Goal: Task Accomplishment & Management: Manage account settings

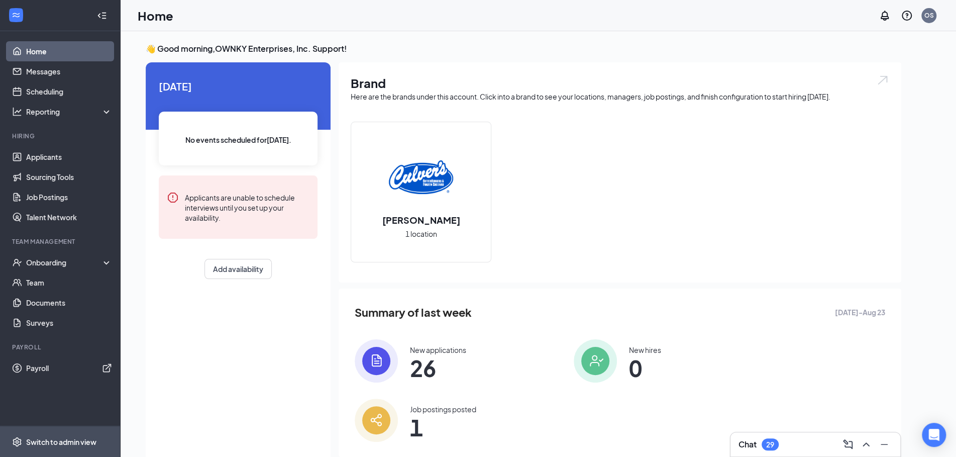
click at [49, 445] on div "Switch to admin view" at bounding box center [61, 442] width 70 height 10
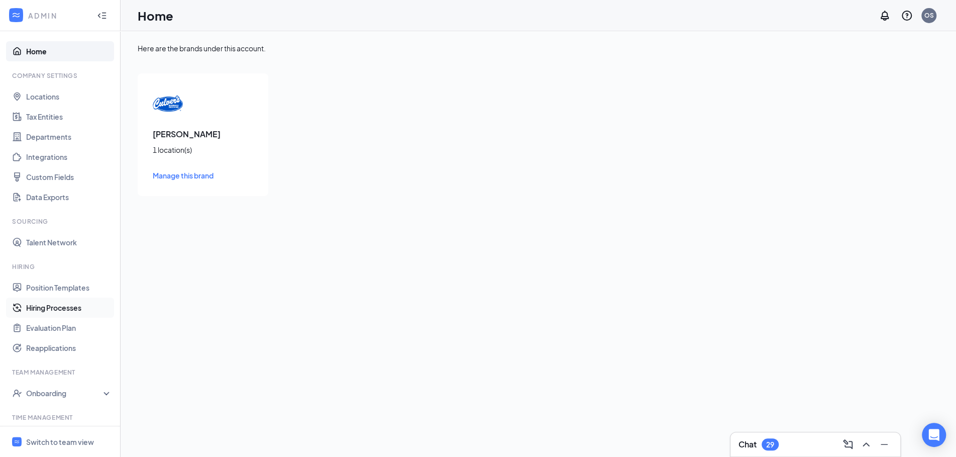
click at [52, 305] on link "Hiring Processes" at bounding box center [69, 307] width 86 height 20
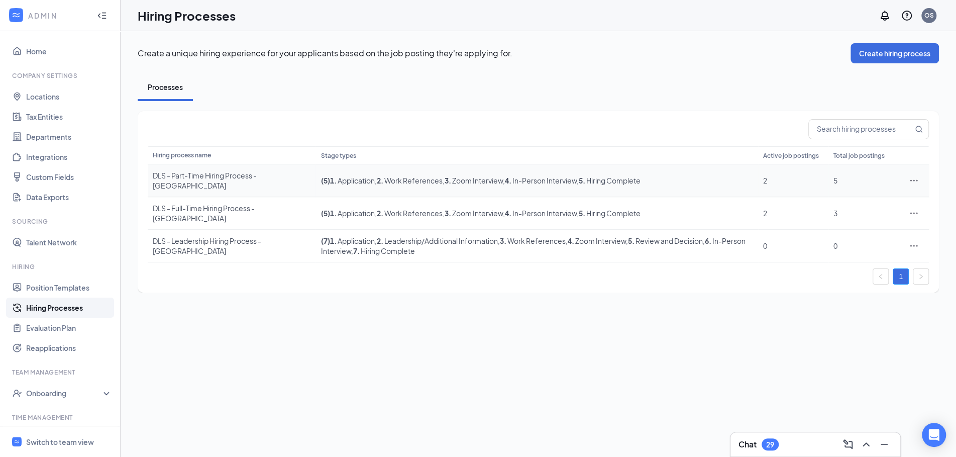
click at [215, 174] on div "DLS - Part-Time Hiring Process - [GEOGRAPHIC_DATA]" at bounding box center [232, 180] width 158 height 20
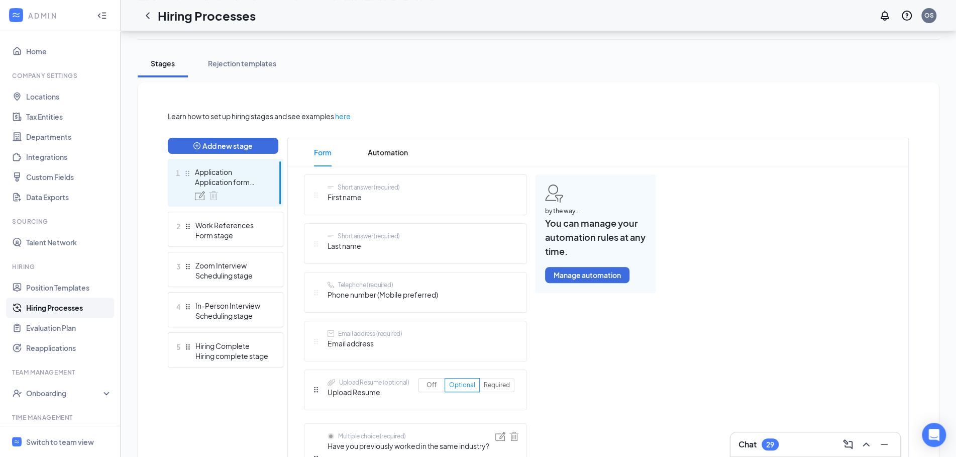
scroll to position [163, 0]
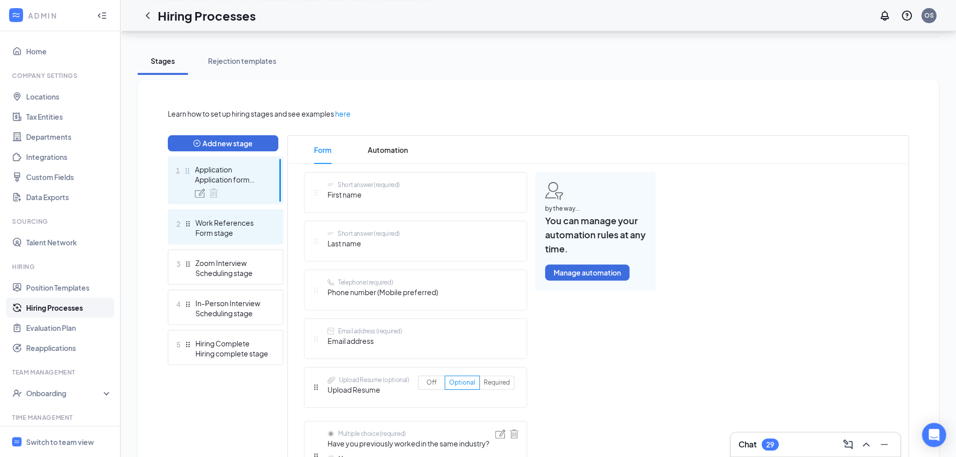
click at [246, 237] on div "2 Work References Form stage" at bounding box center [226, 226] width 116 height 35
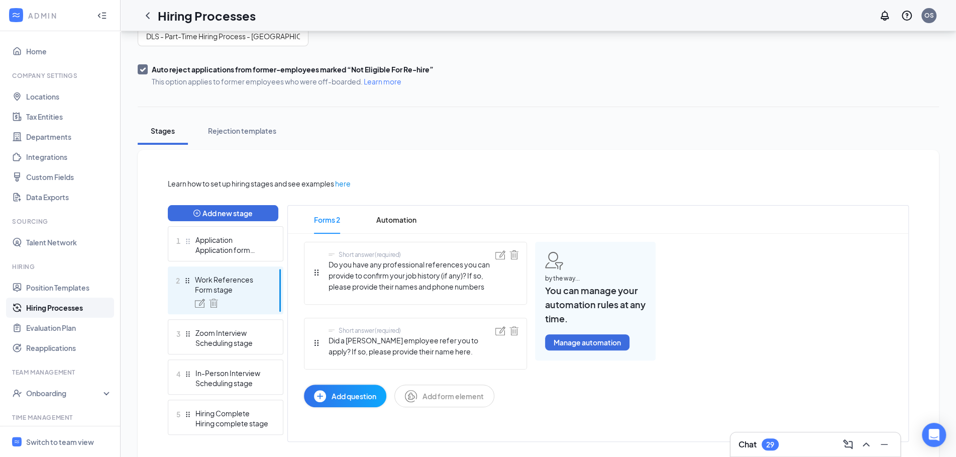
scroll to position [119, 0]
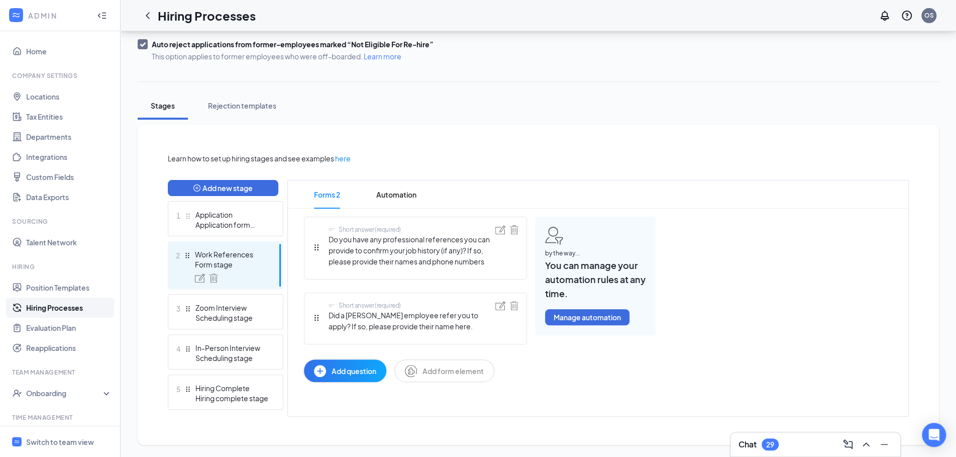
click at [240, 278] on div at bounding box center [231, 277] width 73 height 9
click at [212, 279] on img at bounding box center [213, 277] width 9 height 9
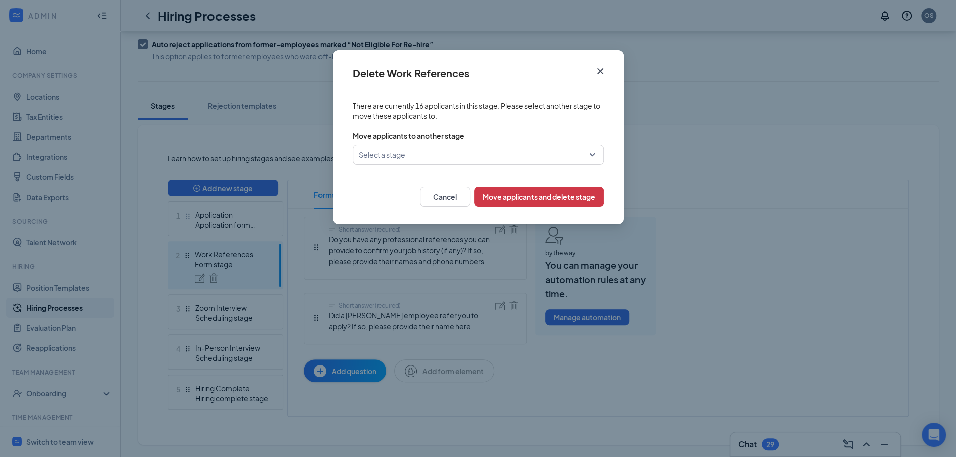
click at [584, 153] on input "search" at bounding box center [475, 154] width 232 height 19
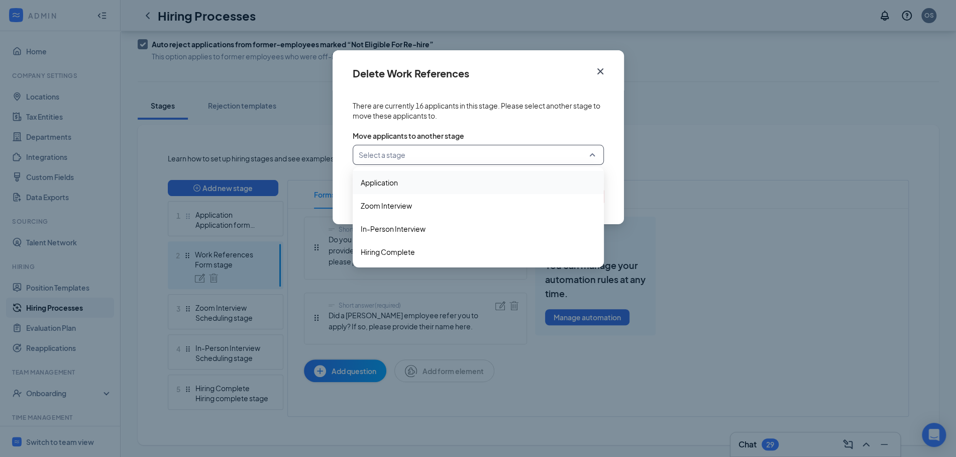
click at [599, 71] on icon "Cross" at bounding box center [600, 71] width 6 height 6
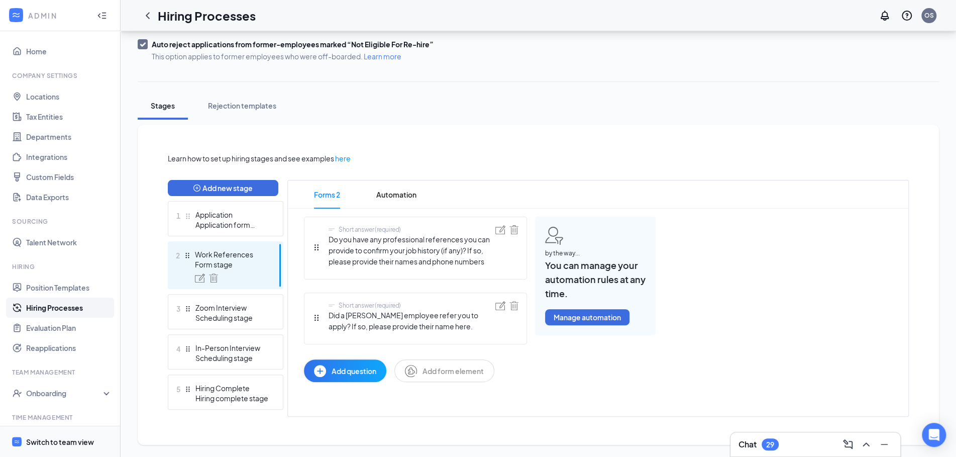
click at [59, 442] on div "Switch to team view" at bounding box center [60, 442] width 68 height 10
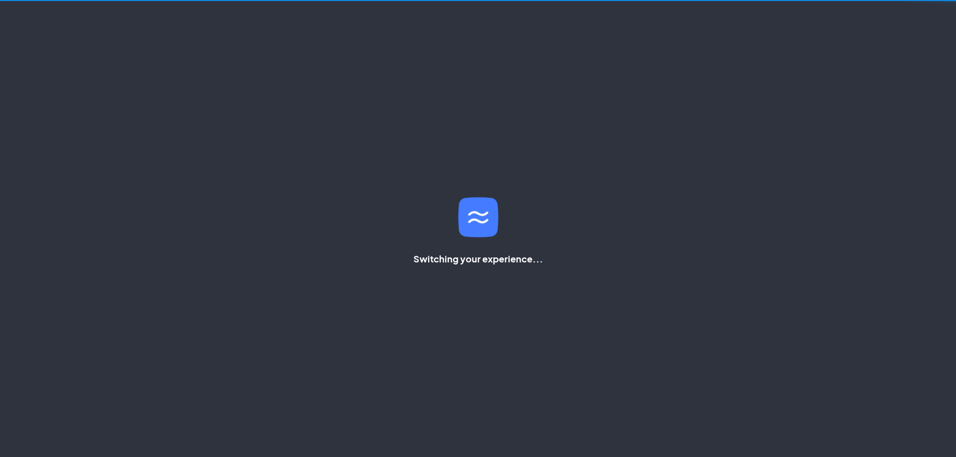
scroll to position [24, 0]
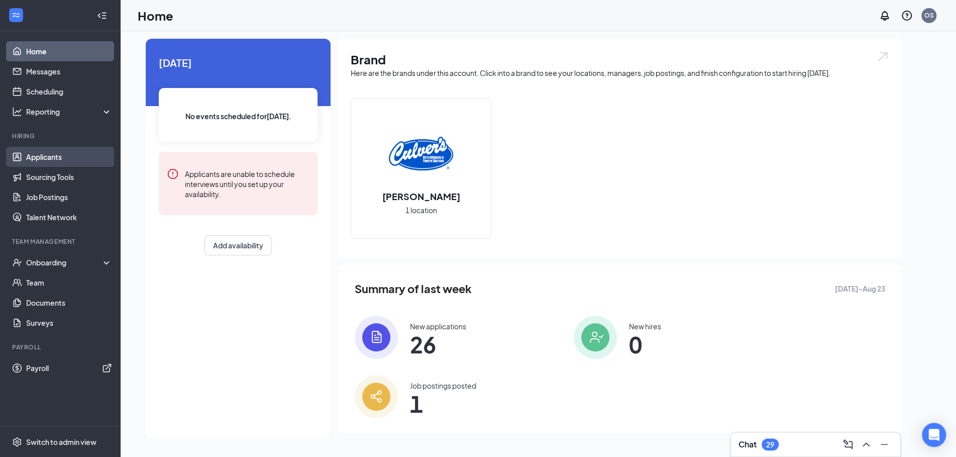
click at [61, 161] on link "Applicants" at bounding box center [69, 157] width 86 height 20
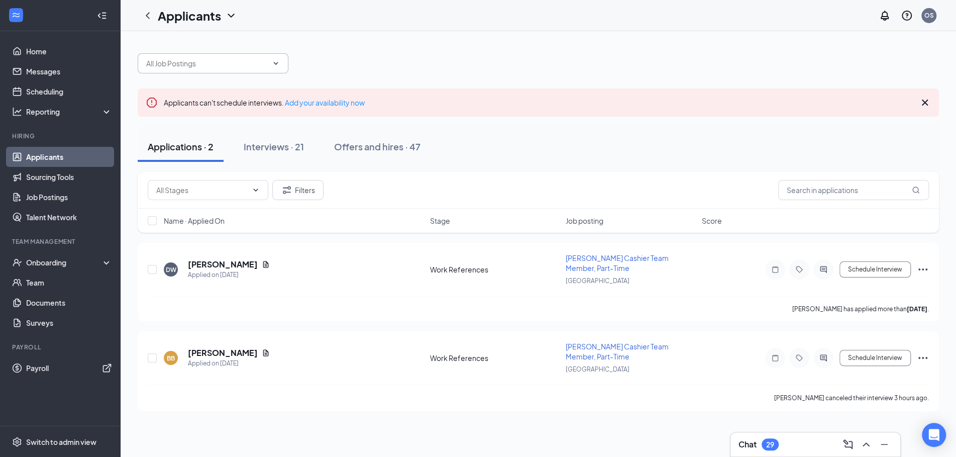
click at [273, 59] on icon "ChevronDown" at bounding box center [276, 63] width 8 height 8
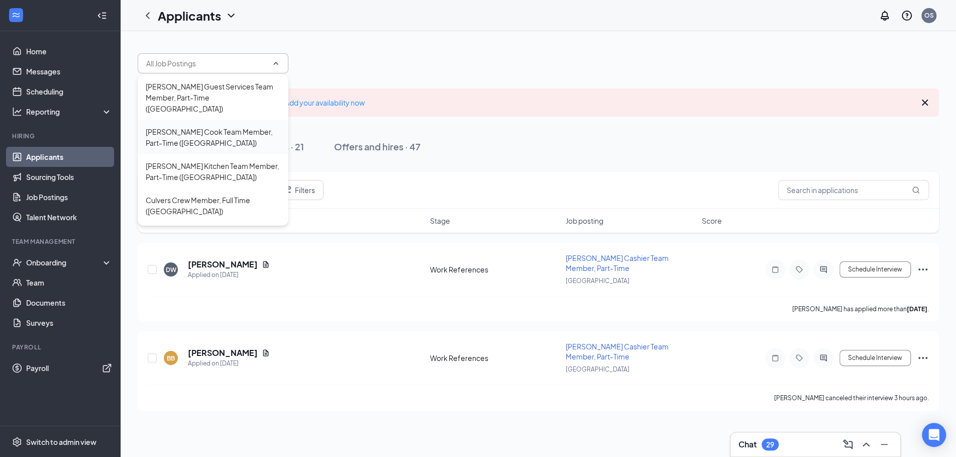
click at [251, 127] on div "Culver's Cook Team Member, Part-Time (Owensboro)" at bounding box center [213, 137] width 135 height 22
type input "Culver's Cook Team Member, Part-Time (Owensboro)"
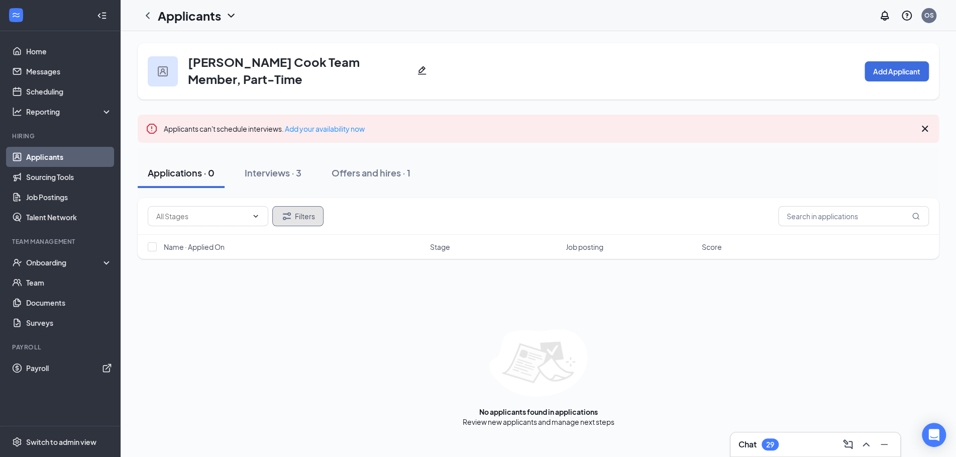
click at [309, 206] on button "Filters" at bounding box center [297, 216] width 51 height 20
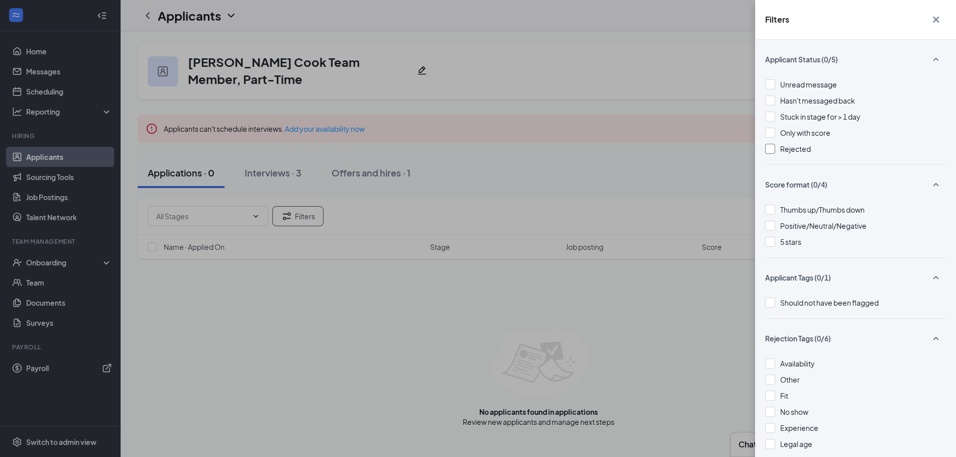
click at [772, 151] on div at bounding box center [770, 149] width 10 height 10
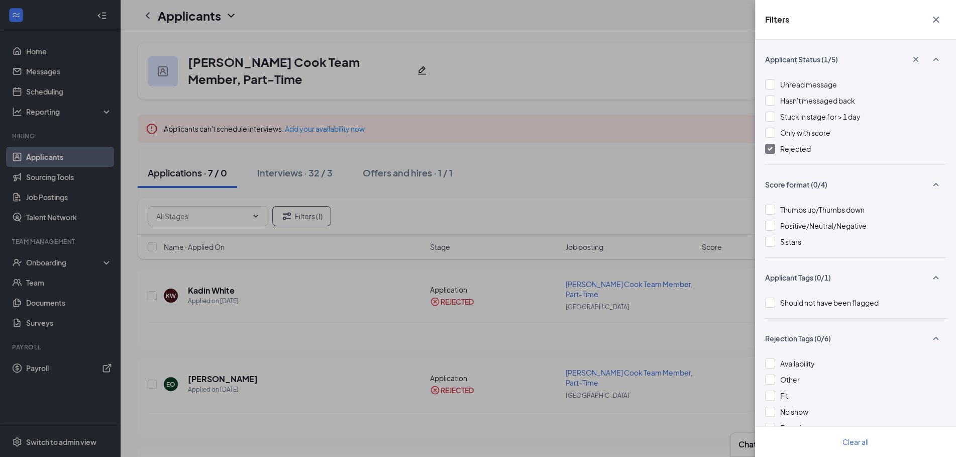
click at [623, 92] on div "Filters Applicant Status (1/5) Unread message Hasn't messaged back Stuck in sta…" at bounding box center [478, 228] width 956 height 457
click at [937, 19] on icon "Cross" at bounding box center [936, 20] width 12 height 12
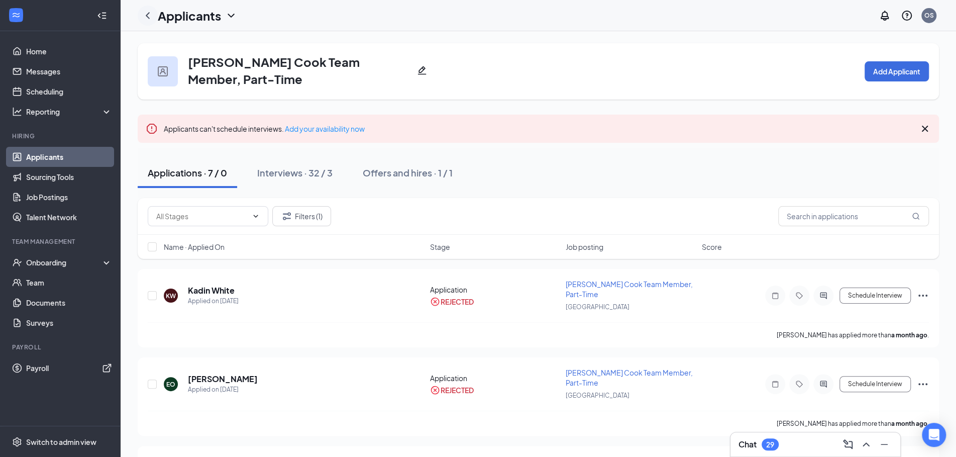
click at [151, 14] on icon "ChevronLeft" at bounding box center [148, 16] width 12 height 12
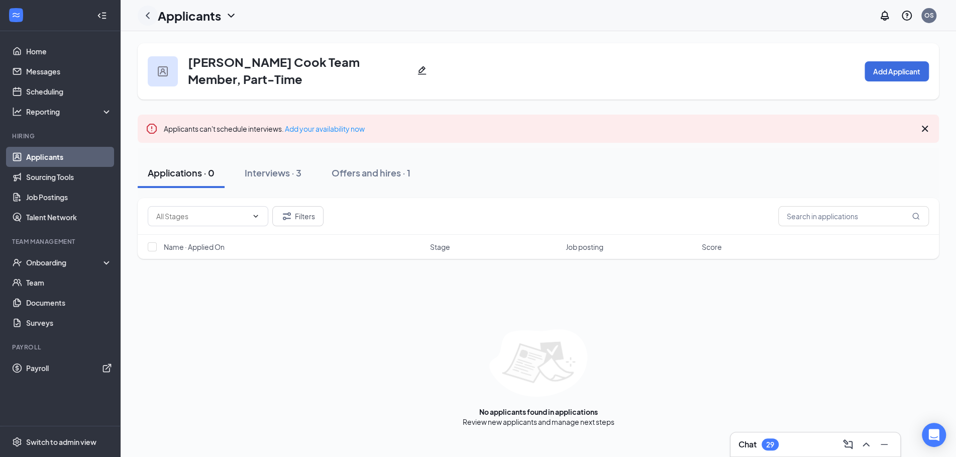
click at [151, 14] on icon "ChevronLeft" at bounding box center [148, 16] width 12 height 12
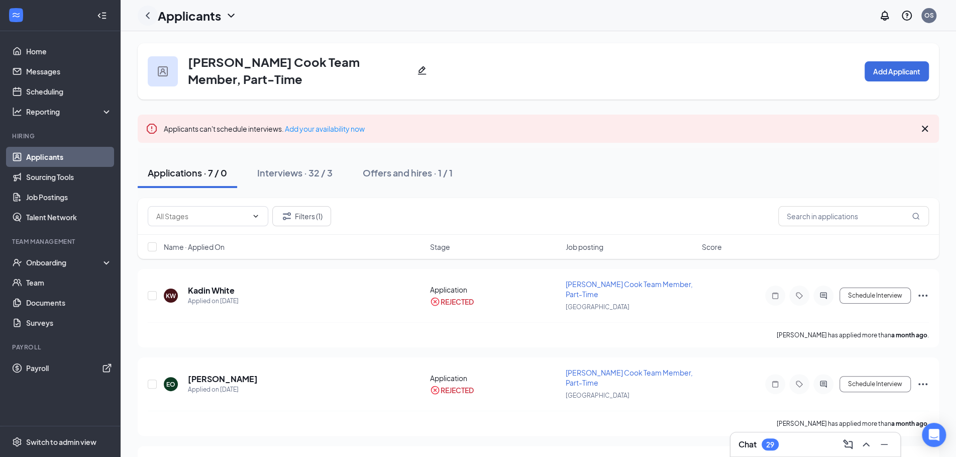
click at [149, 19] on icon "ChevronLeft" at bounding box center [148, 16] width 12 height 12
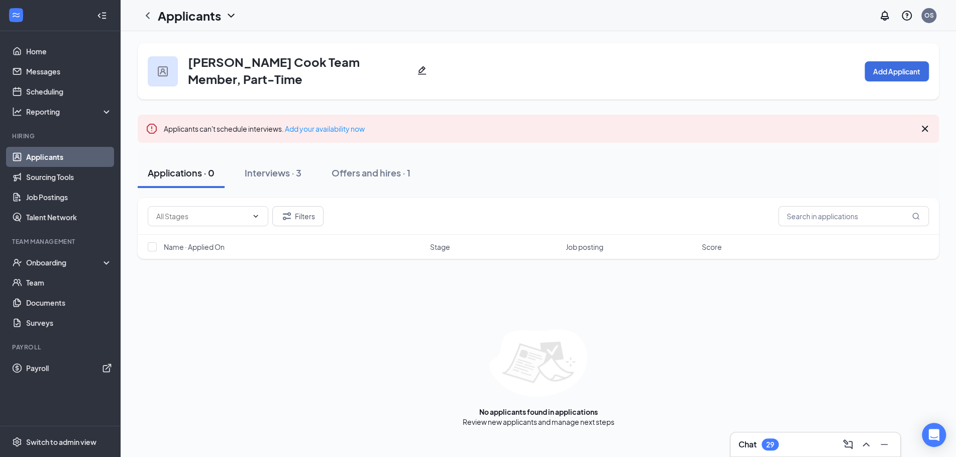
click at [230, 20] on icon "ChevronDown" at bounding box center [231, 16] width 12 height 12
click at [203, 43] on link "Applicants" at bounding box center [218, 44] width 109 height 10
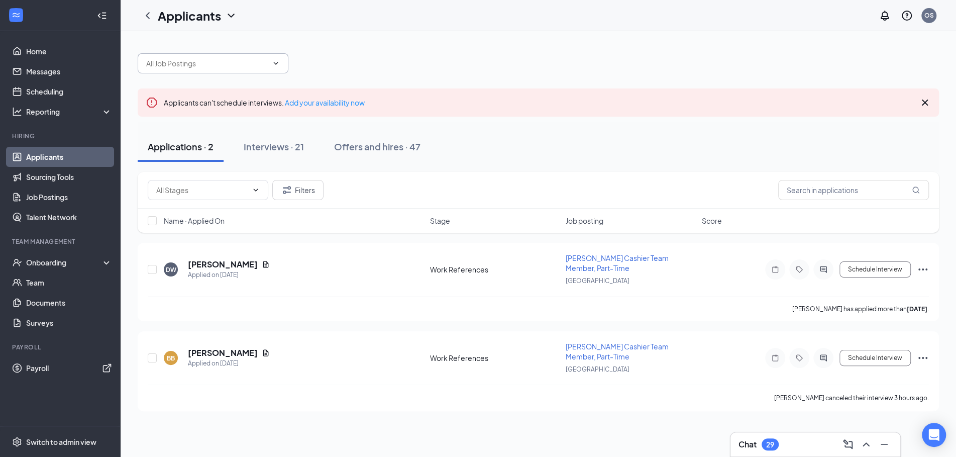
click at [193, 71] on span at bounding box center [213, 63] width 151 height 20
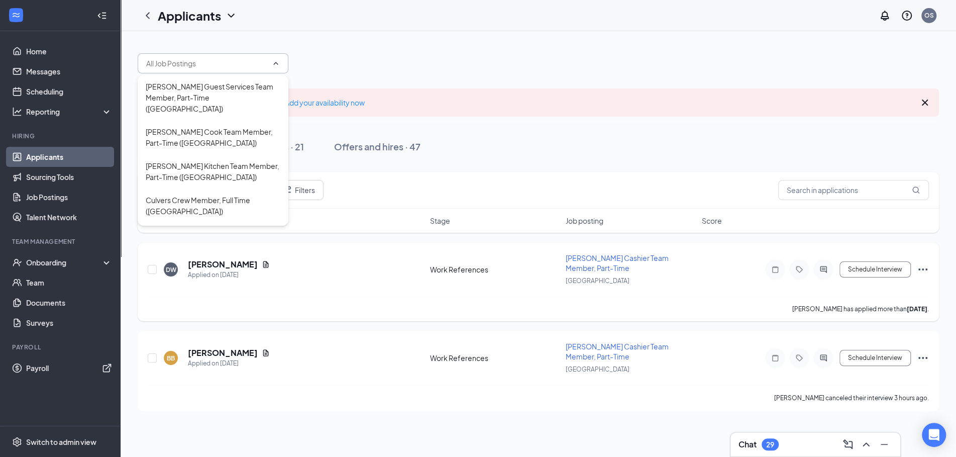
click at [651, 261] on span "[PERSON_NAME] Cashier Team Member, Part-Time" at bounding box center [617, 262] width 103 height 19
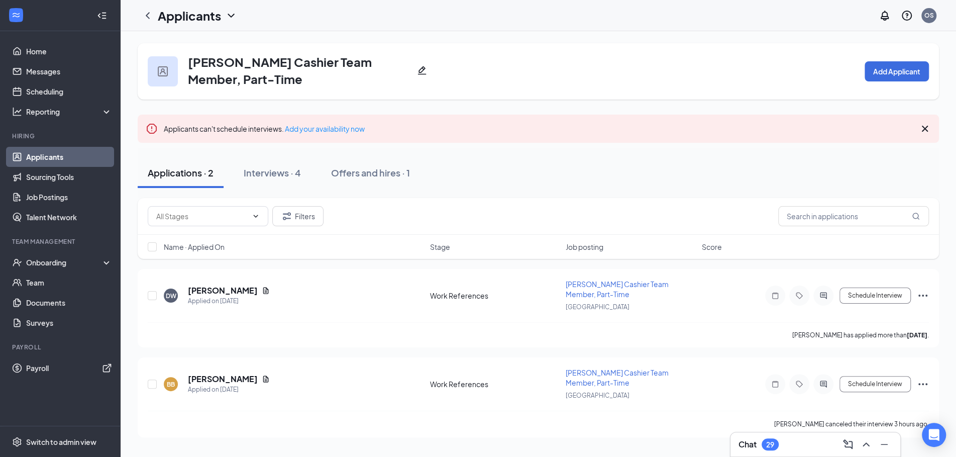
click at [426, 75] on icon "Pencil" at bounding box center [422, 70] width 10 height 10
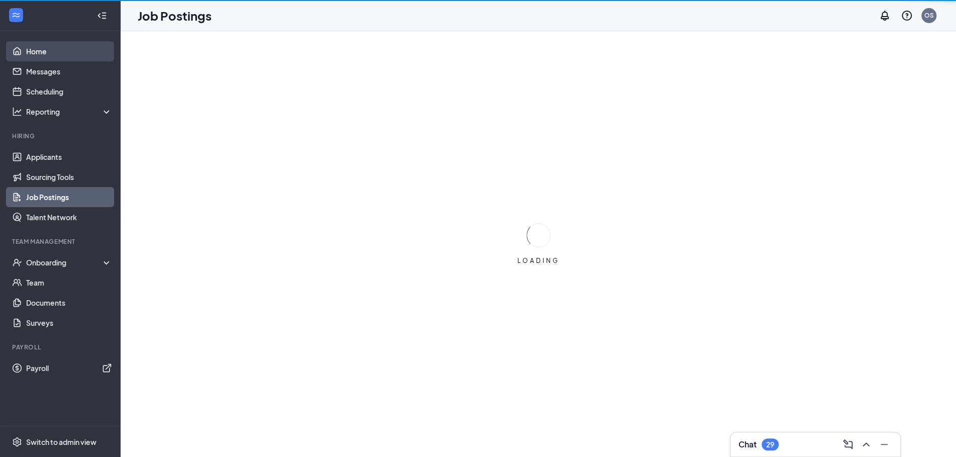
click at [45, 443] on div "Switch to admin view" at bounding box center [61, 442] width 70 height 10
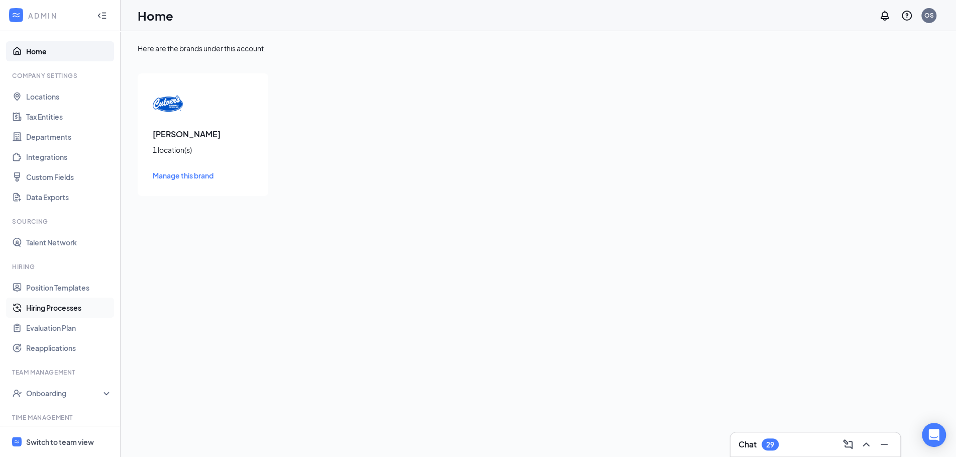
click at [39, 301] on link "Hiring Processes" at bounding box center [69, 307] width 86 height 20
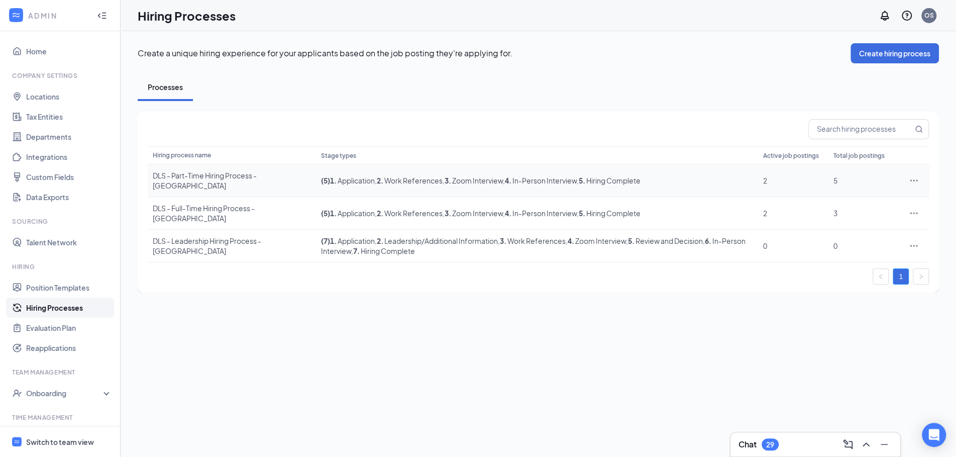
click at [764, 180] on span "2" at bounding box center [765, 180] width 4 height 9
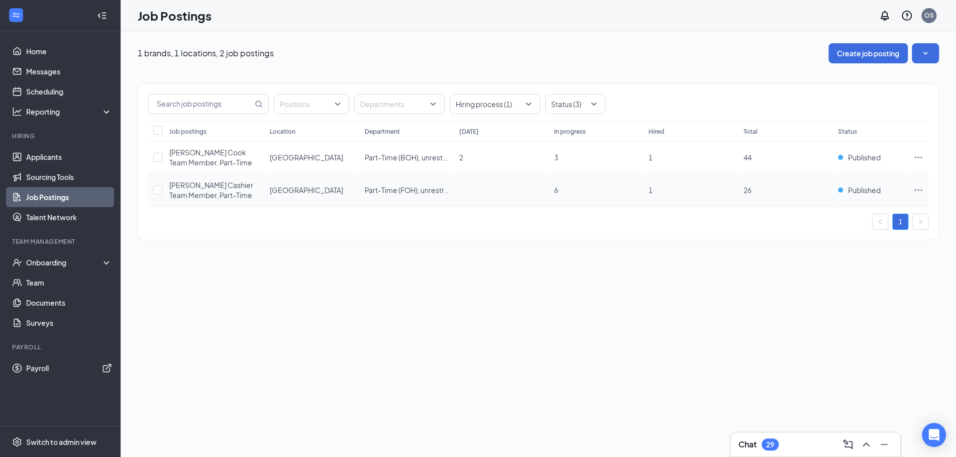
click at [232, 197] on span "[PERSON_NAME] Cashier Team Member, Part-Time" at bounding box center [211, 189] width 84 height 19
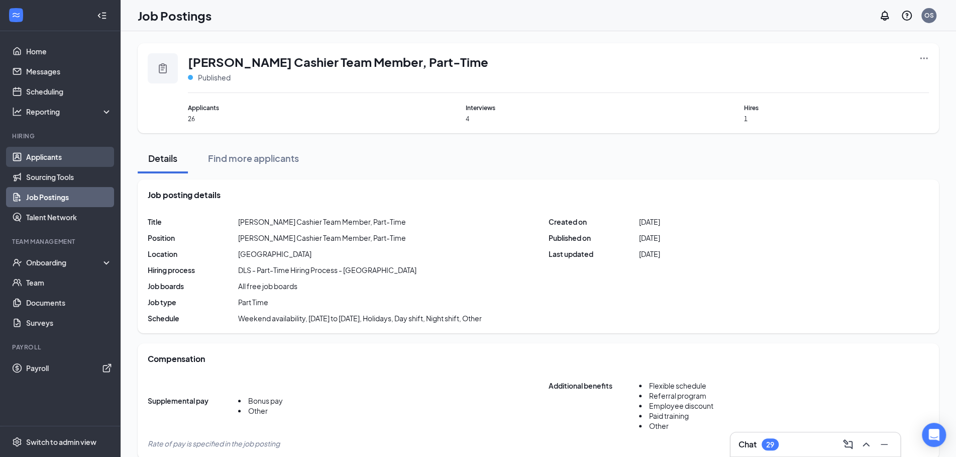
click at [65, 157] on link "Applicants" at bounding box center [69, 157] width 86 height 20
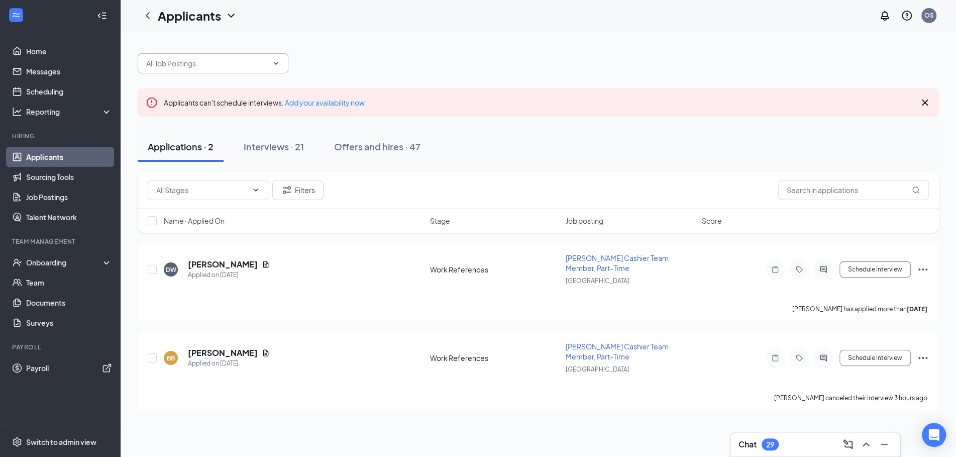
click at [271, 67] on span at bounding box center [213, 63] width 151 height 20
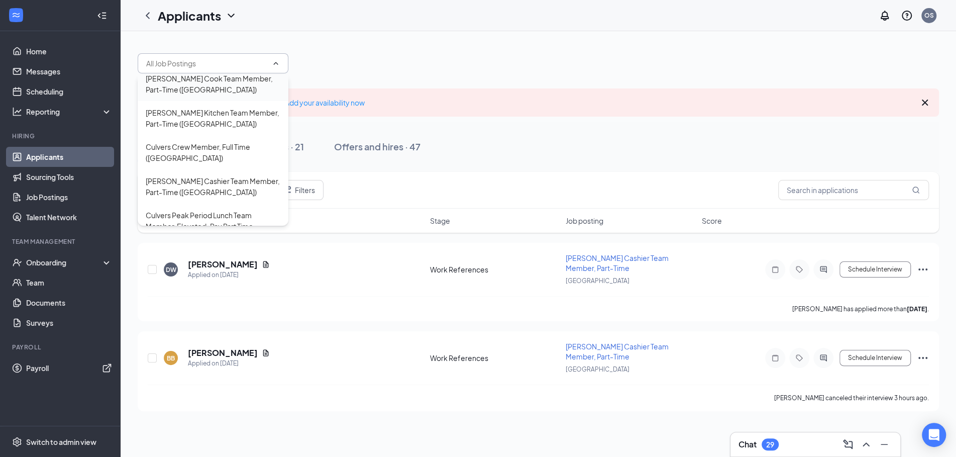
scroll to position [57, 0]
click at [238, 172] on div "Culver's Cashier Team Member, Part-Time (Owensboro)" at bounding box center [213, 182] width 135 height 22
type input "Culver's Cashier Team Member, Part-Time (Owensboro)"
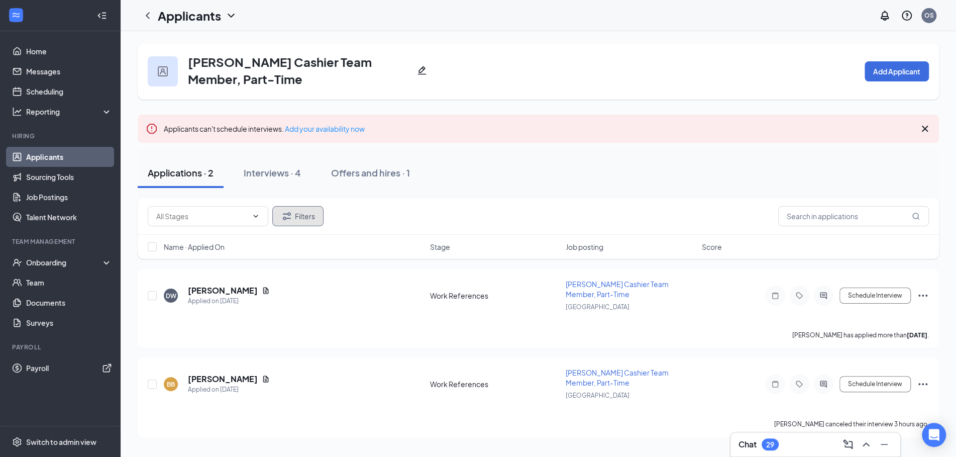
click at [298, 212] on button "Filters" at bounding box center [297, 216] width 51 height 20
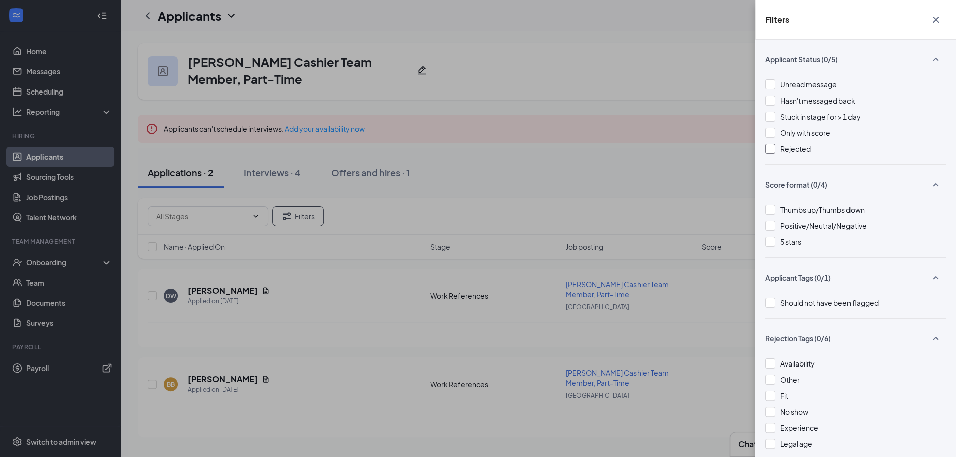
click at [772, 152] on div at bounding box center [770, 149] width 10 height 10
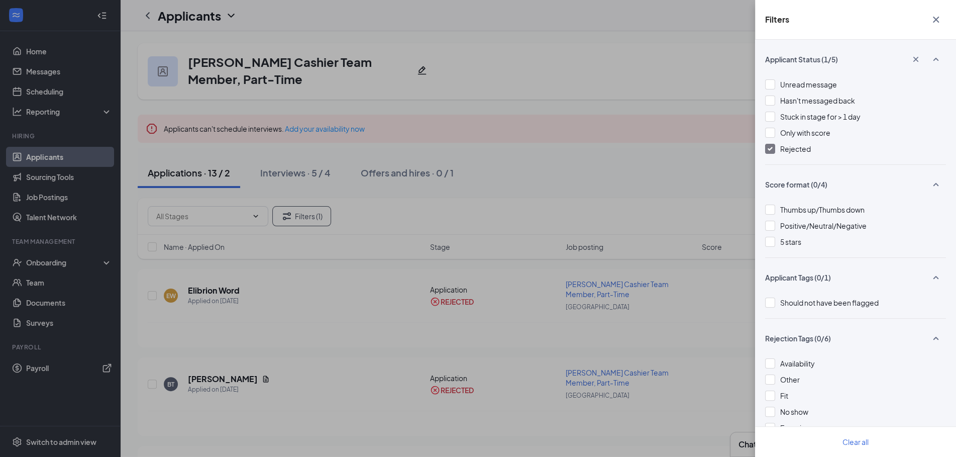
click at [516, 92] on div "Filters Applicant Status (1/5) Unread message Hasn't messaged back Stuck in sta…" at bounding box center [478, 228] width 956 height 457
click at [937, 22] on icon "Cross" at bounding box center [936, 20] width 12 height 12
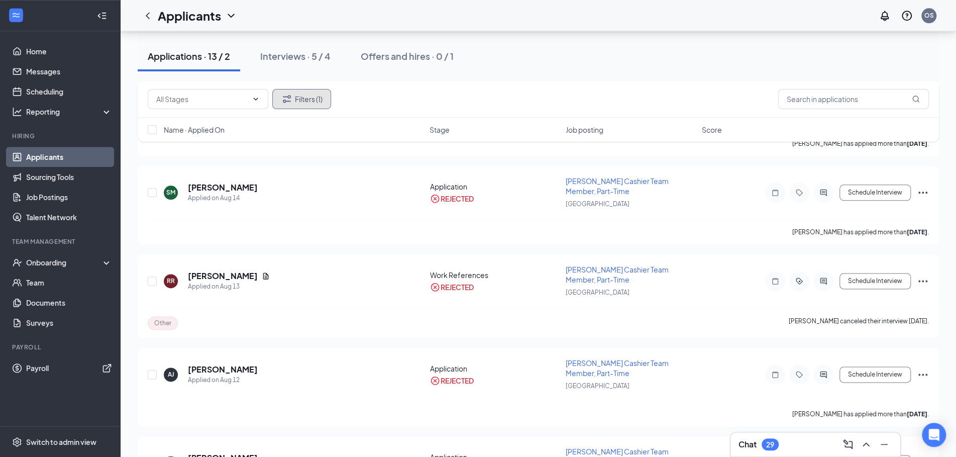
scroll to position [811, 0]
click at [48, 160] on link "Applicants" at bounding box center [69, 157] width 86 height 20
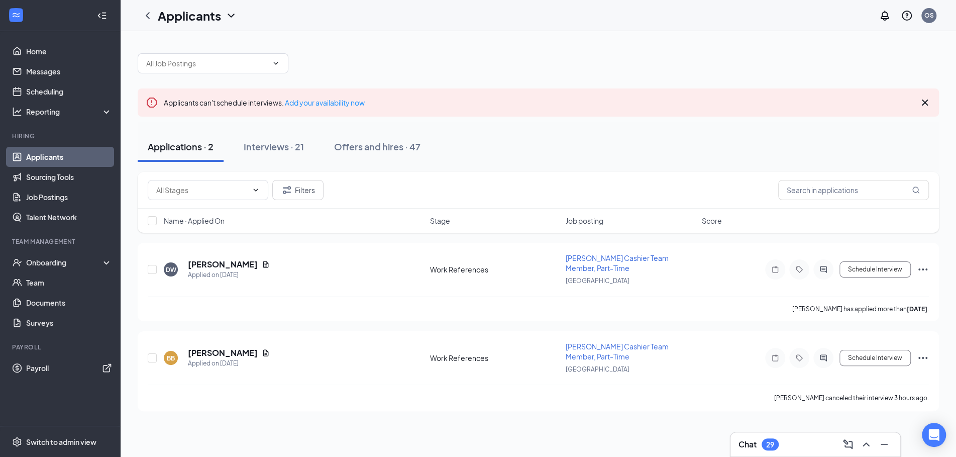
click at [252, 75] on div "Applicants can't schedule interviews. Add your availability now Applications · …" at bounding box center [538, 227] width 801 height 368
click at [252, 69] on span at bounding box center [213, 63] width 151 height 20
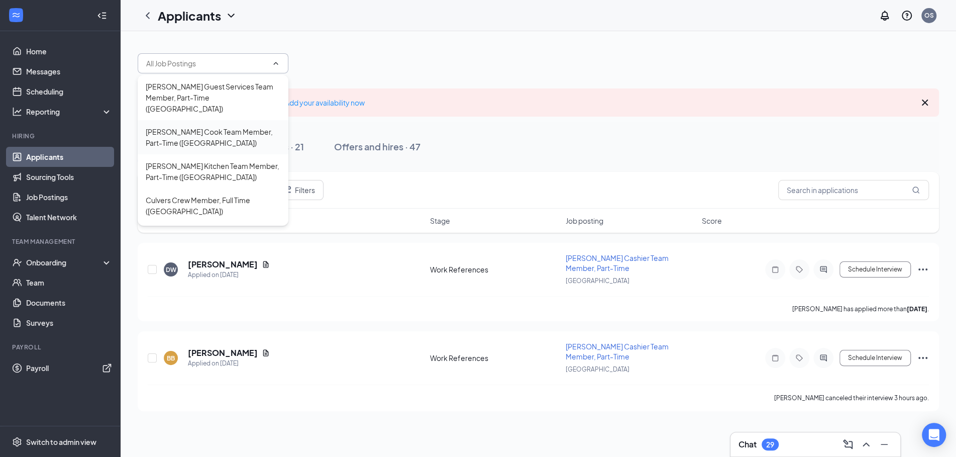
click at [233, 126] on div "Culver's Cook Team Member, Part-Time (Owensboro)" at bounding box center [213, 137] width 135 height 22
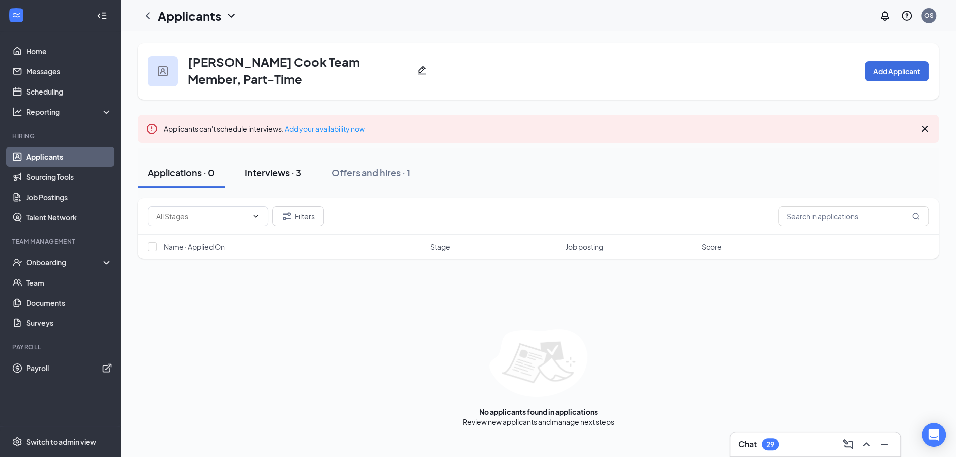
click at [288, 175] on div "Interviews · 3" at bounding box center [273, 172] width 57 height 13
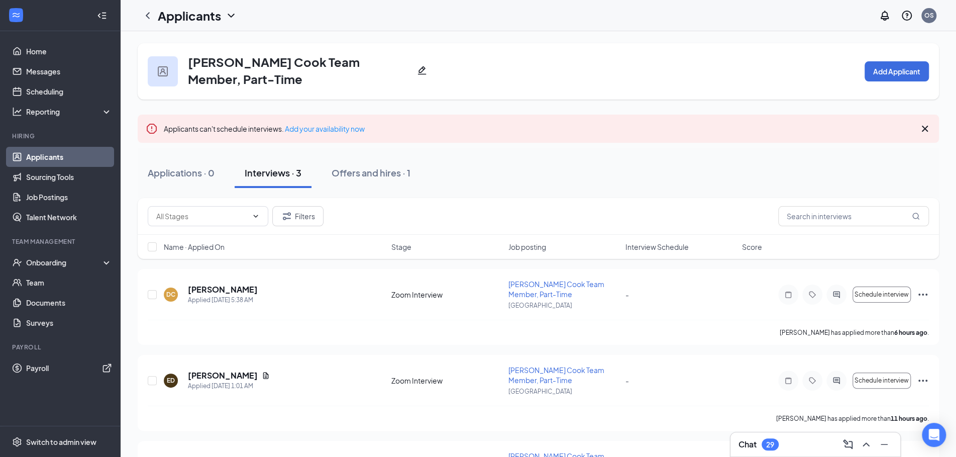
click at [38, 158] on link "Applicants" at bounding box center [69, 157] width 86 height 20
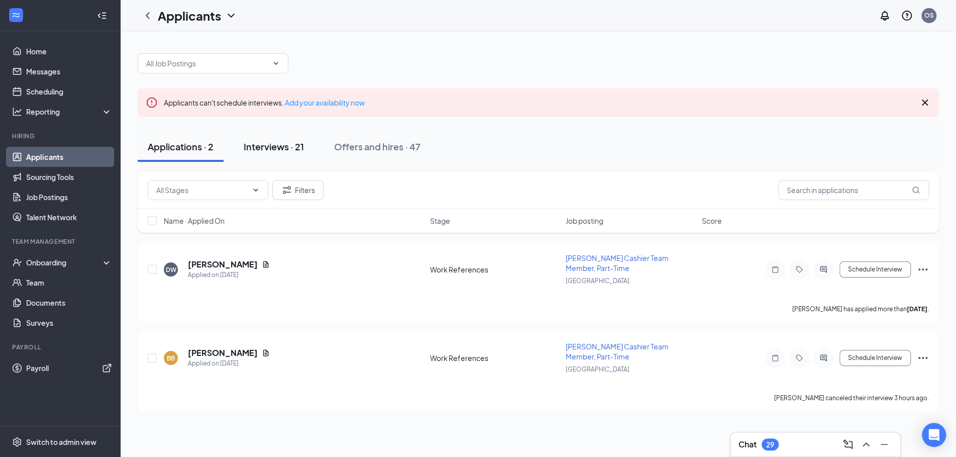
click at [276, 148] on div "Interviews · 21" at bounding box center [274, 146] width 60 height 13
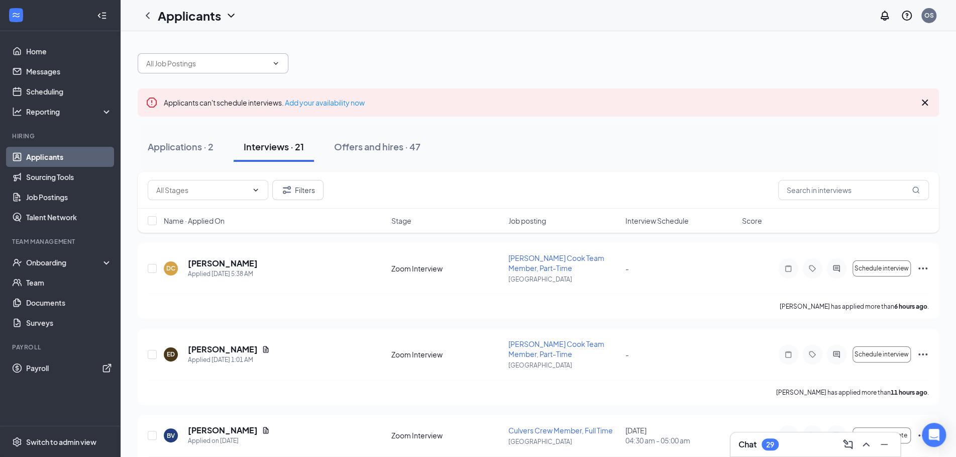
click at [275, 67] on span at bounding box center [213, 63] width 151 height 20
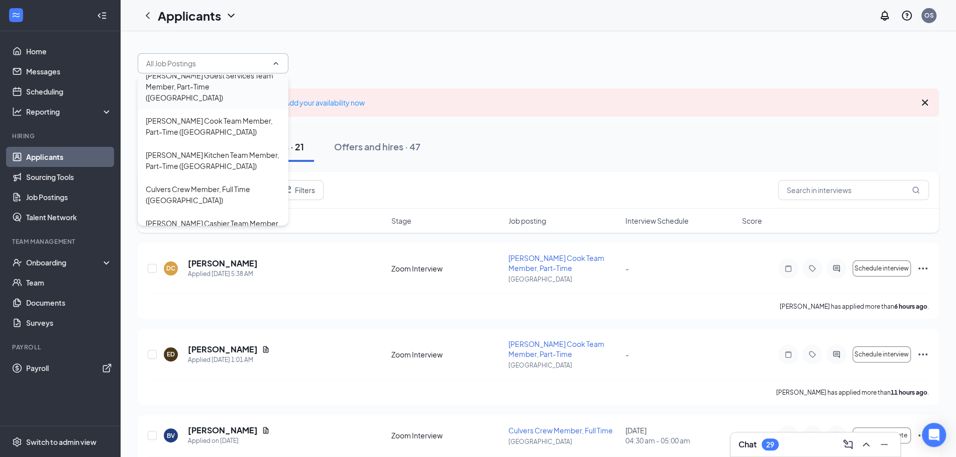
scroll to position [10, 0]
click at [253, 116] on div "Culver's Cook Team Member, Part-Time (Owensboro)" at bounding box center [213, 127] width 135 height 22
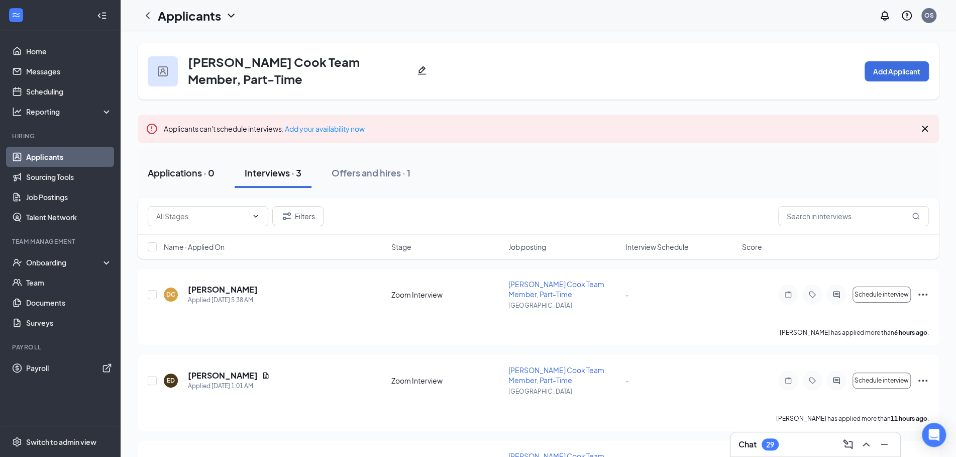
click at [170, 173] on div "Applications · 0" at bounding box center [181, 172] width 67 height 13
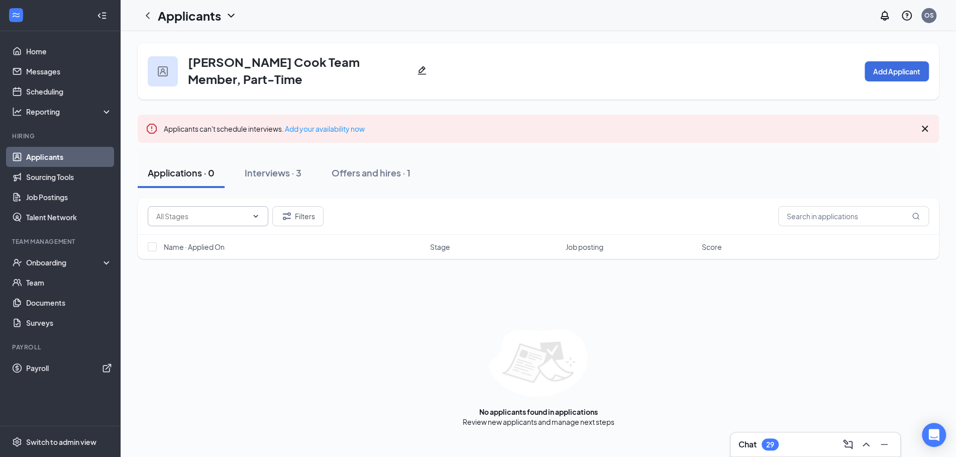
click at [249, 216] on span at bounding box center [208, 216] width 121 height 20
click at [234, 14] on icon "ChevronDown" at bounding box center [231, 16] width 12 height 12
click at [351, 64] on h3 "[PERSON_NAME] Cook Team Member, Part-Time" at bounding box center [300, 70] width 225 height 34
click at [295, 172] on div "Interviews · 3" at bounding box center [273, 172] width 57 height 13
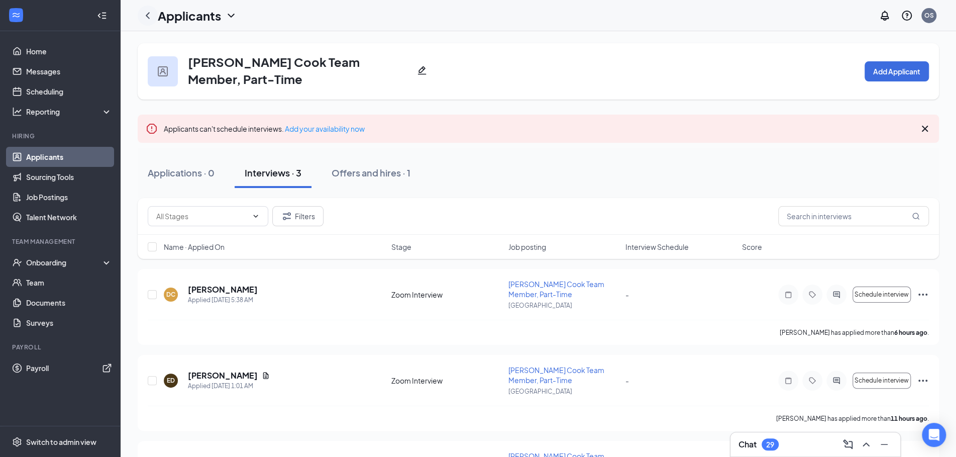
click at [151, 17] on icon "ChevronLeft" at bounding box center [148, 16] width 12 height 12
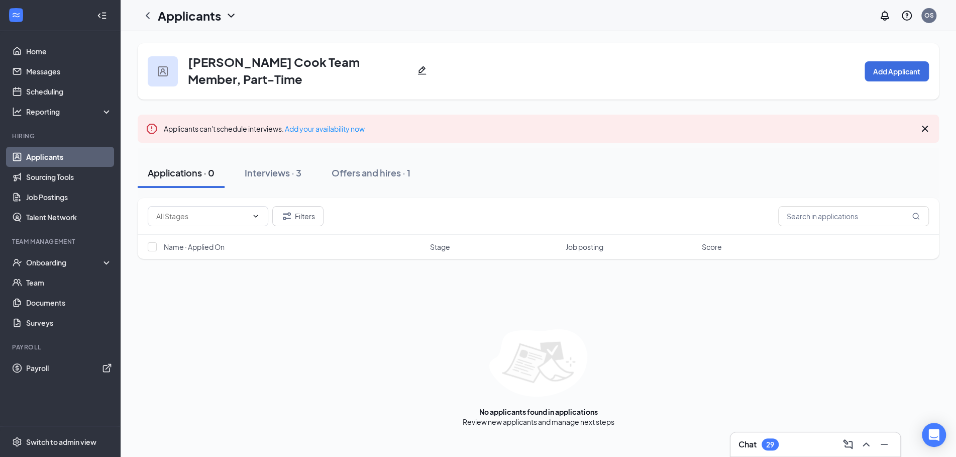
click at [73, 161] on link "Applicants" at bounding box center [69, 157] width 86 height 20
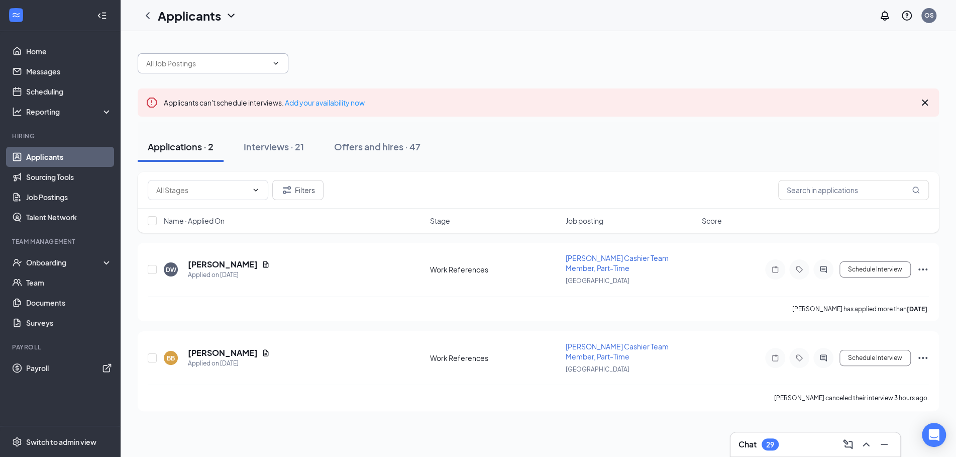
click at [276, 62] on icon "ChevronDown" at bounding box center [276, 63] width 8 height 8
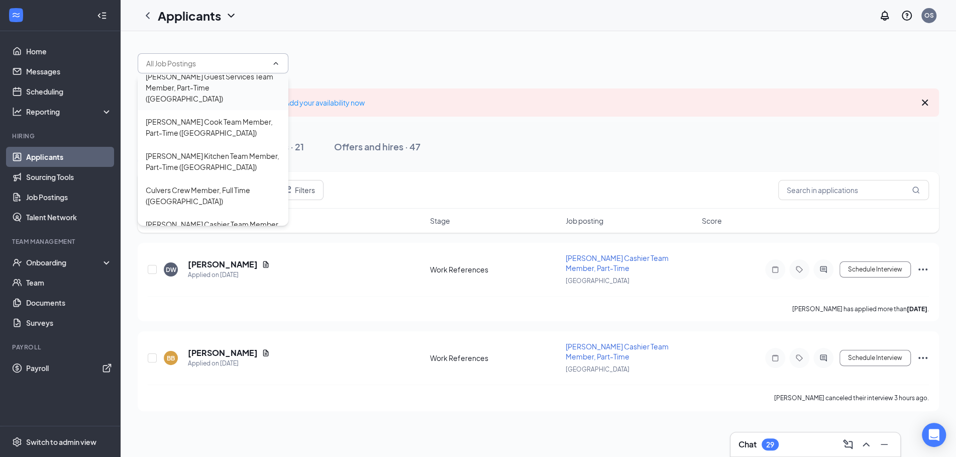
scroll to position [13, 0]
click at [224, 148] on div "[PERSON_NAME] Kitchen Team Member, Part-Time ([GEOGRAPHIC_DATA])" at bounding box center [213, 159] width 135 height 22
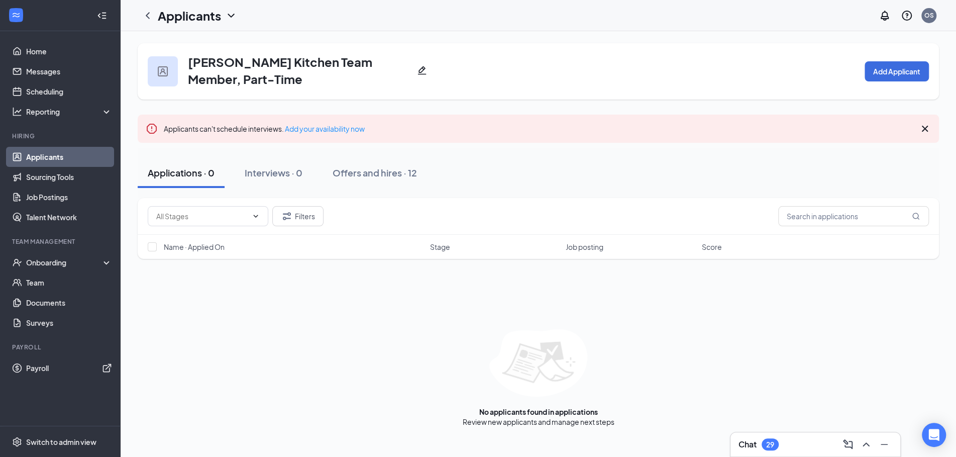
click at [77, 163] on link "Applicants" at bounding box center [69, 157] width 86 height 20
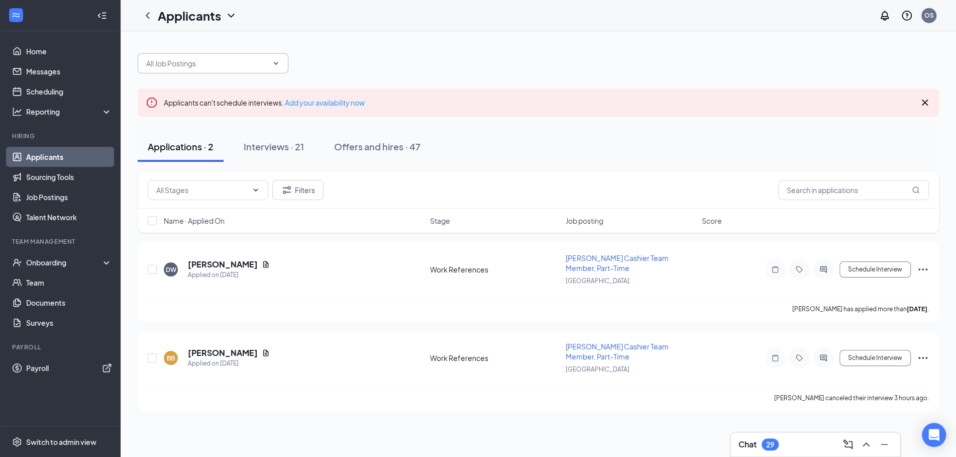
click at [274, 61] on icon "ChevronDown" at bounding box center [276, 63] width 8 height 8
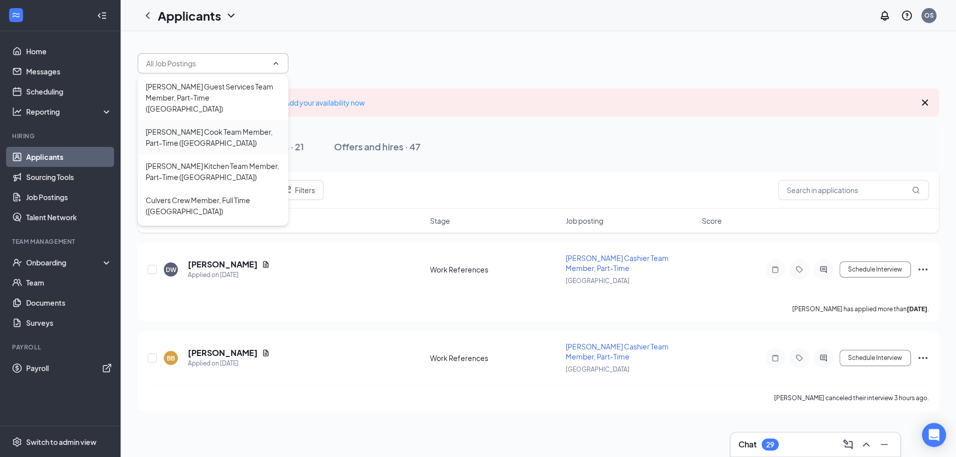
click at [220, 131] on div "[PERSON_NAME] Cook Team Member, Part-Time ([GEOGRAPHIC_DATA])" at bounding box center [213, 137] width 135 height 22
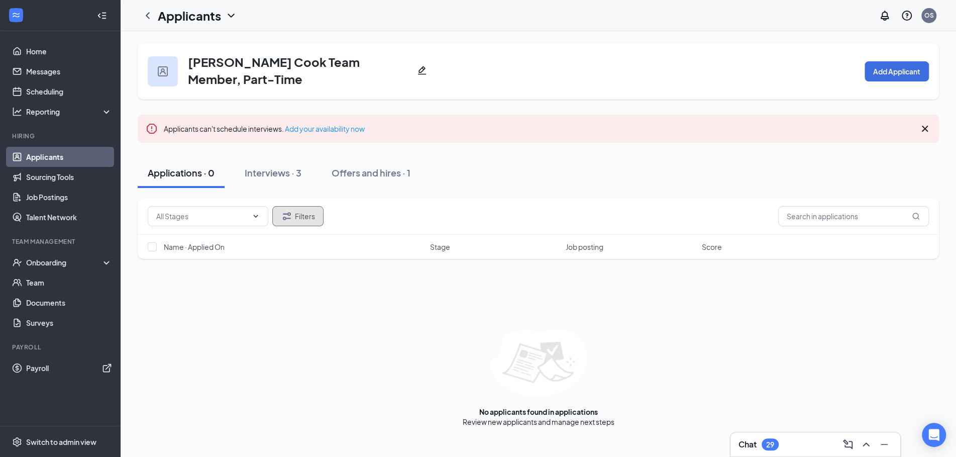
click at [302, 219] on button "Filters" at bounding box center [297, 216] width 51 height 20
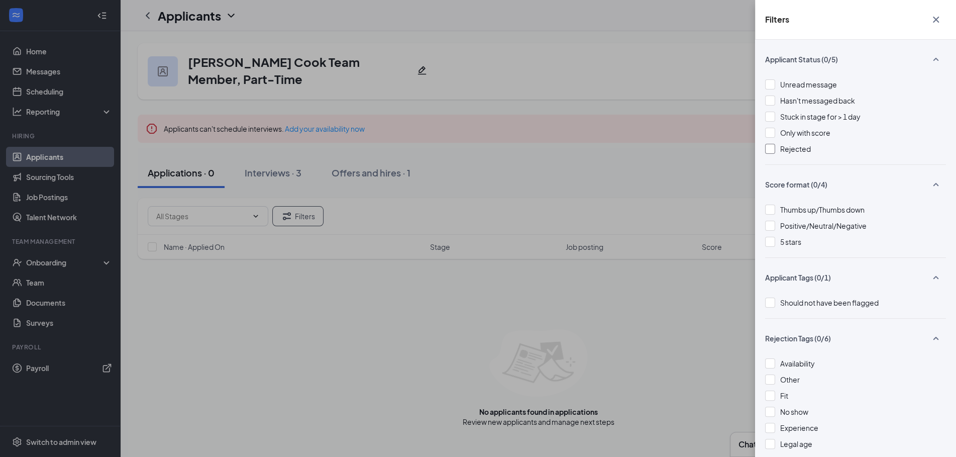
click at [773, 151] on div at bounding box center [770, 149] width 10 height 10
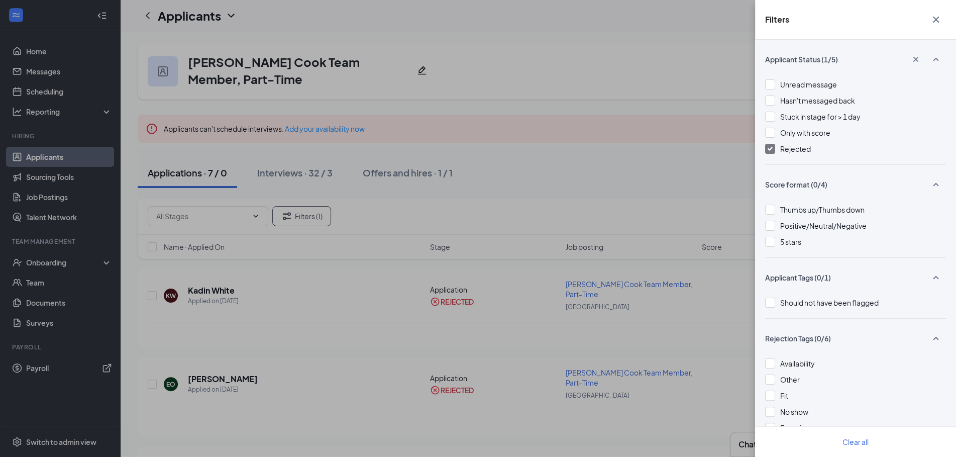
click at [567, 103] on div "Filters Applicant Status (1/5) Unread message Hasn't messaged back Stuck in sta…" at bounding box center [478, 228] width 956 height 457
click at [938, 20] on icon "Cross" at bounding box center [936, 20] width 12 height 12
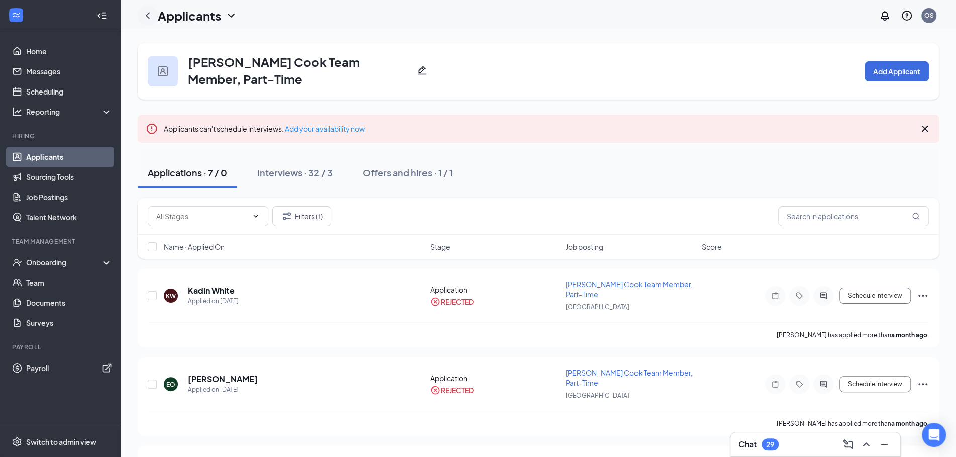
click at [151, 20] on icon "ChevronLeft" at bounding box center [148, 16] width 12 height 12
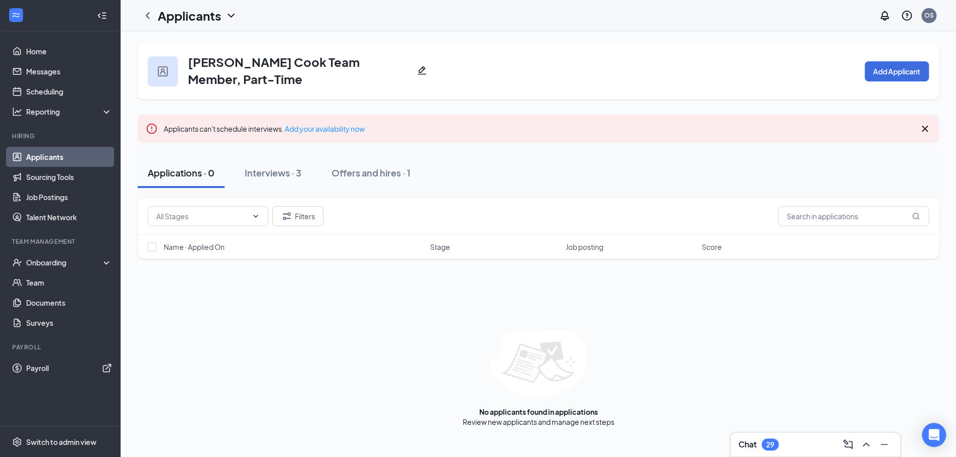
click at [70, 156] on link "Applicants" at bounding box center [69, 157] width 86 height 20
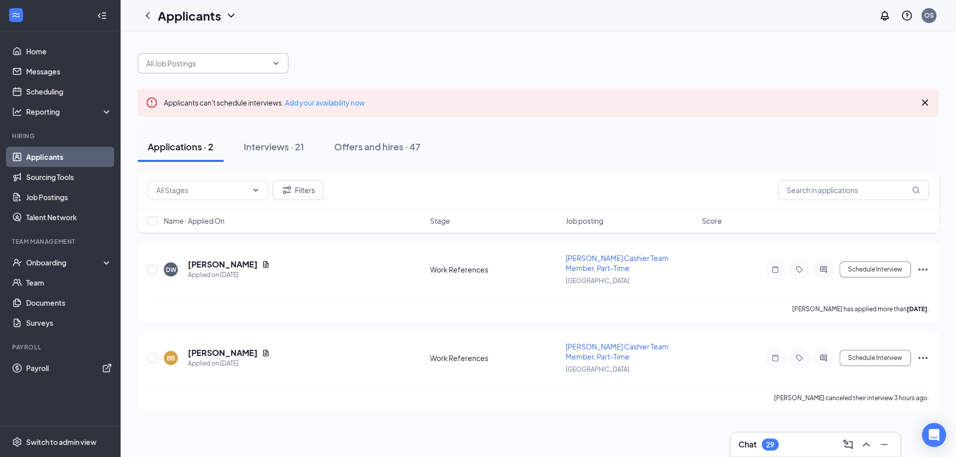
click at [277, 71] on span at bounding box center [213, 63] width 151 height 20
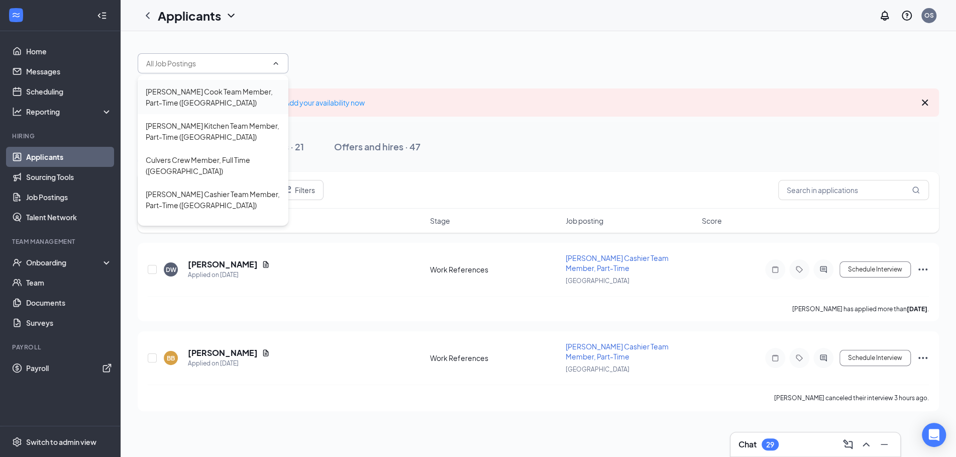
scroll to position [41, 0]
click at [226, 188] on div "[PERSON_NAME] Cashier Team Member, Part-Time ([GEOGRAPHIC_DATA])" at bounding box center [213, 199] width 135 height 22
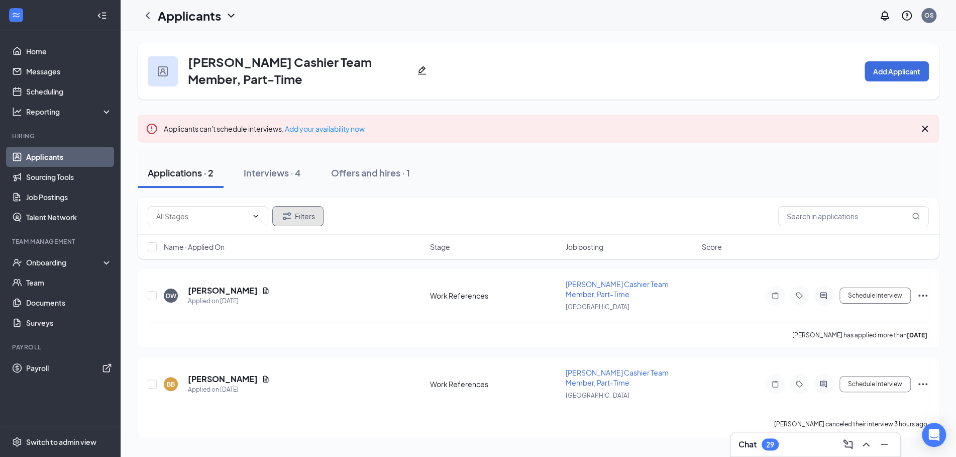
click at [297, 220] on button "Filters" at bounding box center [297, 216] width 51 height 20
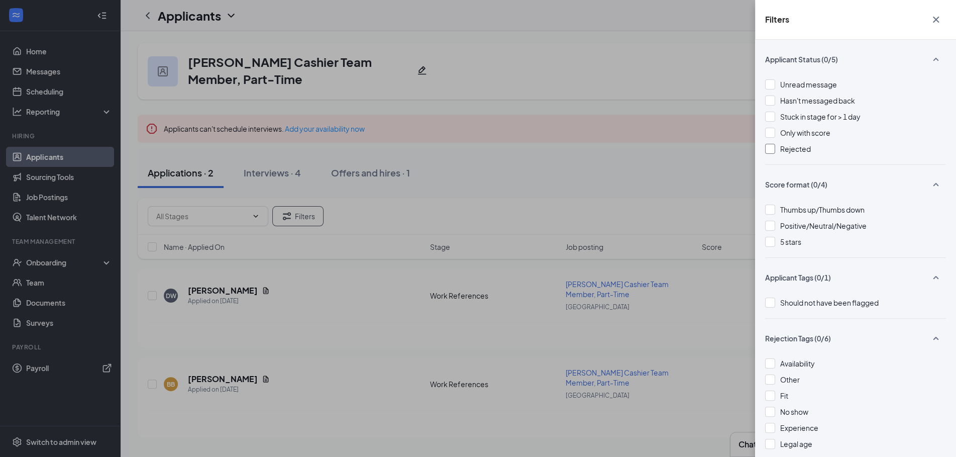
click at [773, 150] on div at bounding box center [770, 149] width 10 height 10
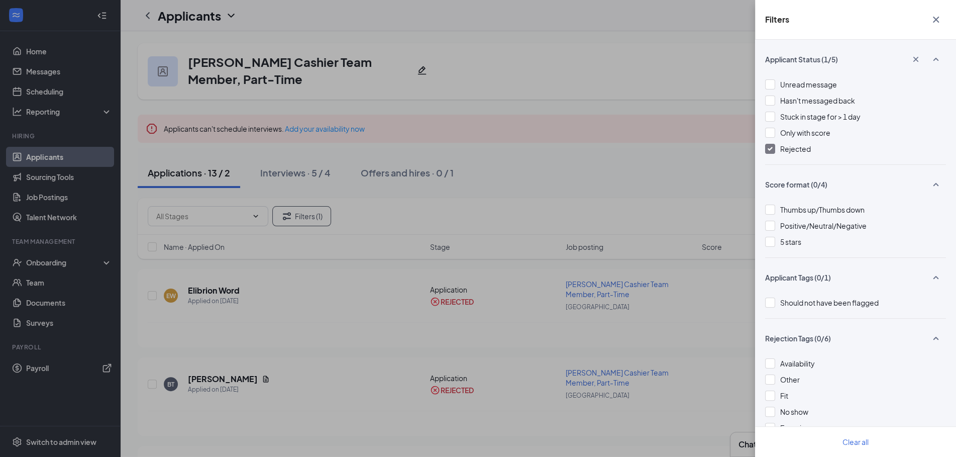
click at [574, 150] on div "Filters Applicant Status (1/5) Unread message Hasn't messaged back Stuck in sta…" at bounding box center [478, 228] width 956 height 457
click at [938, 21] on icon "Cross" at bounding box center [936, 20] width 6 height 6
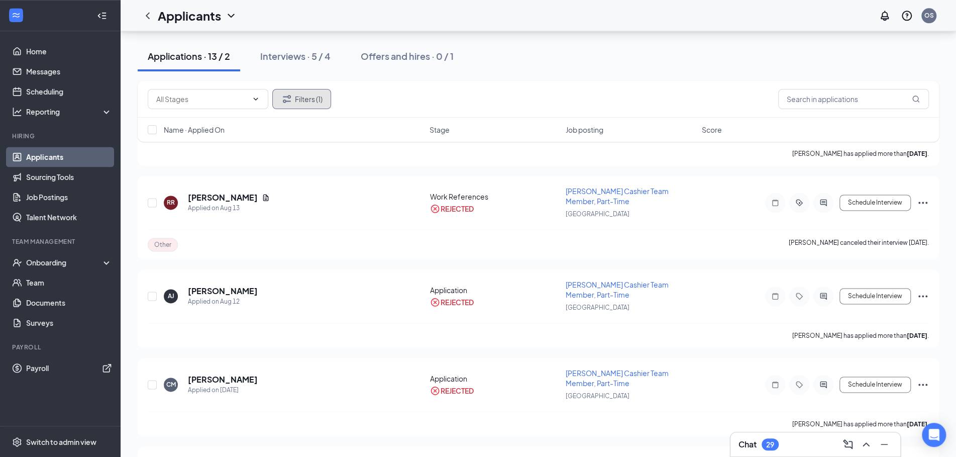
scroll to position [957, 0]
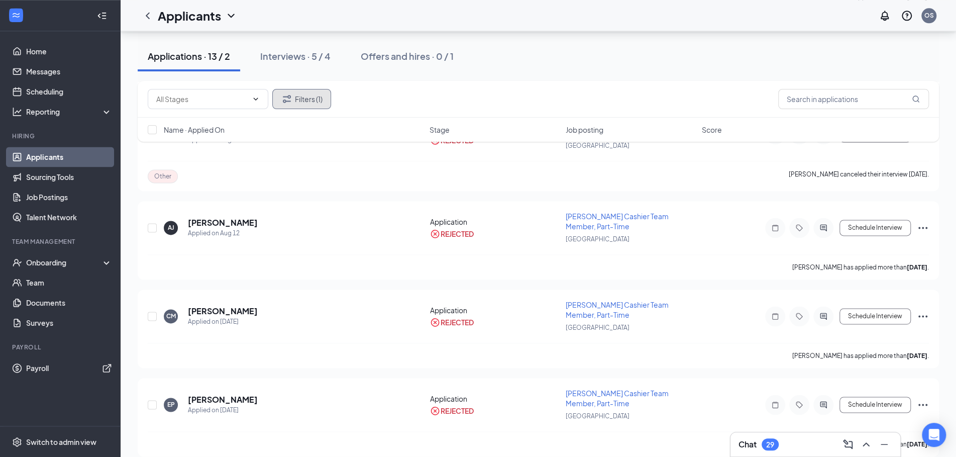
click at [311, 102] on button "Filters (1)" at bounding box center [301, 99] width 59 height 20
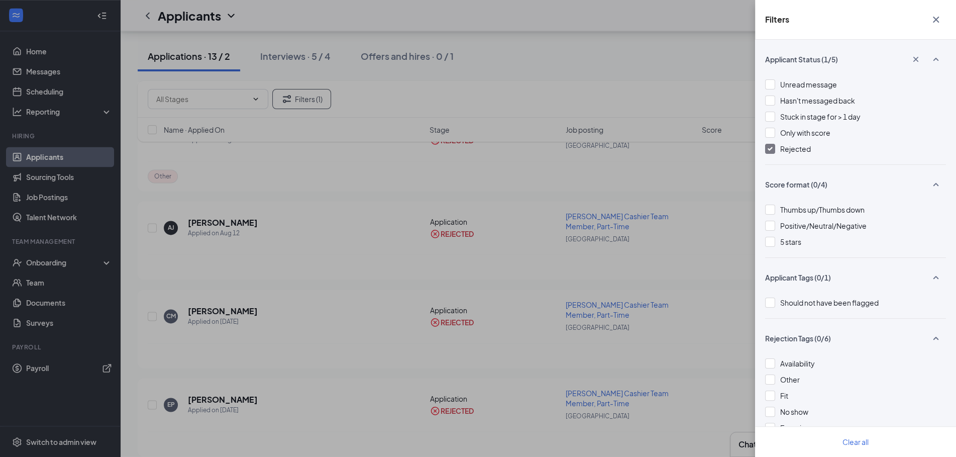
click at [770, 148] on img at bounding box center [770, 149] width 5 height 4
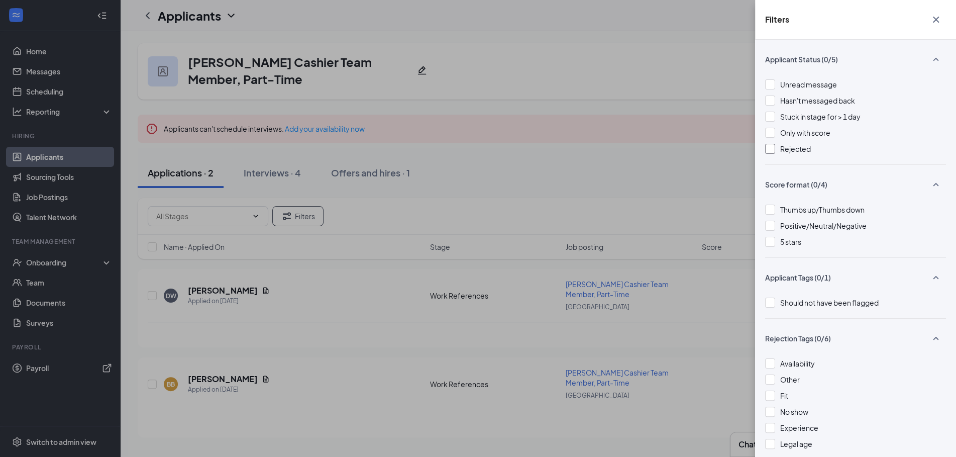
click at [505, 97] on div "Filters Applicant Status (0/5) Unread message Hasn't messaged back Stuck in sta…" at bounding box center [478, 228] width 956 height 457
click at [934, 23] on icon "Cross" at bounding box center [936, 20] width 12 height 12
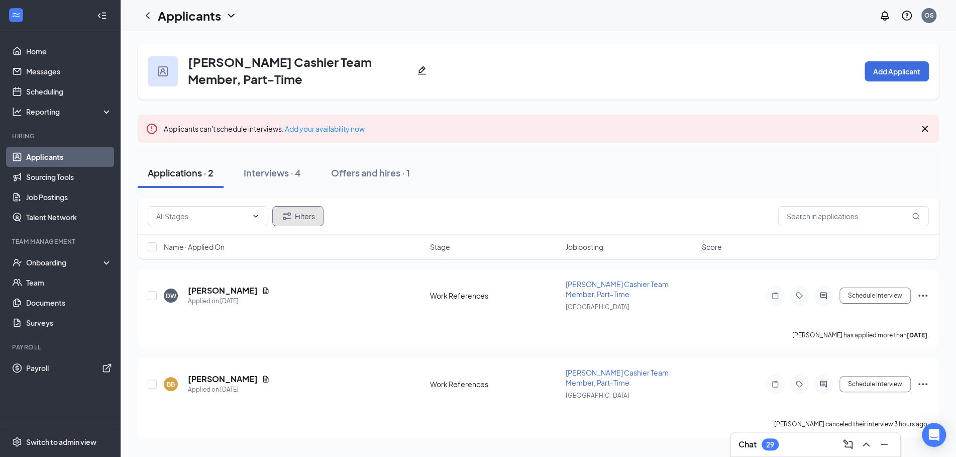
click at [293, 217] on button "Filters" at bounding box center [297, 216] width 51 height 20
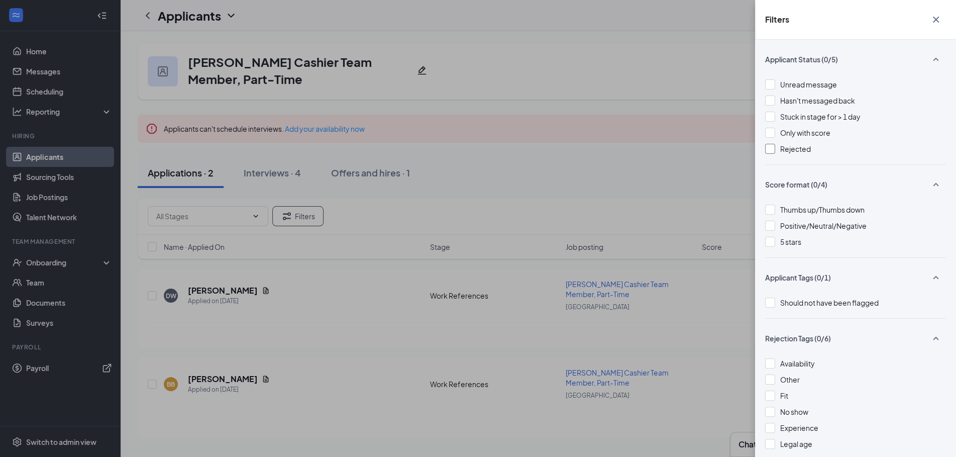
click at [769, 148] on div at bounding box center [770, 149] width 10 height 10
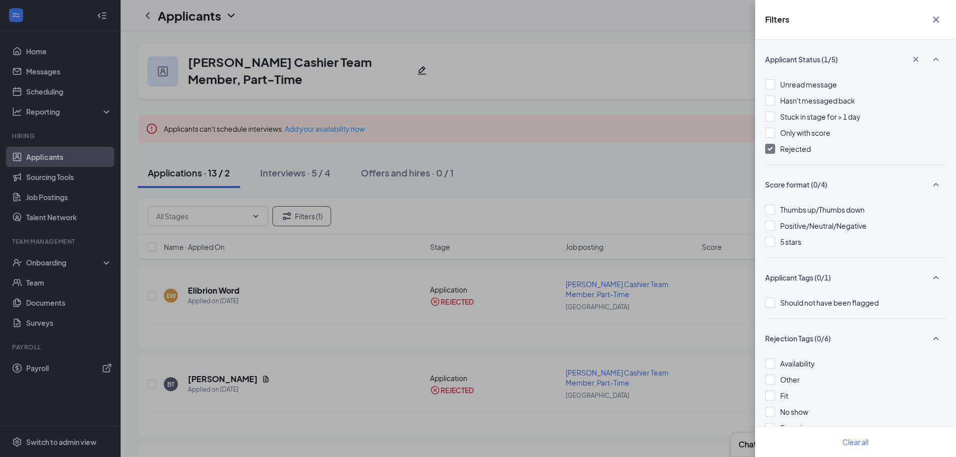
click at [664, 149] on div "Filters Applicant Status (1/5) Unread message Hasn't messaged back Stuck in sta…" at bounding box center [478, 228] width 956 height 457
click at [936, 21] on icon "Cross" at bounding box center [936, 20] width 6 height 6
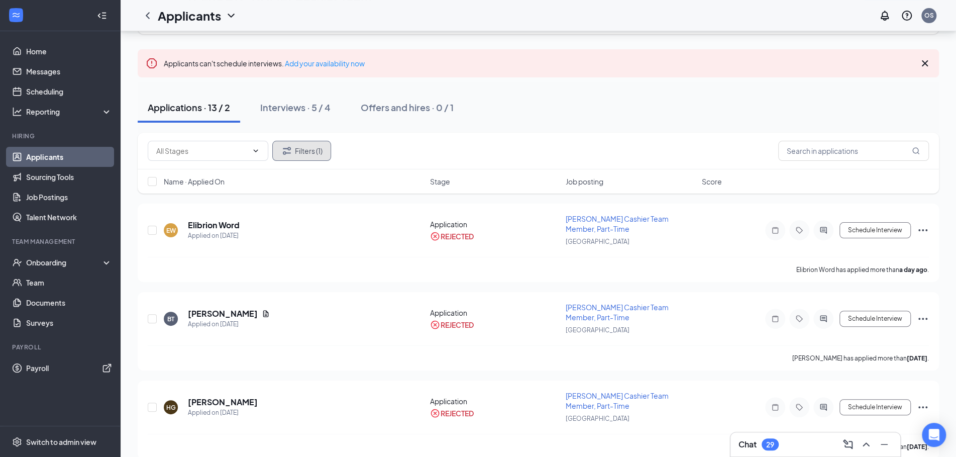
scroll to position [67, 0]
click at [627, 218] on span "Culver's Cashier Team Member, Part-Time" at bounding box center [617, 222] width 103 height 19
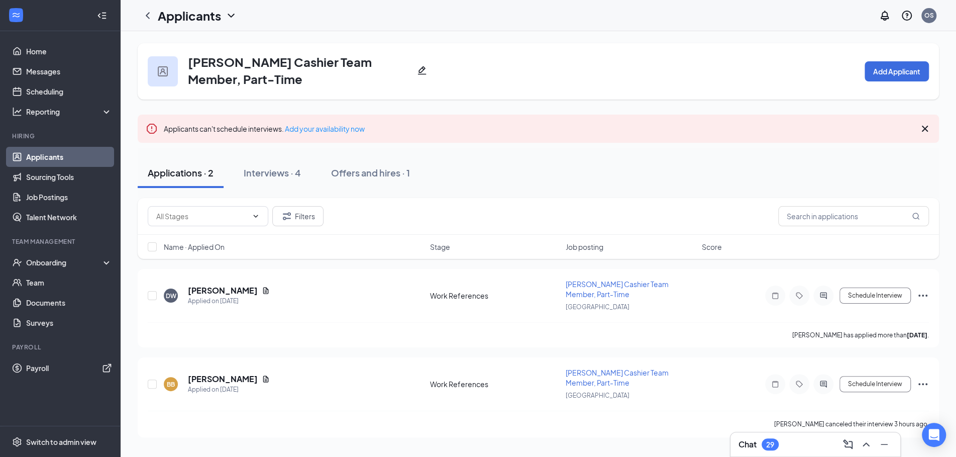
click at [425, 75] on div "Culver's Cashier Team Member, Part-Time" at bounding box center [307, 70] width 239 height 34
click at [423, 71] on icon "Pencil" at bounding box center [422, 70] width 10 height 10
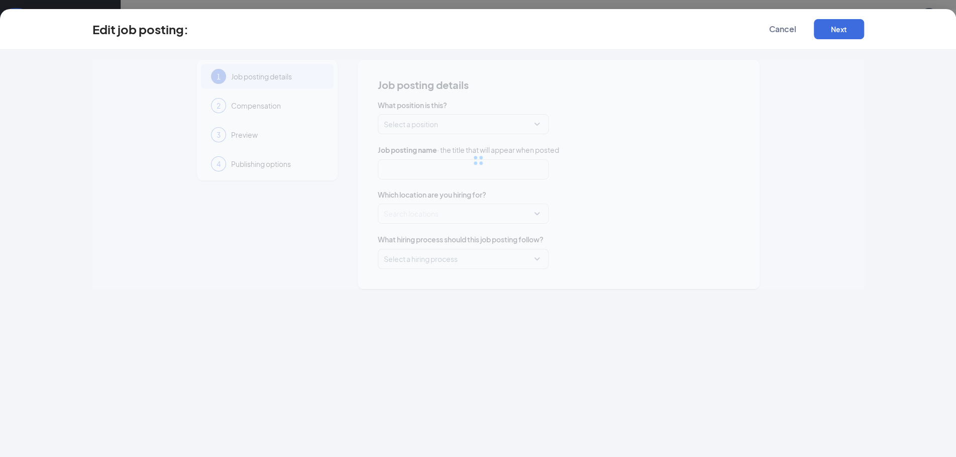
type input "[PERSON_NAME] Cashier Team Member, Part-Time"
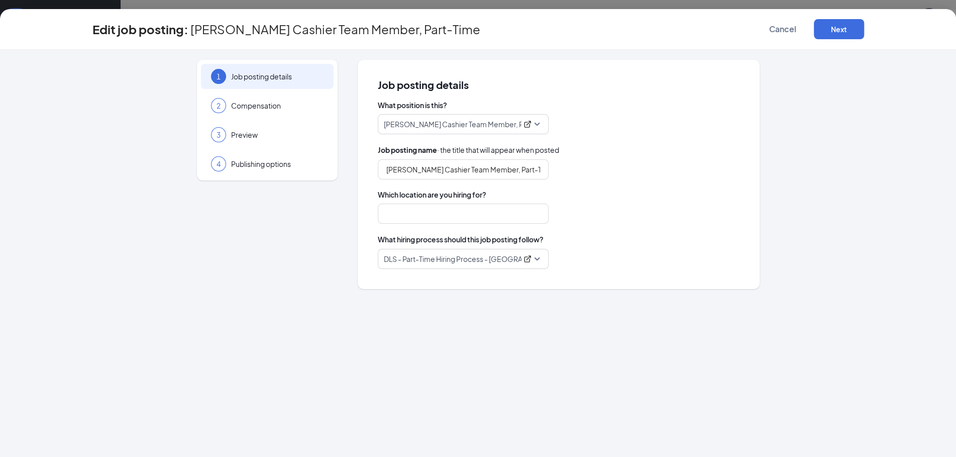
type input "[GEOGRAPHIC_DATA]"
click at [528, 258] on icon "ExternalLink" at bounding box center [527, 259] width 7 height 7
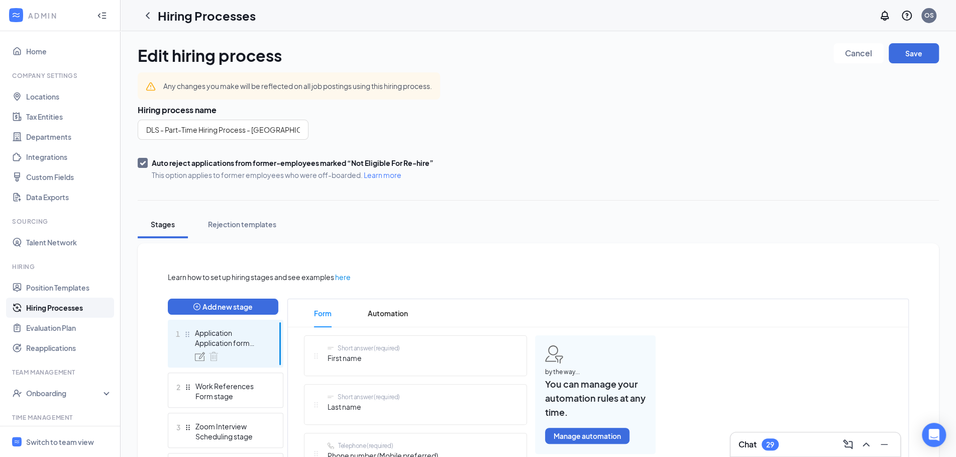
click at [48, 311] on link "Hiring Processes" at bounding box center [69, 307] width 86 height 20
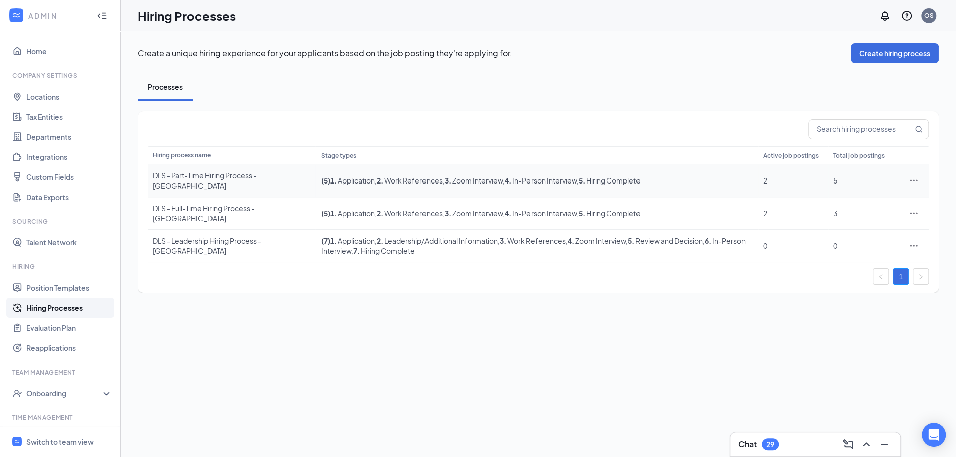
click at [764, 180] on span "2" at bounding box center [765, 180] width 4 height 9
click at [236, 180] on div "DLS - Part-Time Hiring Process - [GEOGRAPHIC_DATA]" at bounding box center [232, 180] width 158 height 20
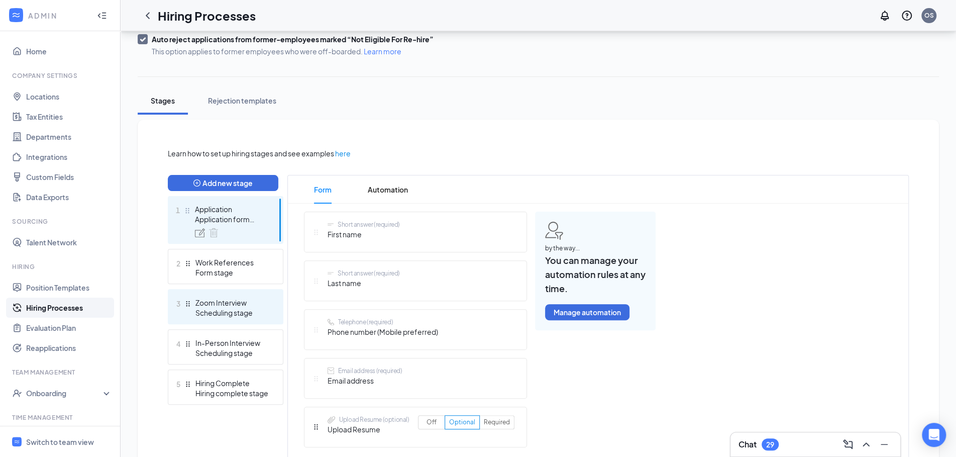
scroll to position [151, 0]
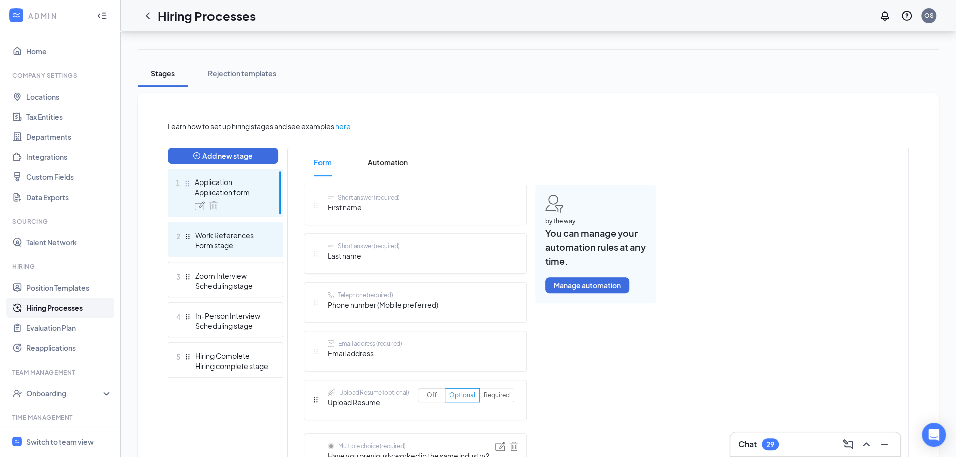
click at [238, 242] on div "Form stage" at bounding box center [231, 245] width 73 height 10
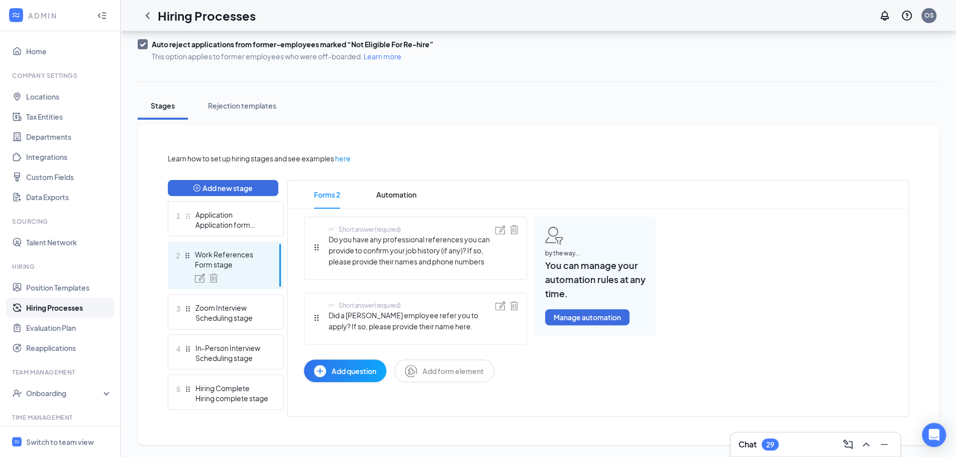
scroll to position [119, 0]
click at [218, 276] on img at bounding box center [213, 277] width 9 height 9
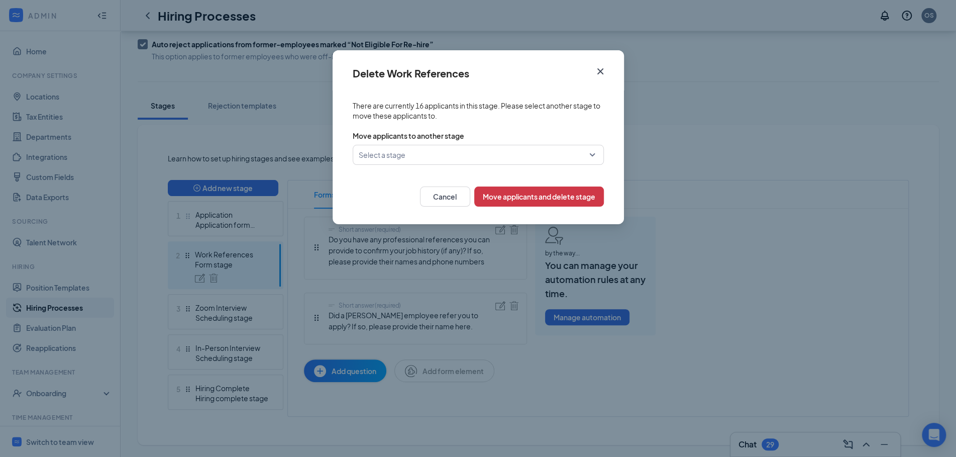
click at [582, 155] on input "search" at bounding box center [475, 154] width 232 height 19
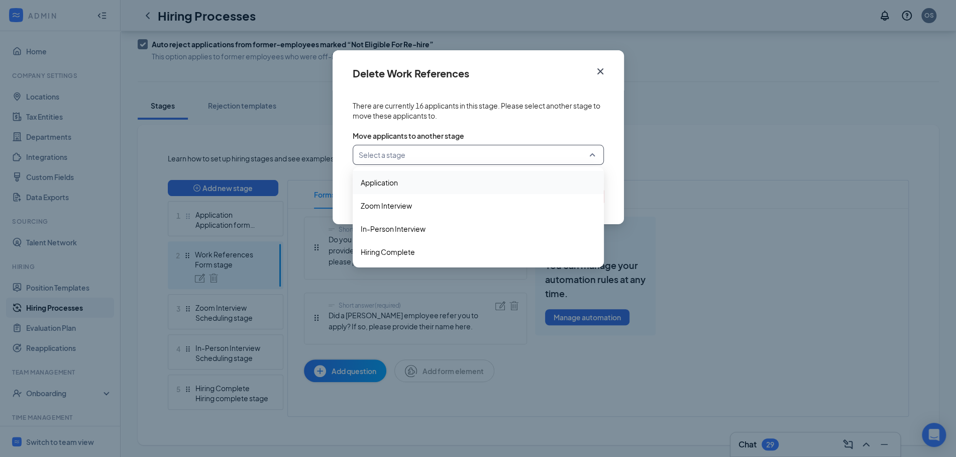
click at [599, 72] on icon "Cross" at bounding box center [600, 71] width 6 height 6
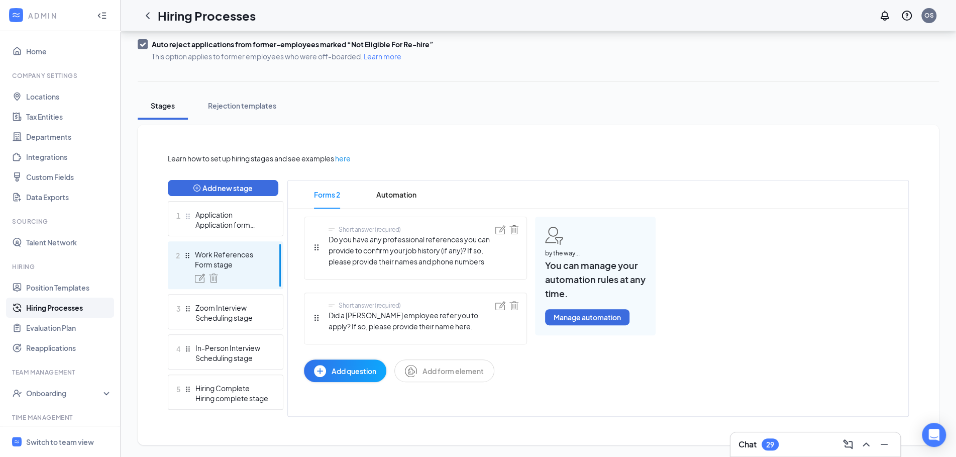
click at [54, 308] on link "Hiring Processes" at bounding box center [69, 307] width 86 height 20
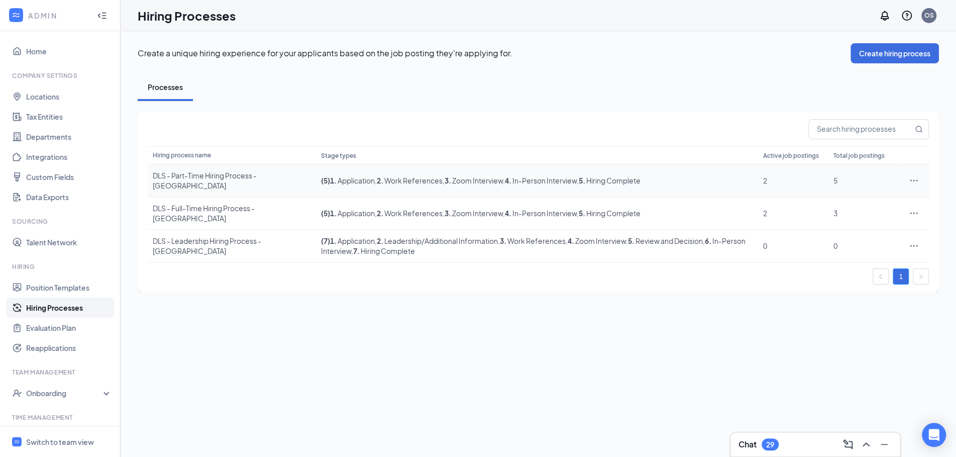
click at [836, 183] on div "5" at bounding box center [863, 180] width 60 height 10
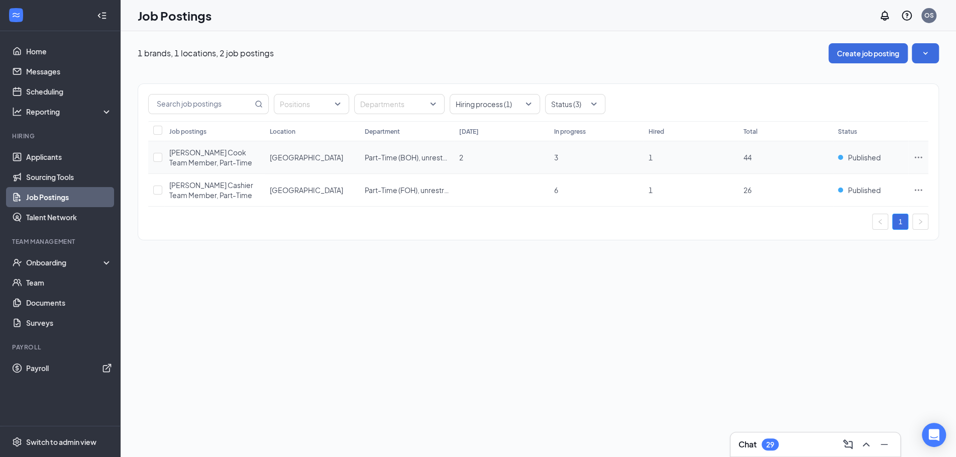
click at [209, 159] on span "[PERSON_NAME] Cook Team Member, Part-Time" at bounding box center [210, 157] width 83 height 19
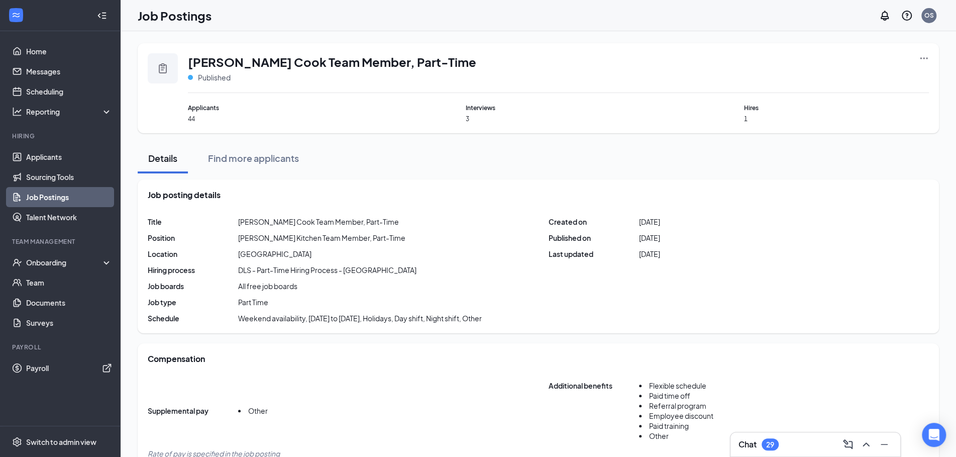
click at [923, 56] on icon "Ellipses" at bounding box center [924, 58] width 10 height 10
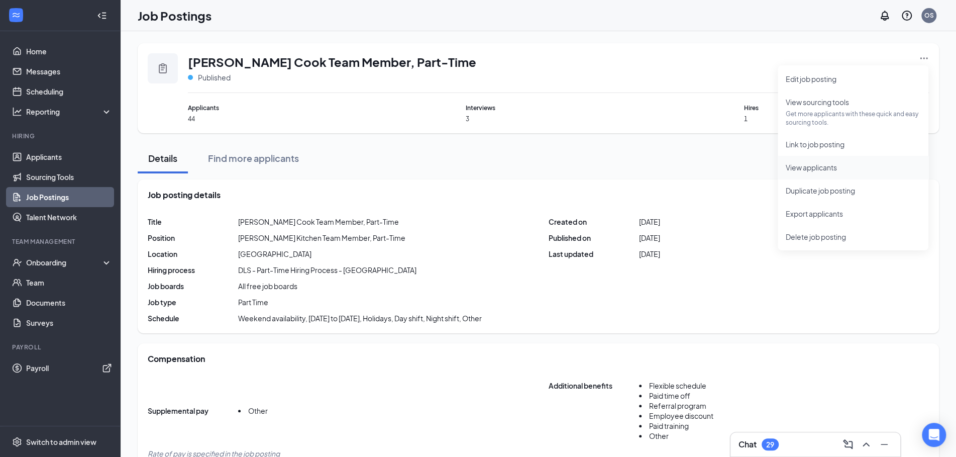
click at [839, 172] on span "View applicants" at bounding box center [853, 167] width 135 height 11
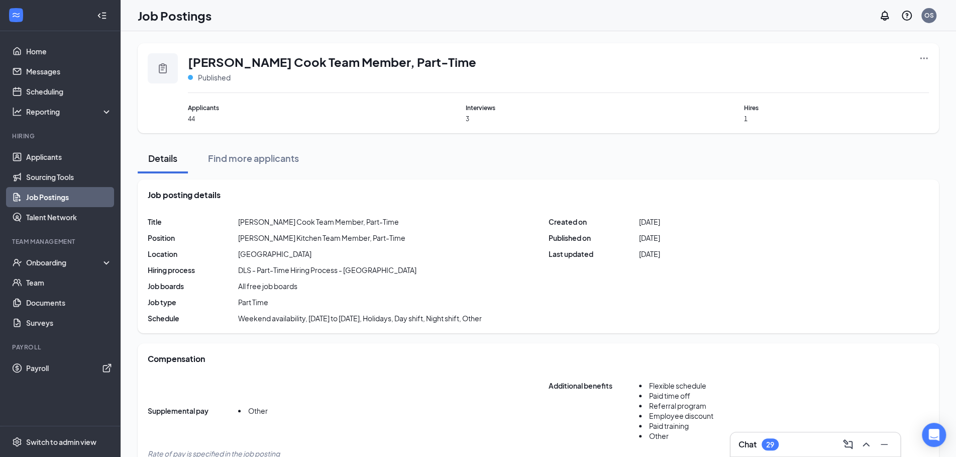
click at [96, 17] on div at bounding box center [102, 16] width 20 height 20
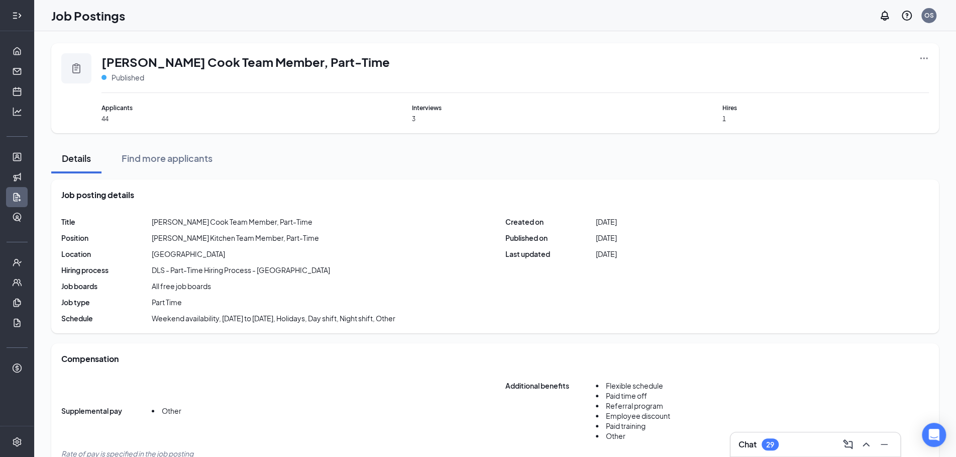
click at [23, 16] on div at bounding box center [17, 16] width 20 height 20
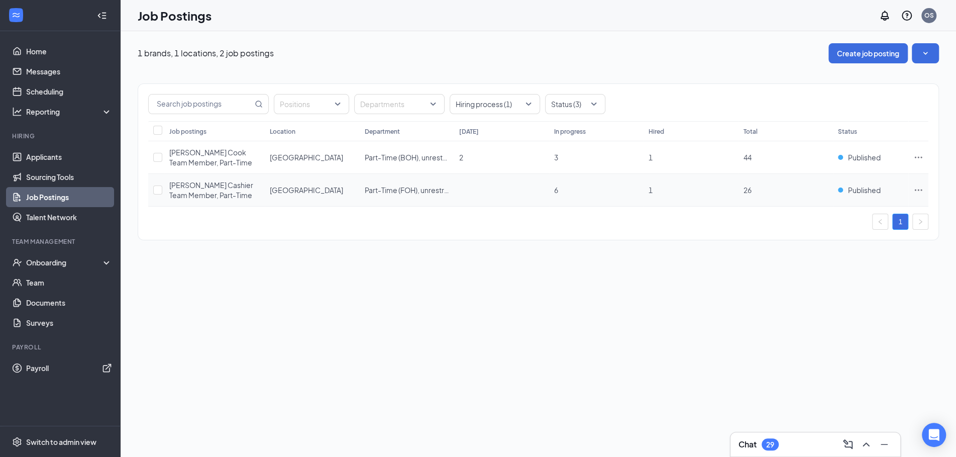
click at [922, 191] on icon "Ellipses" at bounding box center [918, 190] width 10 height 10
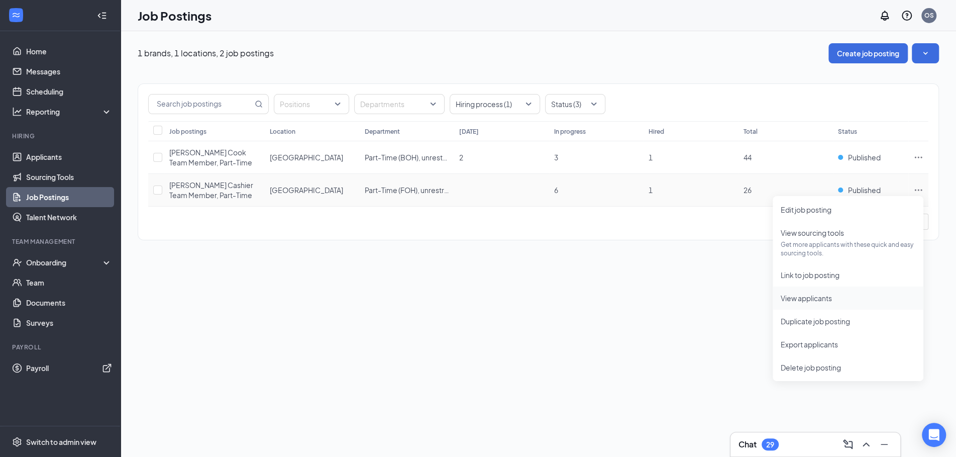
click at [808, 300] on span "View applicants" at bounding box center [806, 297] width 51 height 9
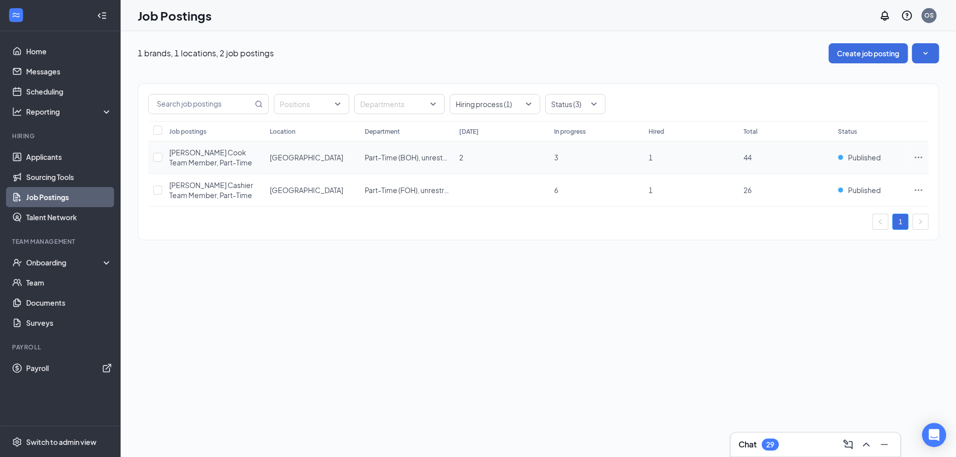
click at [914, 161] on icon "Ellipses" at bounding box center [918, 157] width 10 height 10
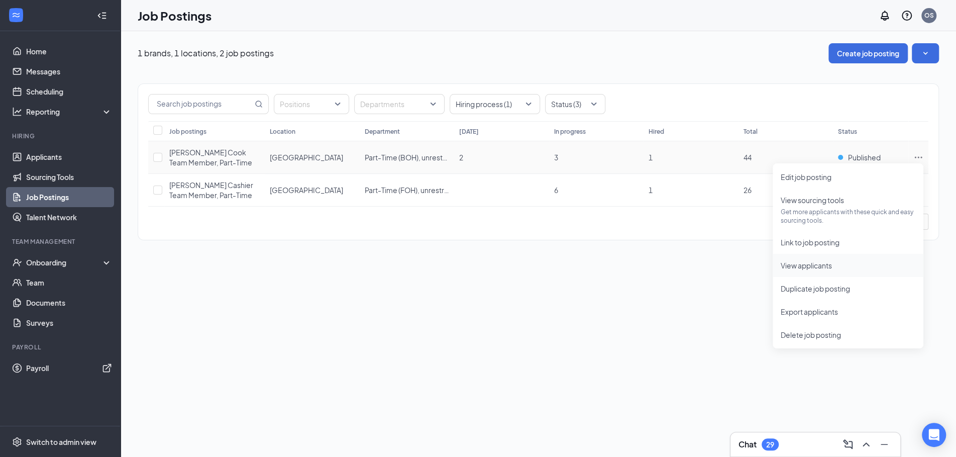
click at [792, 268] on span "View applicants" at bounding box center [806, 265] width 51 height 9
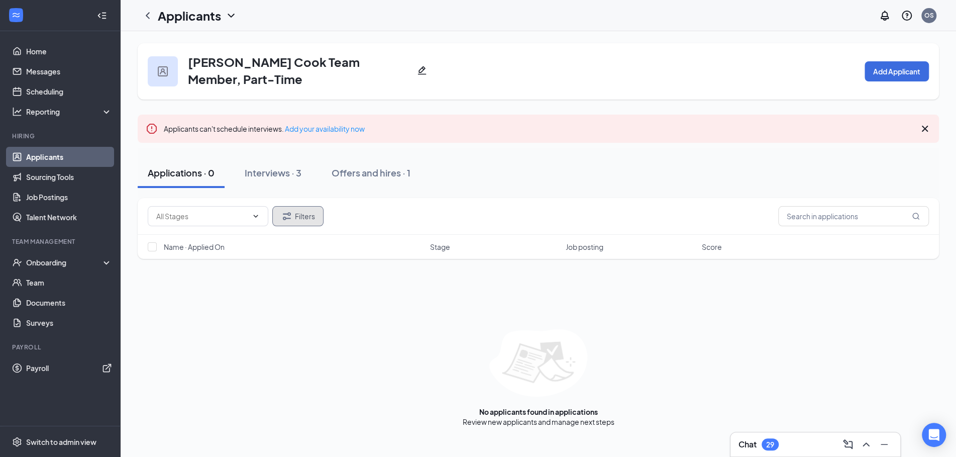
click at [294, 209] on button "Filters" at bounding box center [297, 216] width 51 height 20
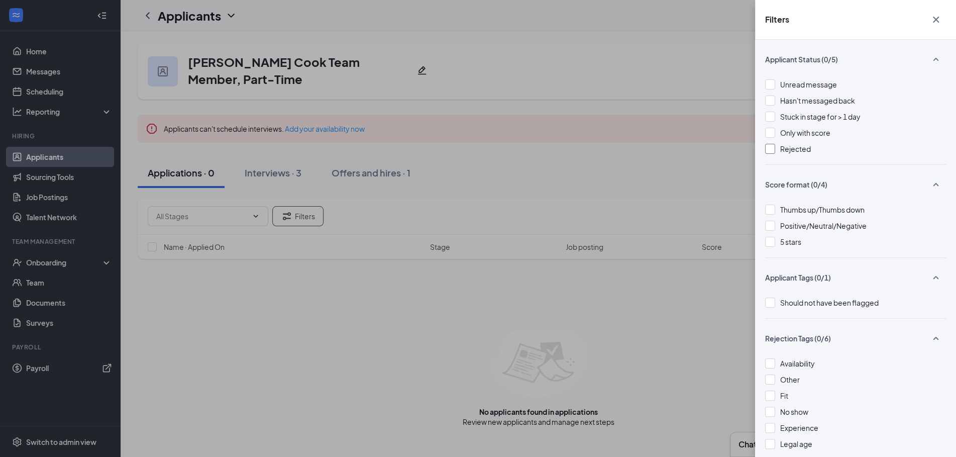
click at [769, 148] on div at bounding box center [770, 149] width 10 height 10
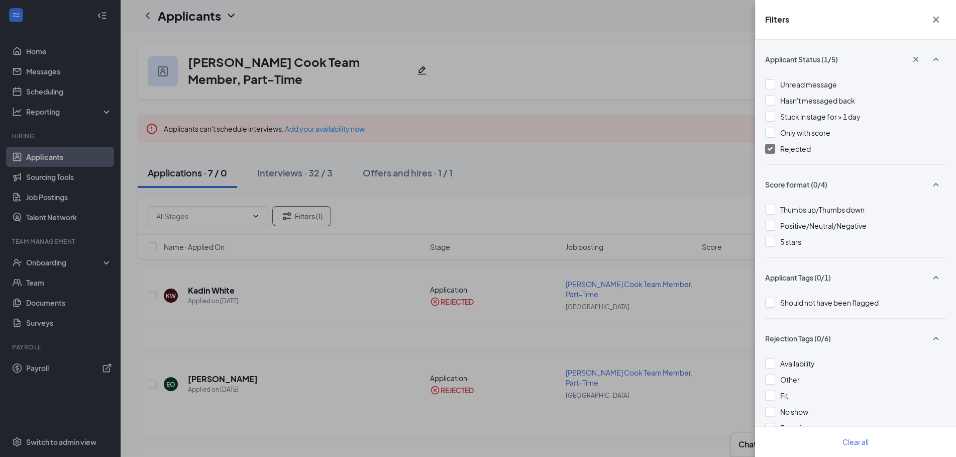
click at [588, 96] on div "Filters Applicant Status (1/5) Unread message Hasn't messaged back Stuck in sta…" at bounding box center [478, 228] width 956 height 457
click at [933, 20] on icon "Cross" at bounding box center [936, 20] width 12 height 12
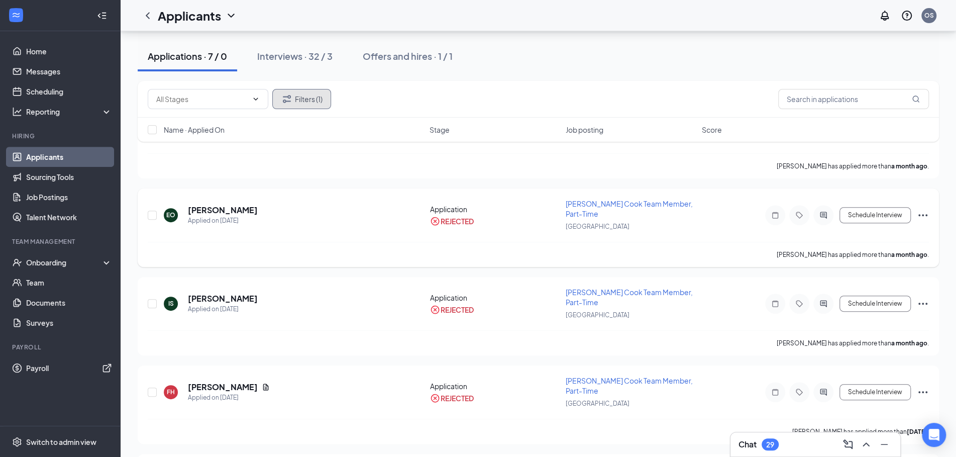
scroll to position [151, 0]
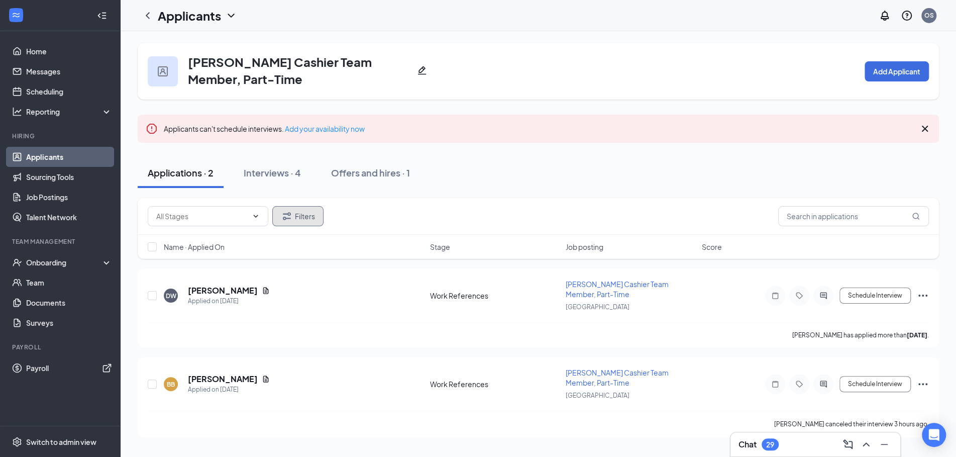
click at [294, 214] on button "Filters" at bounding box center [297, 216] width 51 height 20
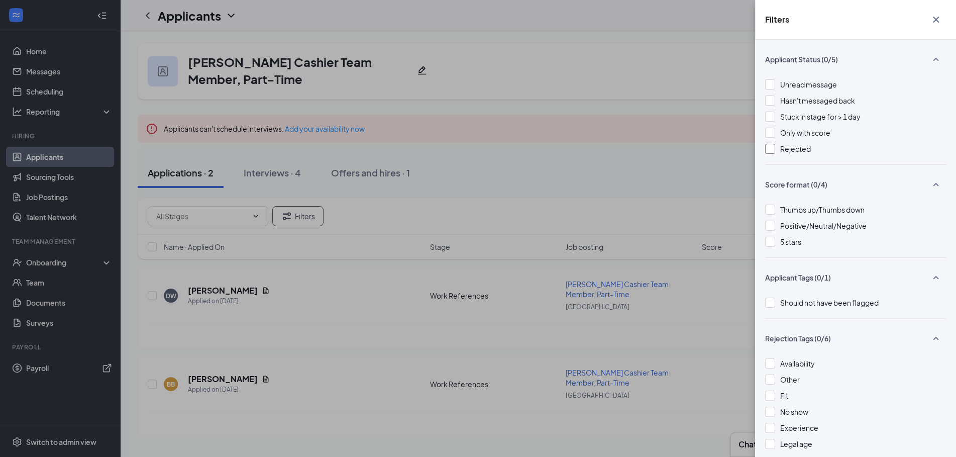
click at [772, 150] on div at bounding box center [770, 149] width 10 height 10
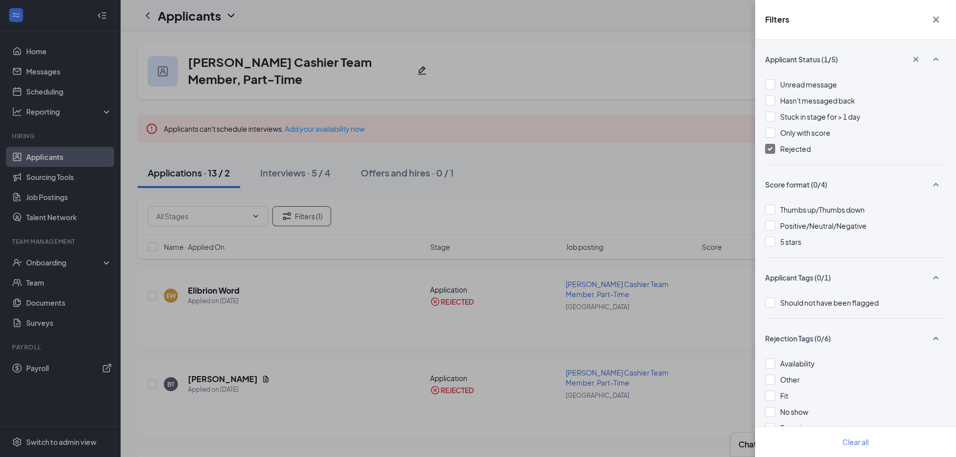
click at [608, 94] on div "Filters Applicant Status (1/5) Unread message Hasn't messaged back Stuck in sta…" at bounding box center [478, 228] width 956 height 457
click at [936, 17] on icon "Cross" at bounding box center [936, 20] width 12 height 12
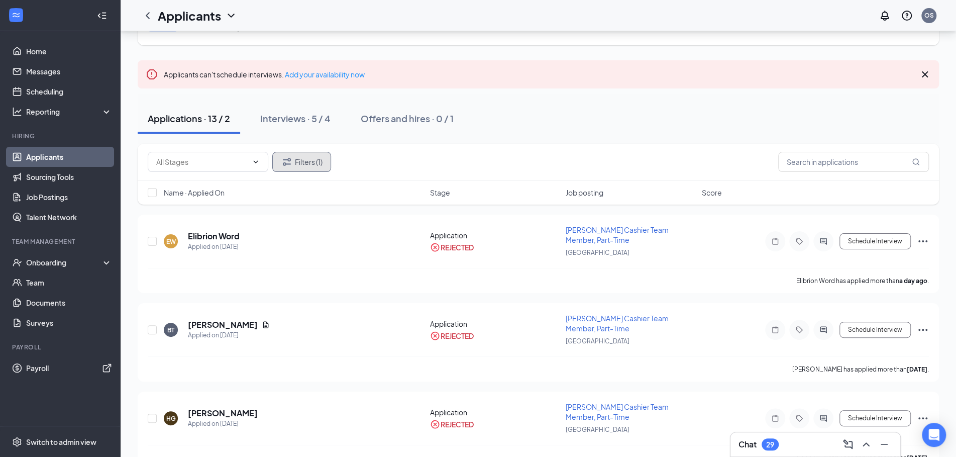
scroll to position [52, 0]
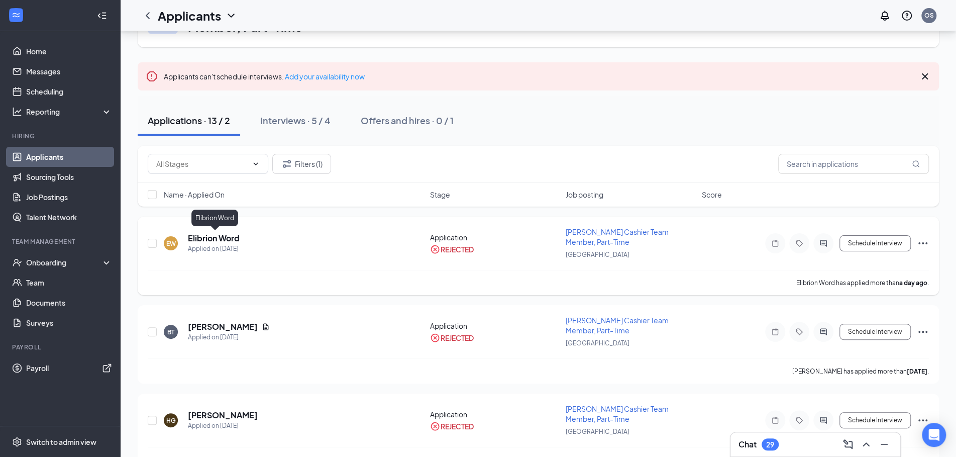
click at [206, 236] on h5 "Elibrion Word" at bounding box center [214, 238] width 52 height 11
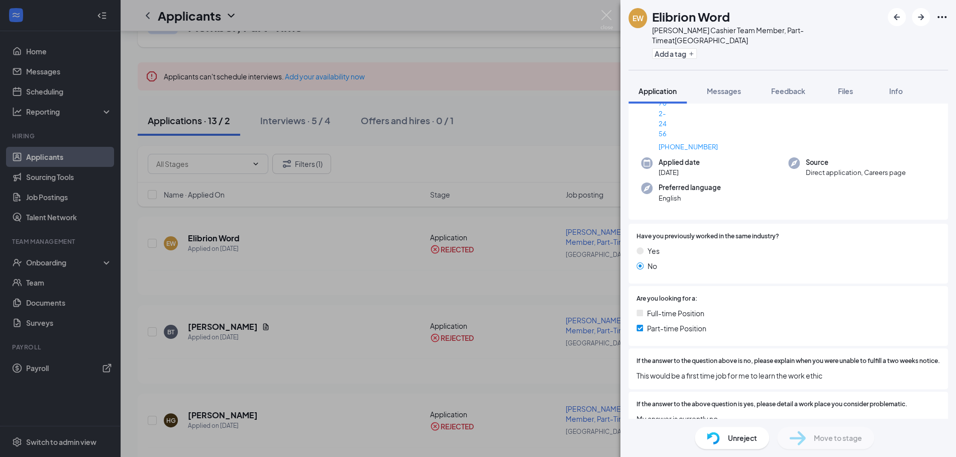
scroll to position [202, 0]
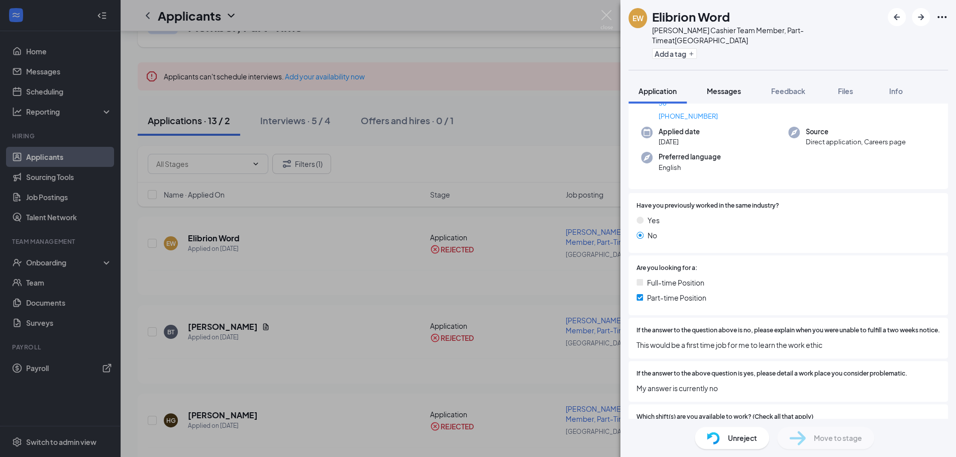
click at [733, 86] on span "Messages" at bounding box center [724, 90] width 34 height 9
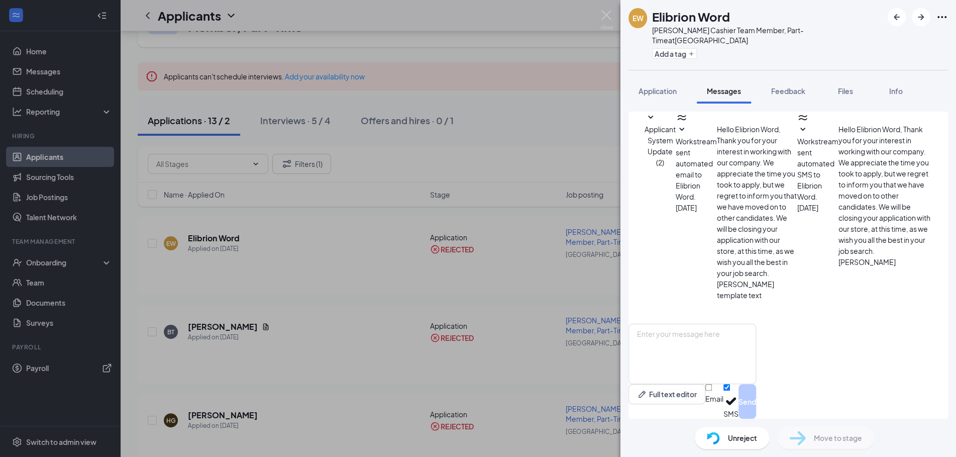
click at [797, 136] on icon "SmallChevronDown" at bounding box center [803, 130] width 12 height 12
click at [688, 136] on icon "SmallChevronDown" at bounding box center [682, 130] width 12 height 12
click at [650, 86] on div "Application" at bounding box center [658, 91] width 38 height 10
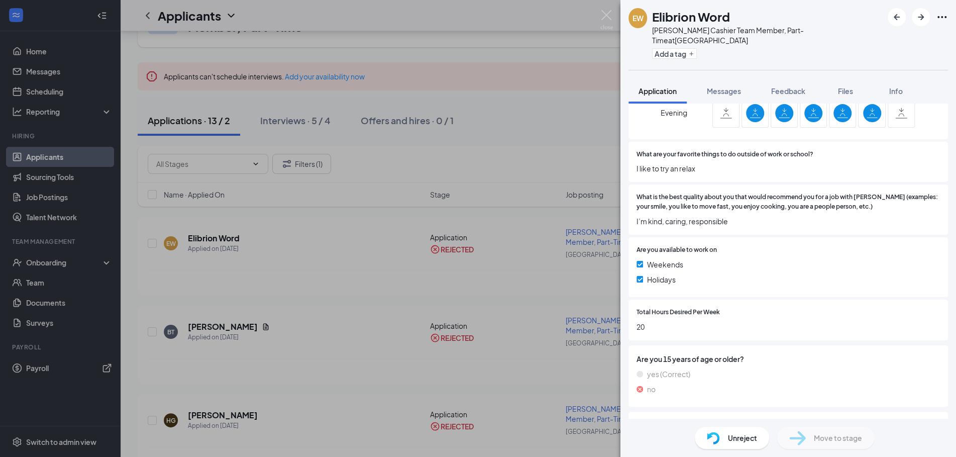
scroll to position [552, 0]
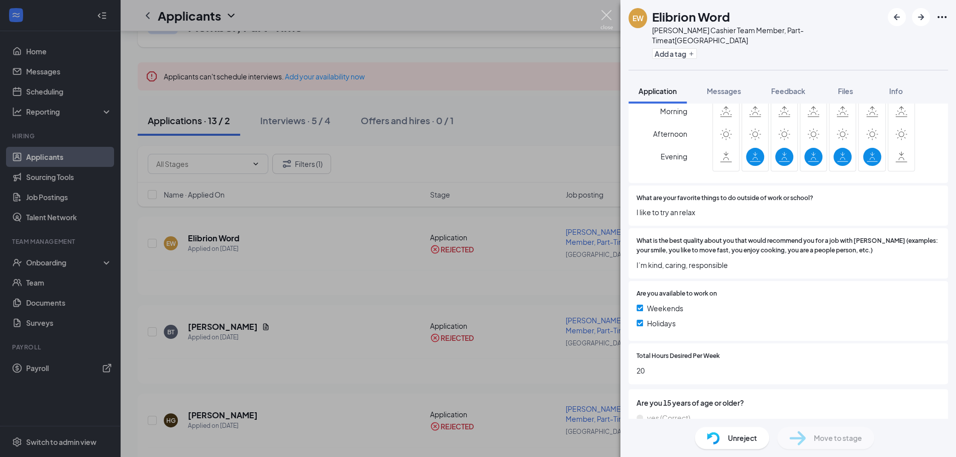
click at [608, 15] on img at bounding box center [606, 20] width 13 height 20
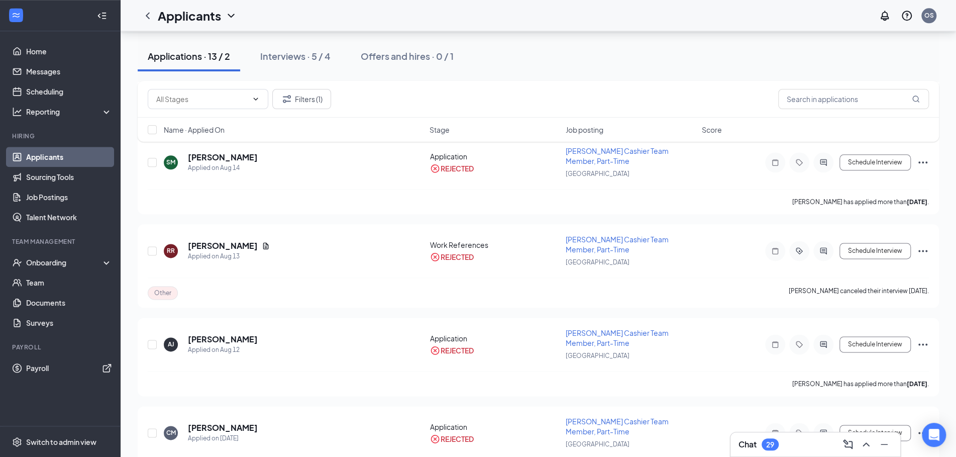
scroll to position [957, 0]
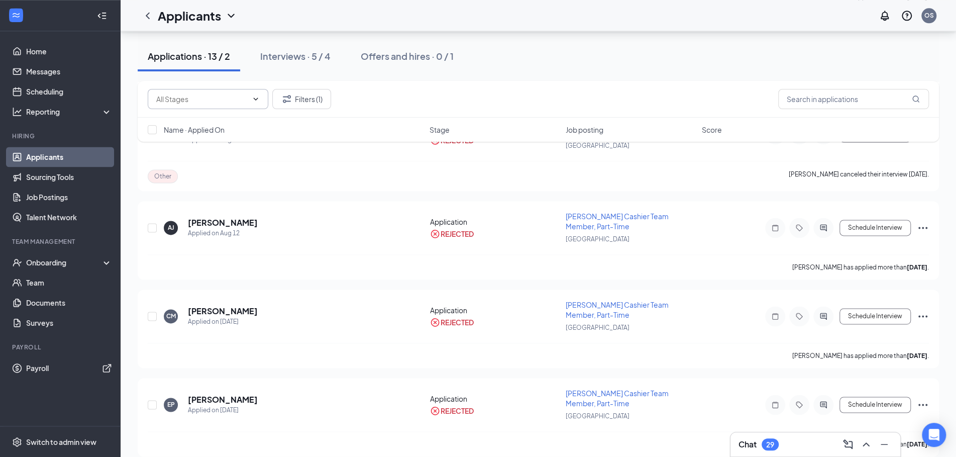
click at [261, 99] on span at bounding box center [208, 99] width 121 height 20
click at [215, 122] on div "Work References (2)" at bounding box center [181, 116] width 67 height 11
type input "Work References (2)"
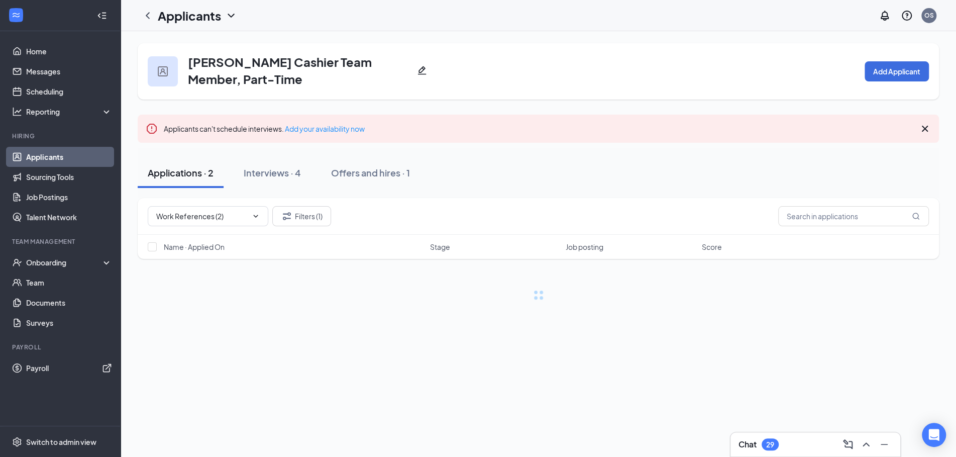
scroll to position [0, 0]
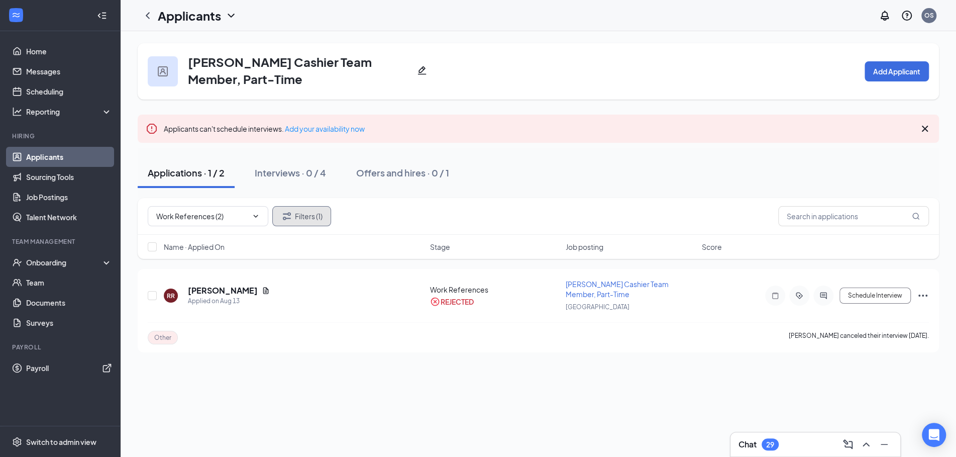
click at [315, 211] on button "Filters (1)" at bounding box center [301, 216] width 59 height 20
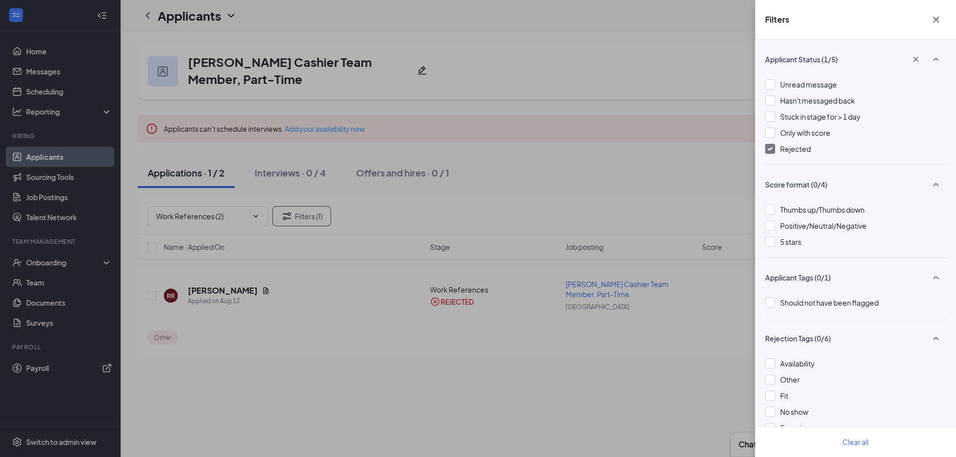
click at [773, 148] on div at bounding box center [770, 149] width 10 height 10
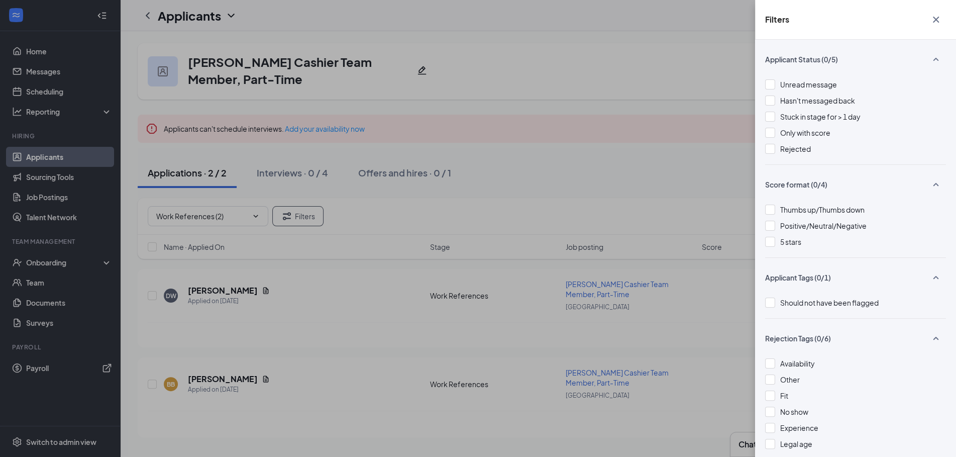
click at [522, 84] on div "Filters Applicant Status (0/5) Unread message Hasn't messaged back Stuck in sta…" at bounding box center [478, 228] width 956 height 457
click at [543, 144] on div "Filters Applicant Status (0/5) Unread message Hasn't messaged back Stuck in sta…" at bounding box center [478, 228] width 956 height 457
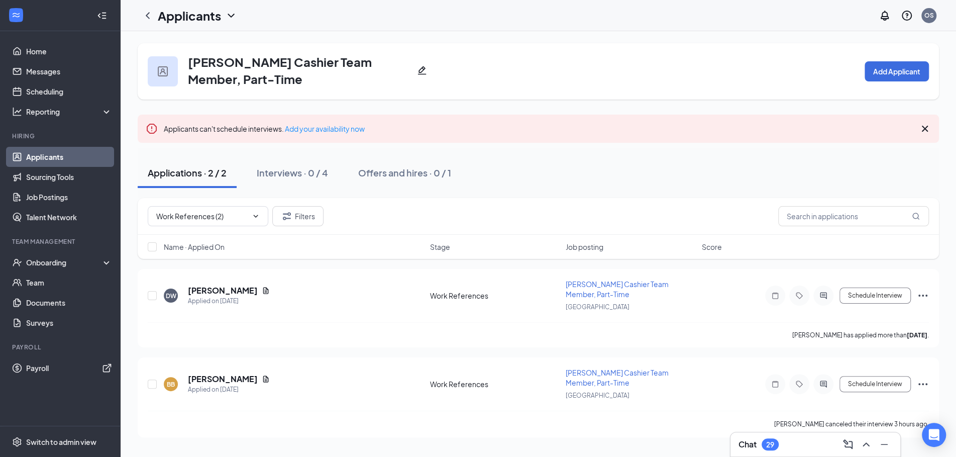
click at [66, 156] on link "Applicants" at bounding box center [69, 157] width 86 height 20
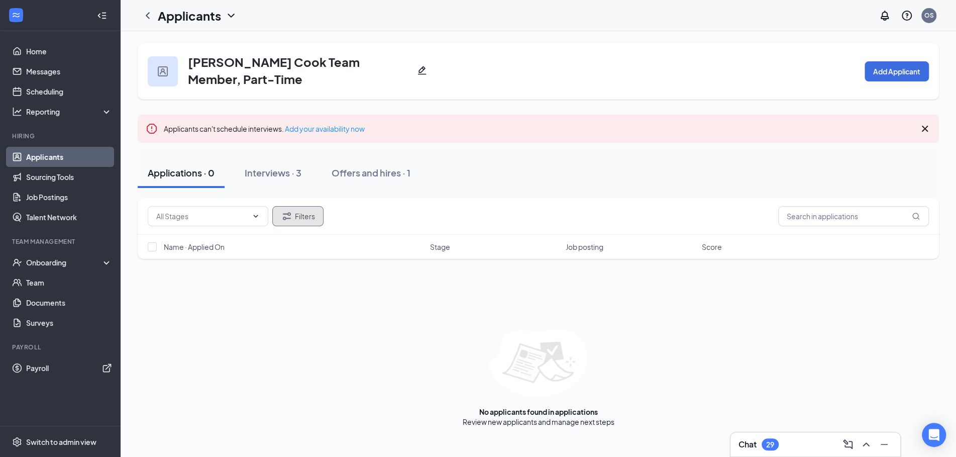
click at [301, 209] on button "Filters" at bounding box center [297, 216] width 51 height 20
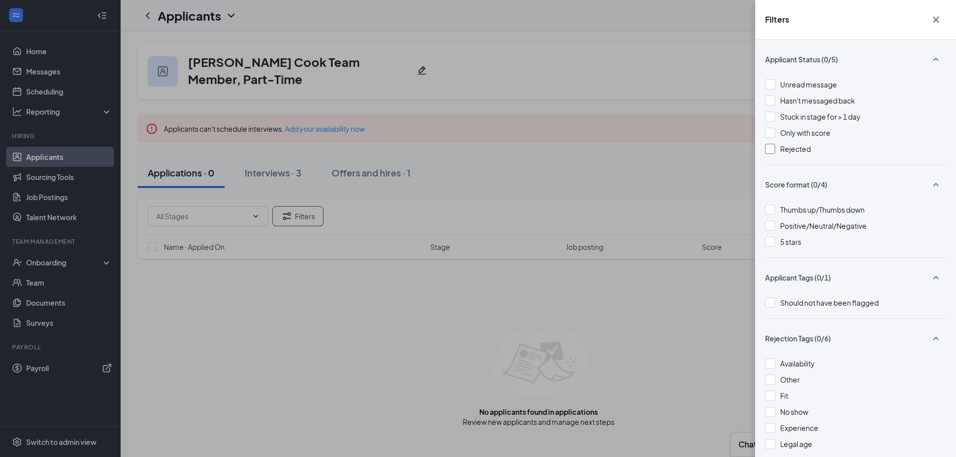
click at [776, 148] on div "Rejected" at bounding box center [855, 148] width 181 height 11
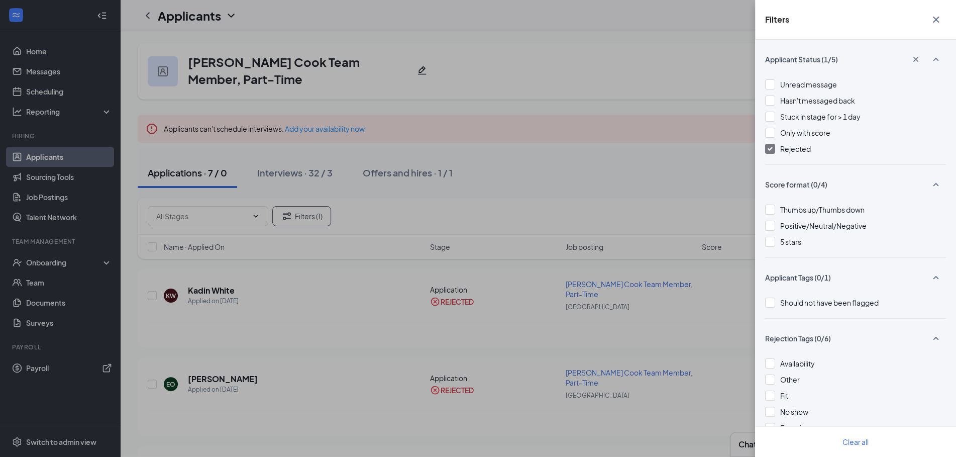
click at [587, 28] on div "Filters Applicant Status (1/5) Unread message Hasn't messaged back Stuck in sta…" at bounding box center [478, 228] width 956 height 457
click at [569, 82] on div "Filters Applicant Status (1/5) Unread message Hasn't messaged back Stuck in sta…" at bounding box center [478, 228] width 956 height 457
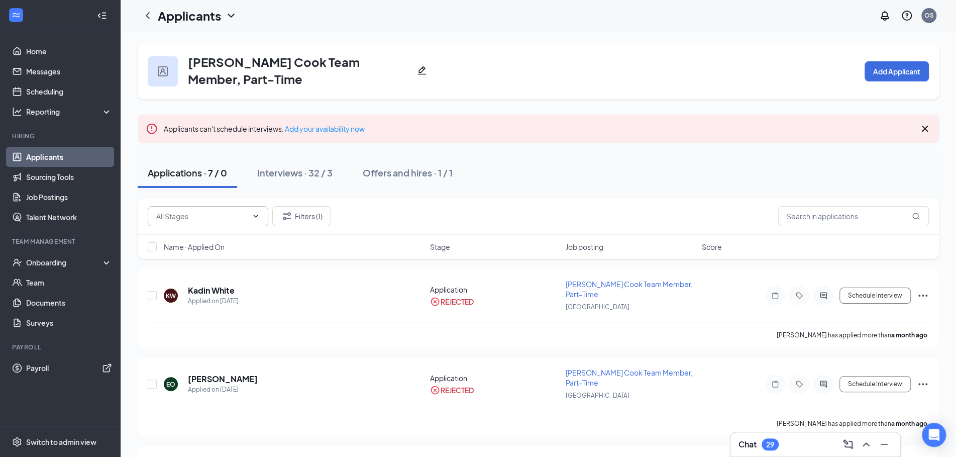
click at [255, 217] on icon "ChevronDown" at bounding box center [256, 216] width 8 height 8
click at [257, 216] on icon "ChevronUp" at bounding box center [256, 216] width 5 height 3
click at [257, 216] on icon "ChevronDown" at bounding box center [256, 216] width 5 height 3
click at [253, 238] on div "No options" at bounding box center [208, 239] width 121 height 22
click at [297, 166] on div "Interviews · 32 / 3" at bounding box center [294, 172] width 75 height 13
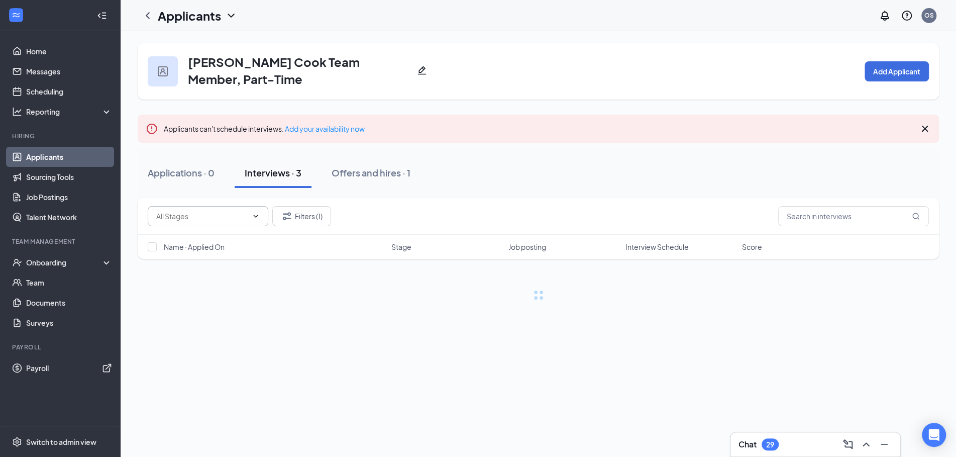
click at [262, 210] on span at bounding box center [208, 216] width 121 height 20
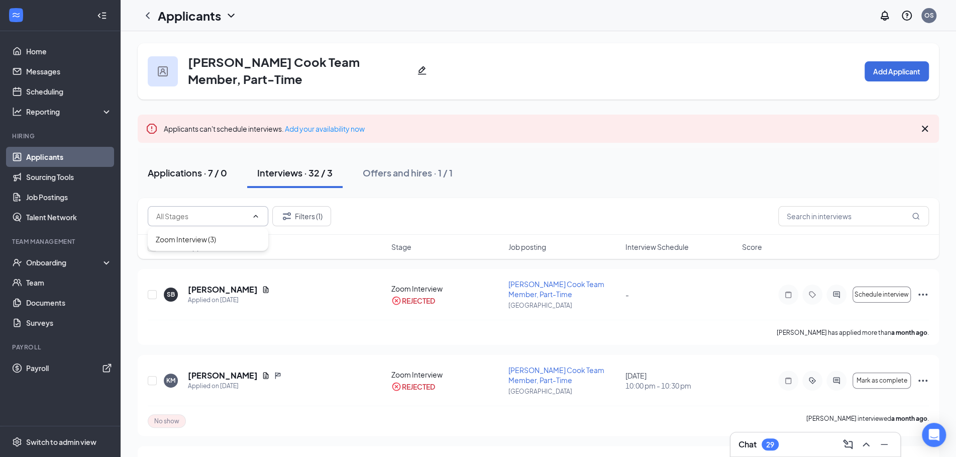
click at [218, 180] on button "Applications · 7 / 0" at bounding box center [187, 173] width 99 height 30
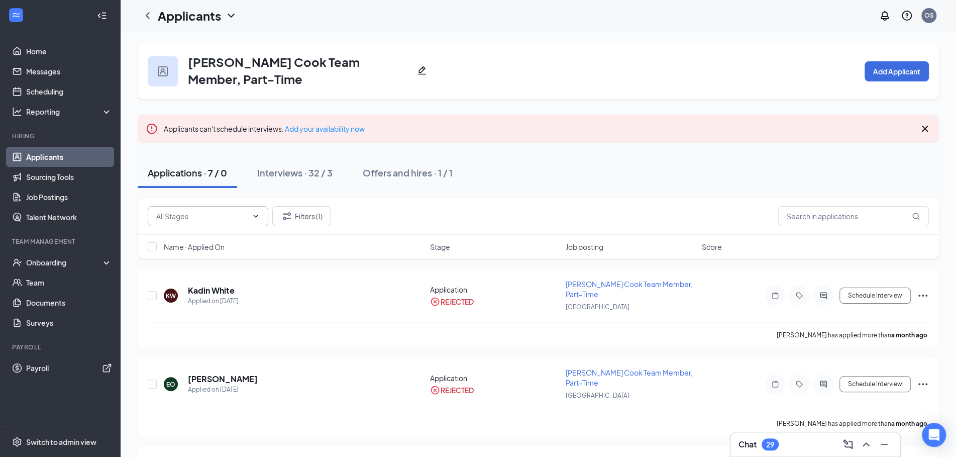
click at [249, 218] on span at bounding box center [208, 216] width 121 height 20
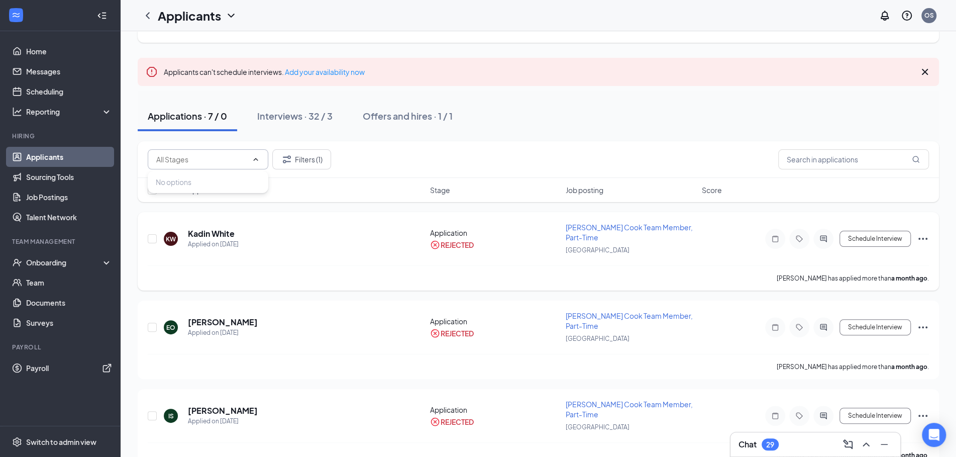
scroll to position [80, 0]
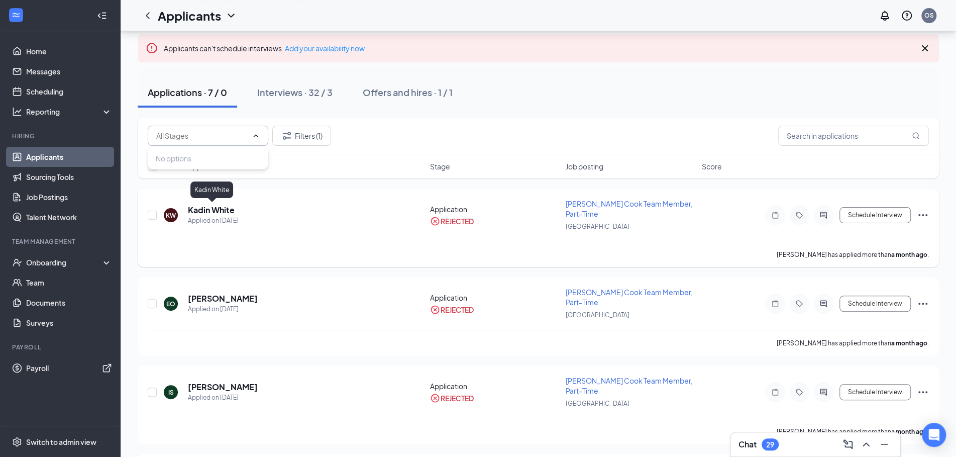
click at [217, 209] on h5 "Kadin White" at bounding box center [211, 209] width 47 height 11
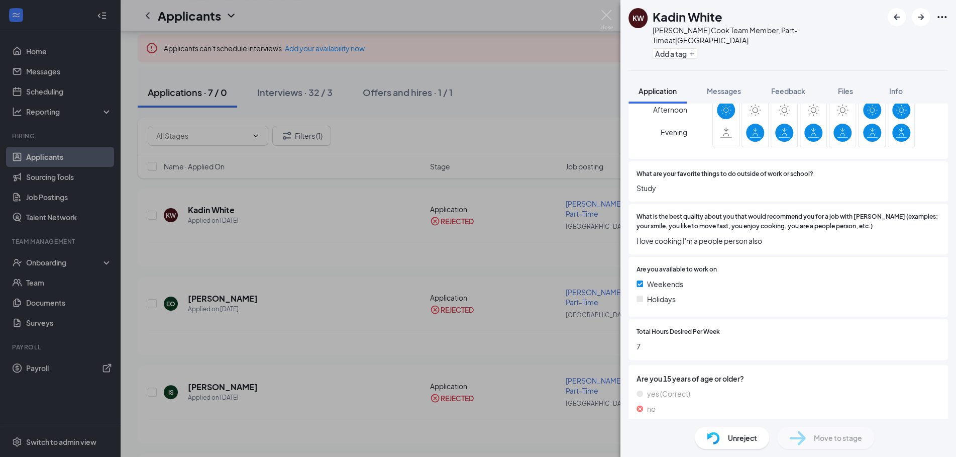
scroll to position [651, 0]
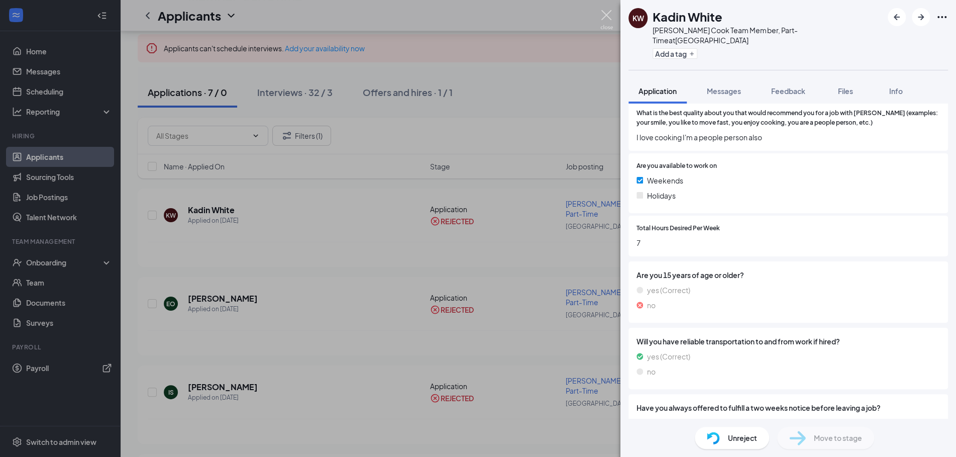
click at [608, 17] on img at bounding box center [606, 20] width 13 height 20
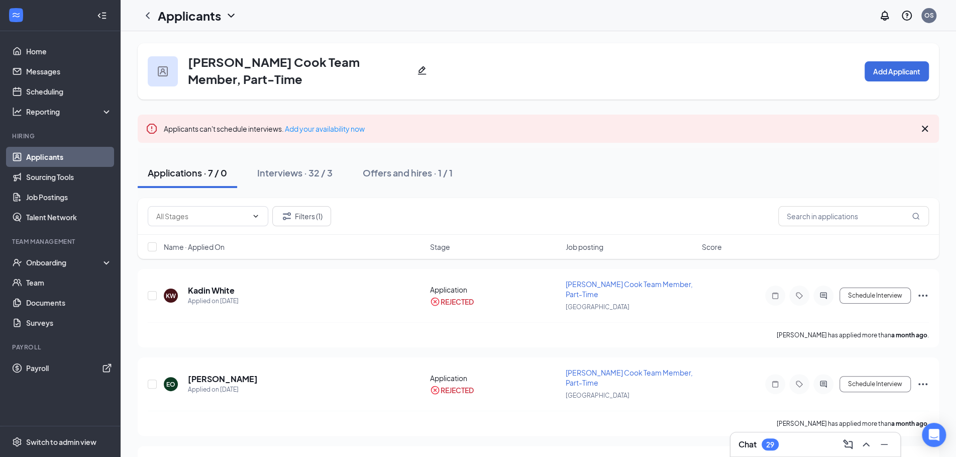
click at [224, 16] on div "Applicants" at bounding box center [197, 15] width 79 height 17
click at [212, 69] on link "Archived applicants" at bounding box center [218, 66] width 109 height 10
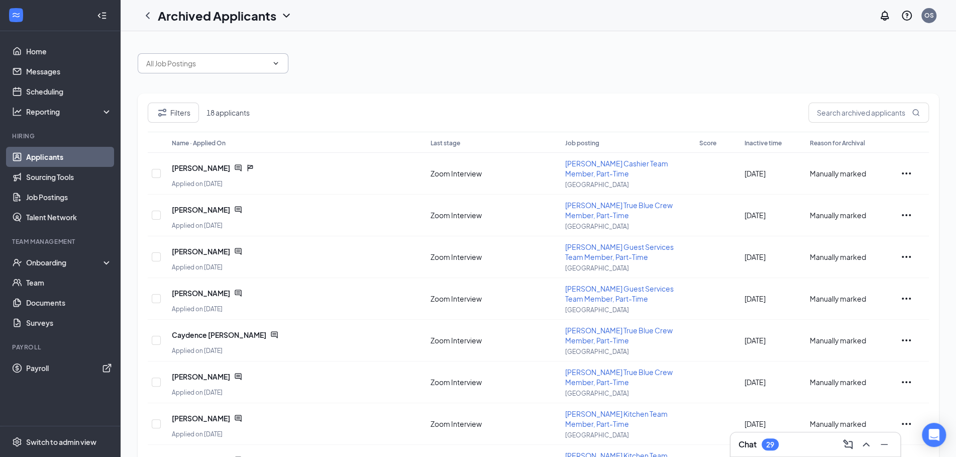
click at [284, 67] on span at bounding box center [213, 63] width 151 height 20
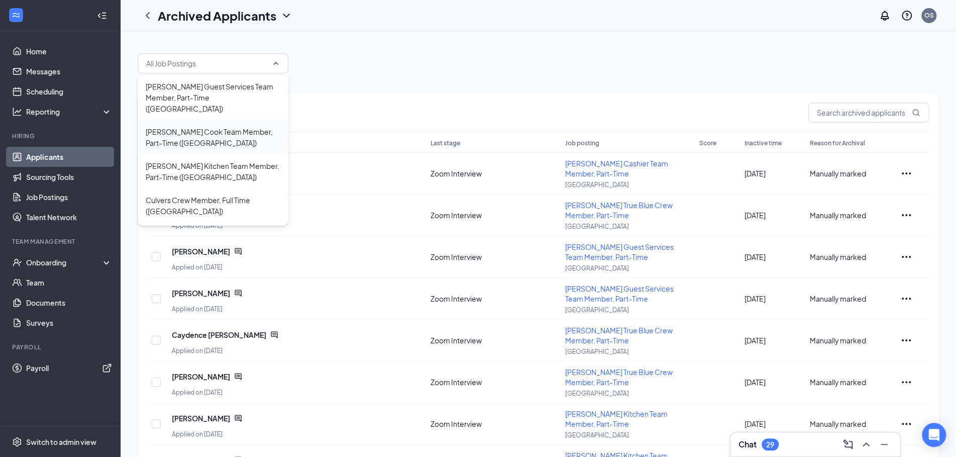
click at [263, 129] on div "[PERSON_NAME] Cook Team Member, Part-Time ([GEOGRAPHIC_DATA])" at bounding box center [213, 137] width 135 height 22
type input "[PERSON_NAME] Cook Team Member, Part-Time ([GEOGRAPHIC_DATA])"
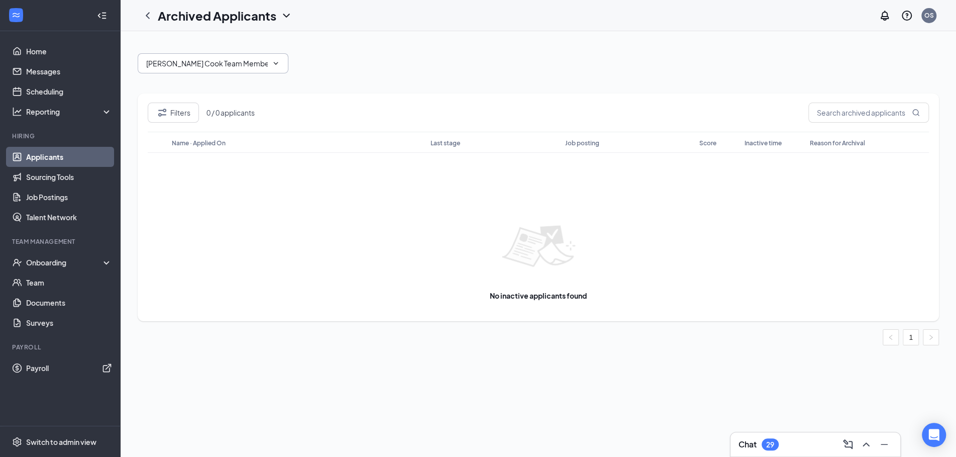
click at [268, 64] on span "[PERSON_NAME] Cook Team Member, Part-Time ([GEOGRAPHIC_DATA])" at bounding box center [213, 63] width 151 height 20
click at [278, 64] on icon "ChevronUp" at bounding box center [276, 63] width 8 height 8
click at [269, 118] on div "Filters 0 / 0 applicants" at bounding box center [538, 116] width 781 height 29
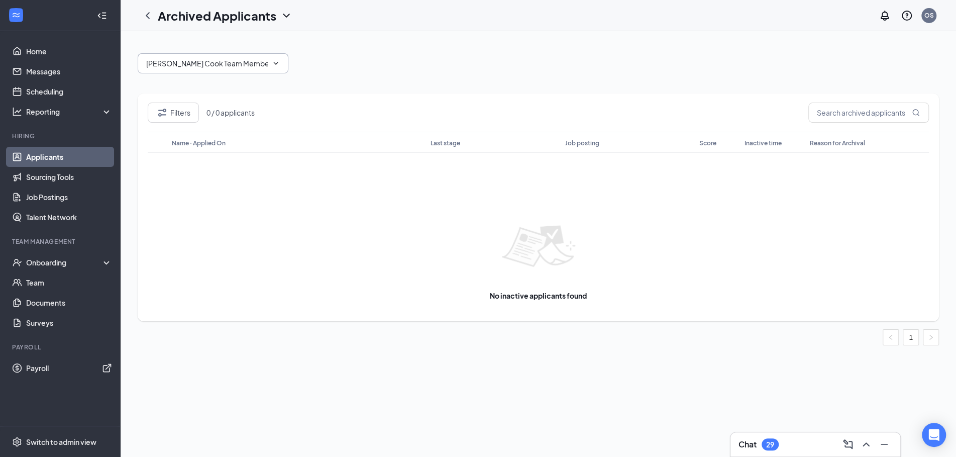
click at [224, 68] on input "Culver's Cook Team Member, Part-Time (Owensboro)" at bounding box center [207, 63] width 122 height 11
click at [279, 67] on icon "ChevronUp" at bounding box center [276, 63] width 8 height 8
click at [274, 60] on icon "ChevronDown" at bounding box center [276, 63] width 8 height 8
click at [182, 112] on button "Filters" at bounding box center [173, 112] width 51 height 20
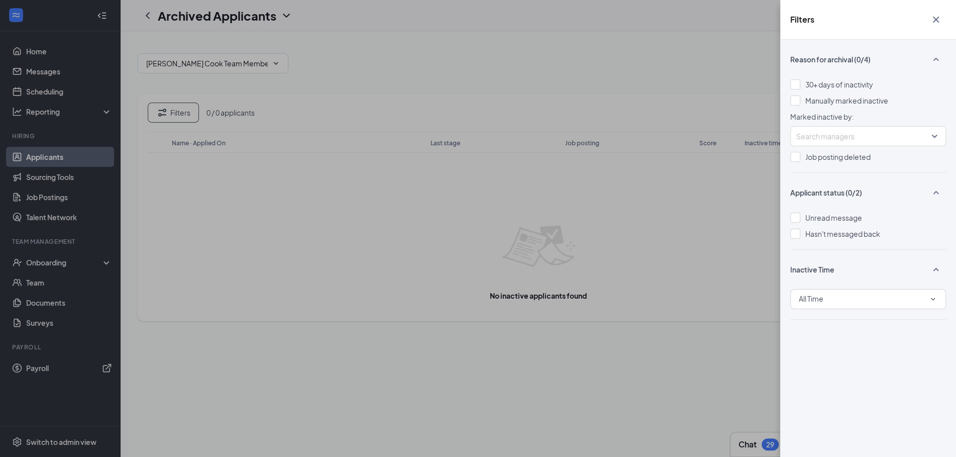
click at [592, 87] on div "Filters Reason for archival (0/4) 30+ days of inactivity Manually marked inacti…" at bounding box center [478, 228] width 956 height 457
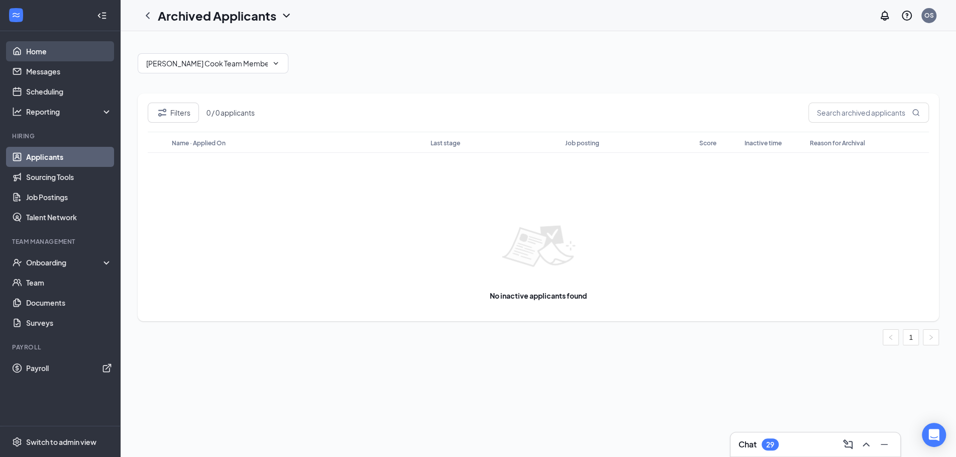
click at [60, 52] on link "Home" at bounding box center [69, 51] width 86 height 20
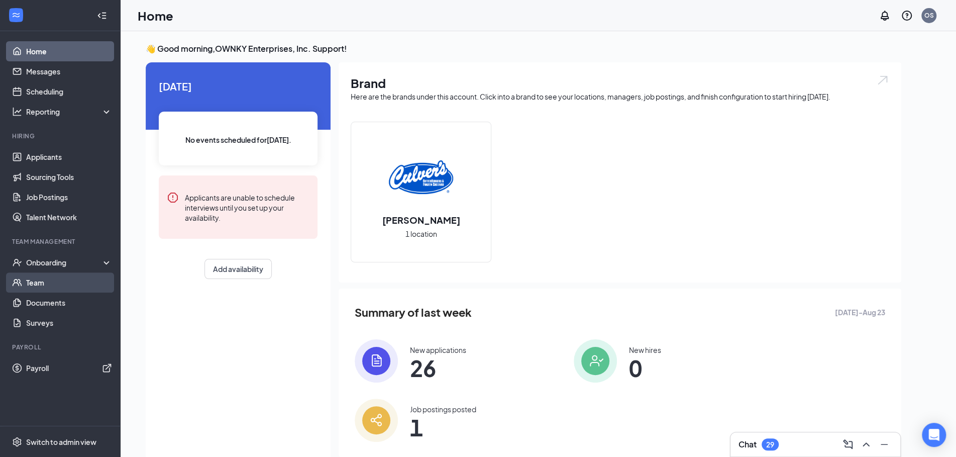
click at [66, 284] on link "Team" at bounding box center [69, 282] width 86 height 20
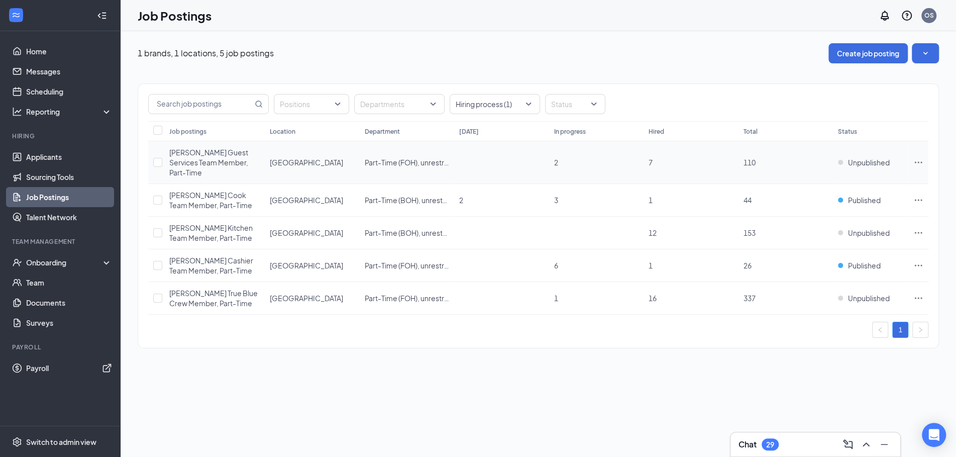
click at [918, 159] on icon "Ellipses" at bounding box center [918, 162] width 10 height 10
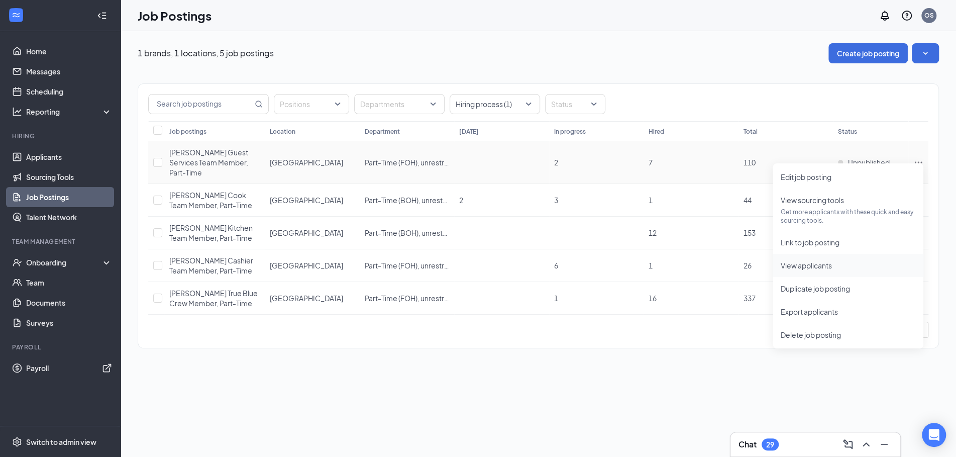
click at [810, 271] on li "View applicants" at bounding box center [848, 265] width 151 height 23
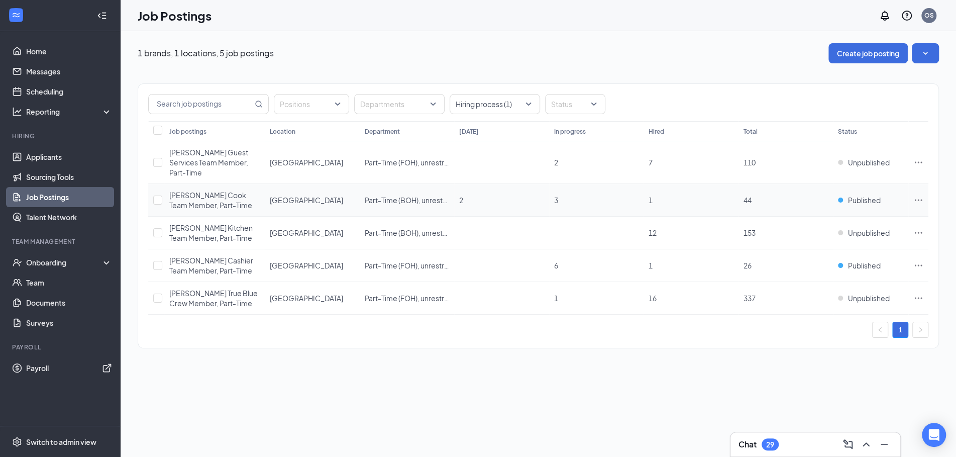
click at [918, 199] on icon "Ellipses" at bounding box center [919, 200] width 8 height 2
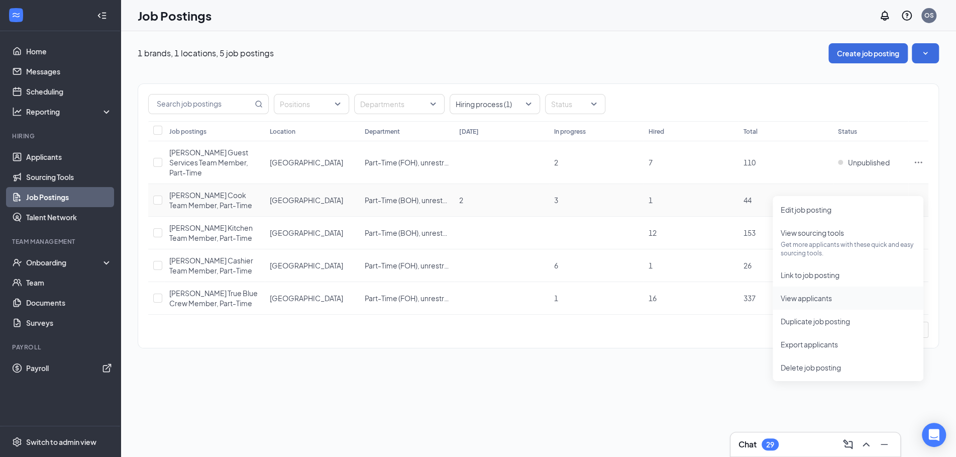
click at [821, 300] on span "View applicants" at bounding box center [806, 297] width 51 height 9
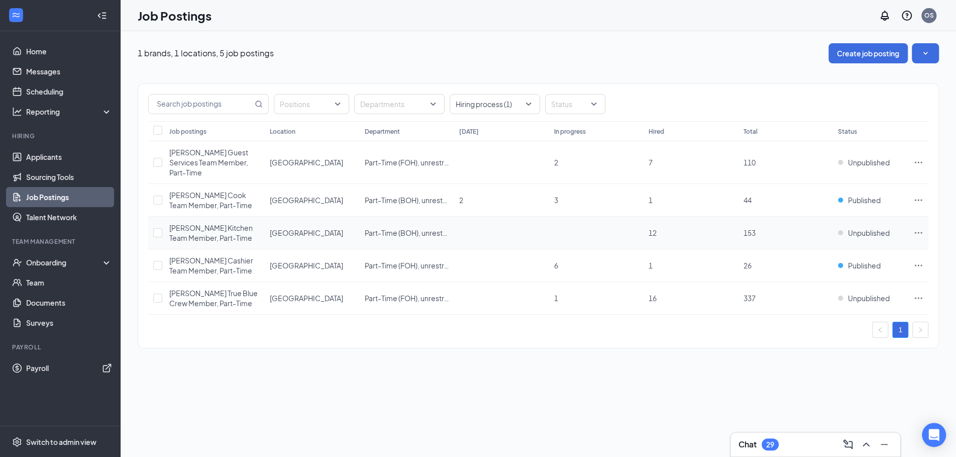
click at [917, 228] on icon "Ellipses" at bounding box center [918, 233] width 10 height 10
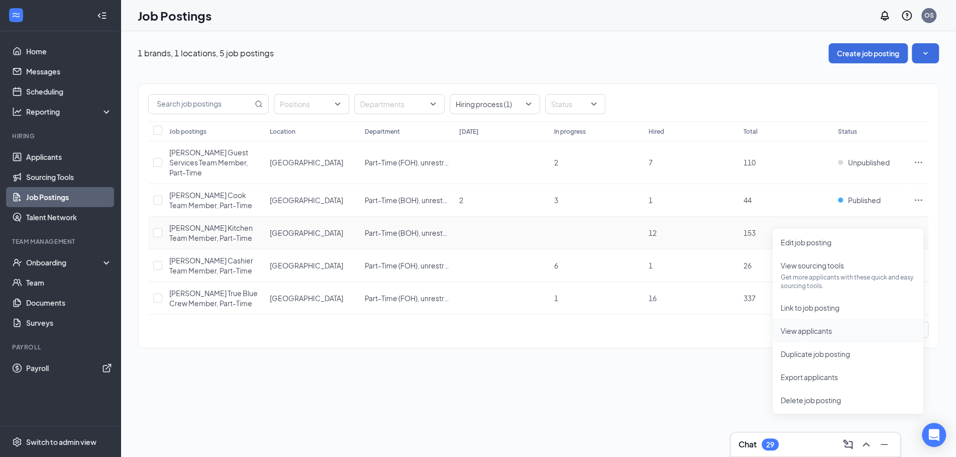
click at [823, 328] on span "View applicants" at bounding box center [806, 330] width 51 height 9
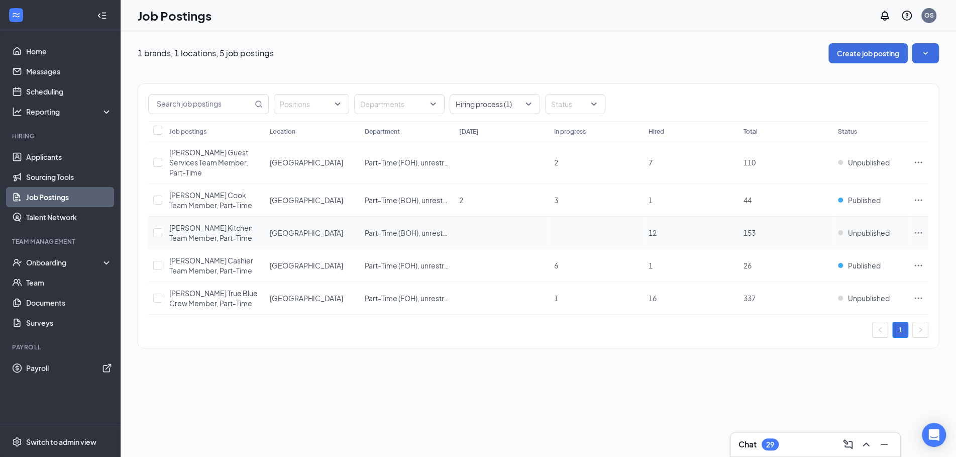
click at [915, 228] on icon "Ellipses" at bounding box center [918, 233] width 10 height 10
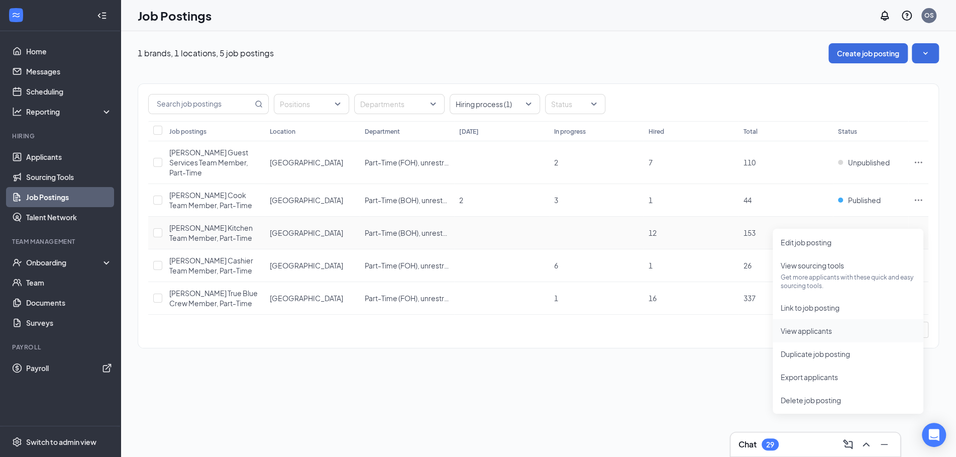
click at [826, 331] on span "View applicants" at bounding box center [806, 330] width 51 height 9
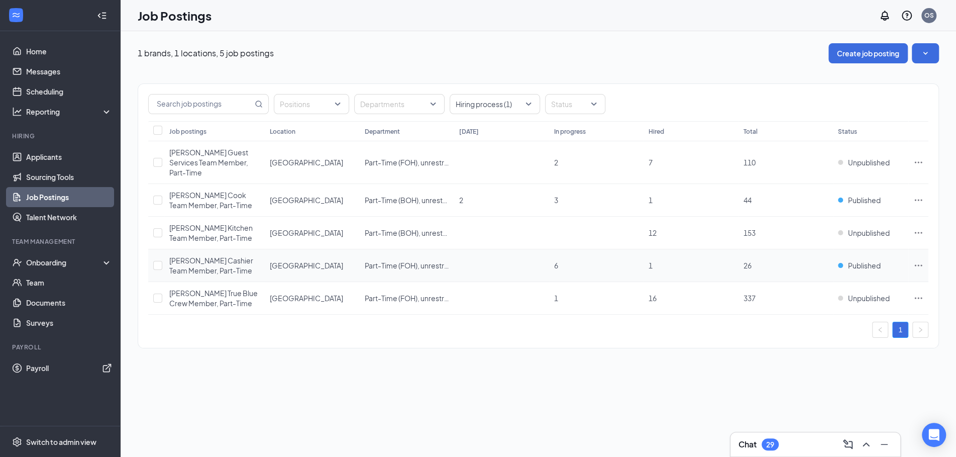
click at [916, 259] on td at bounding box center [918, 265] width 20 height 33
click at [917, 264] on icon "Ellipses" at bounding box center [919, 265] width 8 height 2
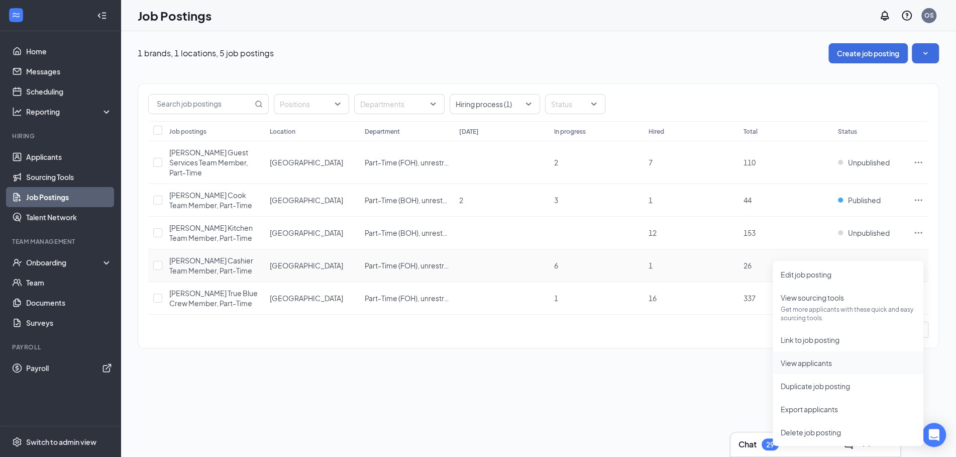
click at [835, 361] on span "View applicants" at bounding box center [848, 362] width 135 height 11
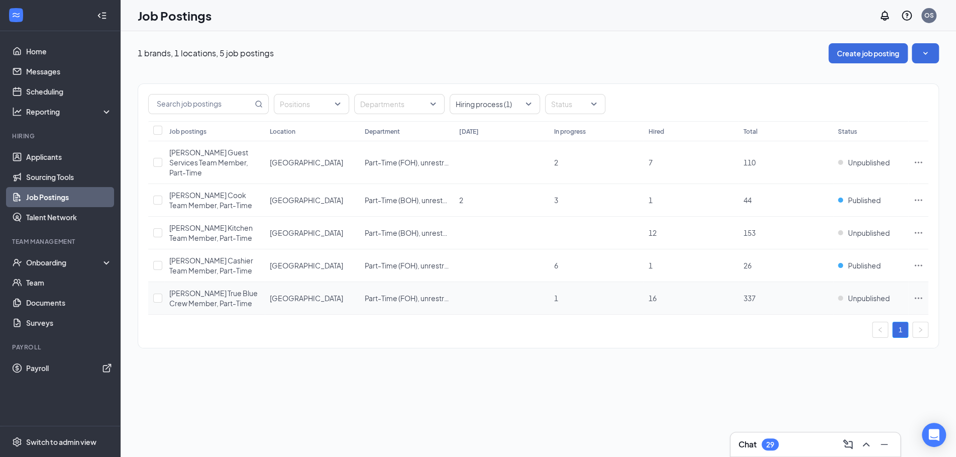
click at [916, 293] on icon "Ellipses" at bounding box center [918, 298] width 10 height 10
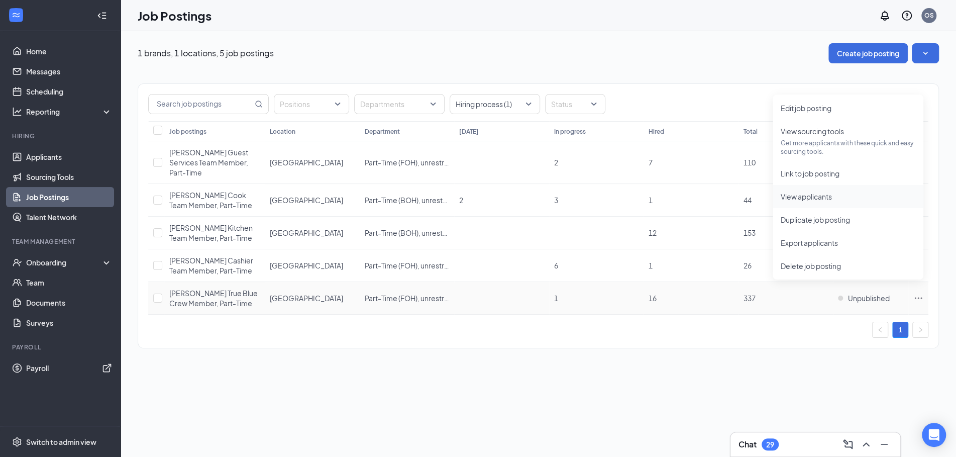
click at [812, 198] on span "View applicants" at bounding box center [806, 196] width 51 height 9
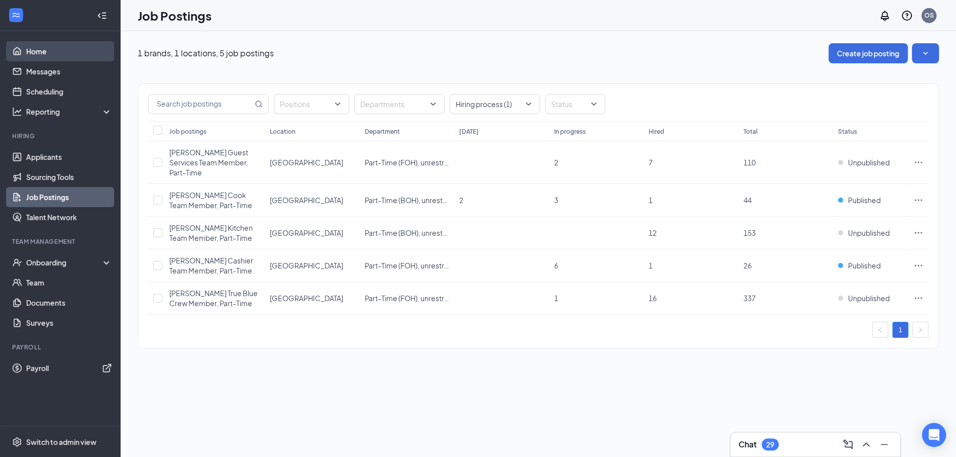
click at [63, 57] on link "Home" at bounding box center [69, 51] width 86 height 20
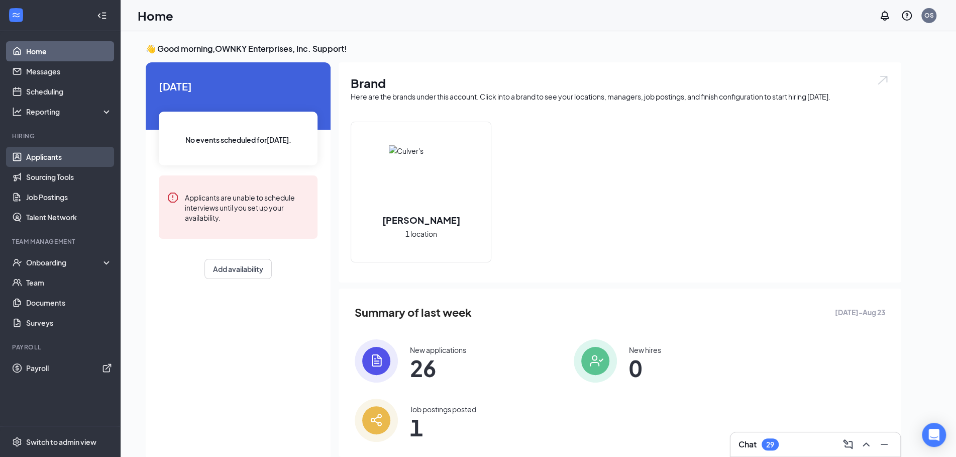
click at [58, 158] on link "Applicants" at bounding box center [69, 157] width 86 height 20
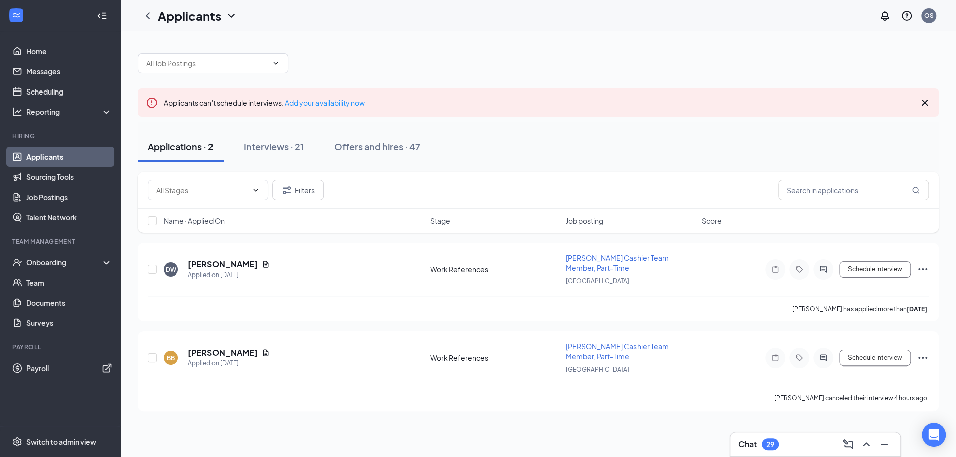
click at [232, 17] on icon "ChevronDown" at bounding box center [231, 16] width 12 height 12
click at [214, 71] on link "Archived applicants" at bounding box center [218, 66] width 109 height 10
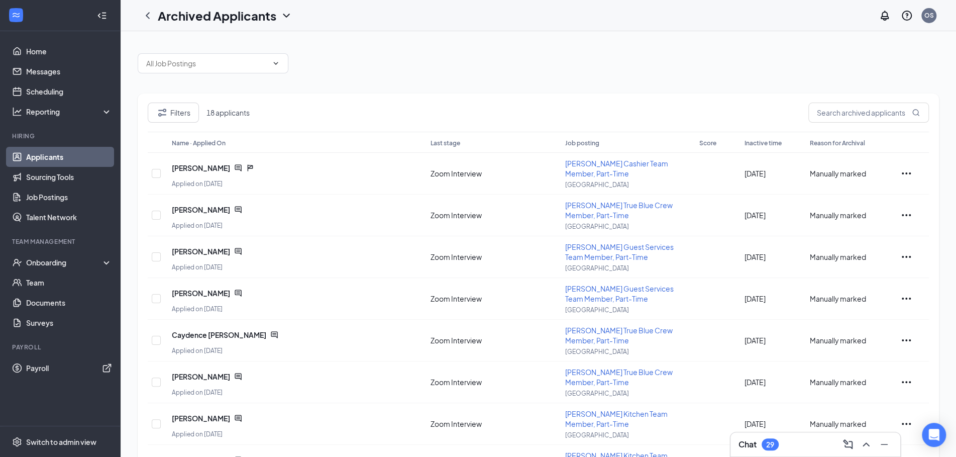
click at [448, 143] on span "Last stage" at bounding box center [446, 143] width 30 height 8
click at [184, 107] on button "Filters" at bounding box center [173, 112] width 51 height 20
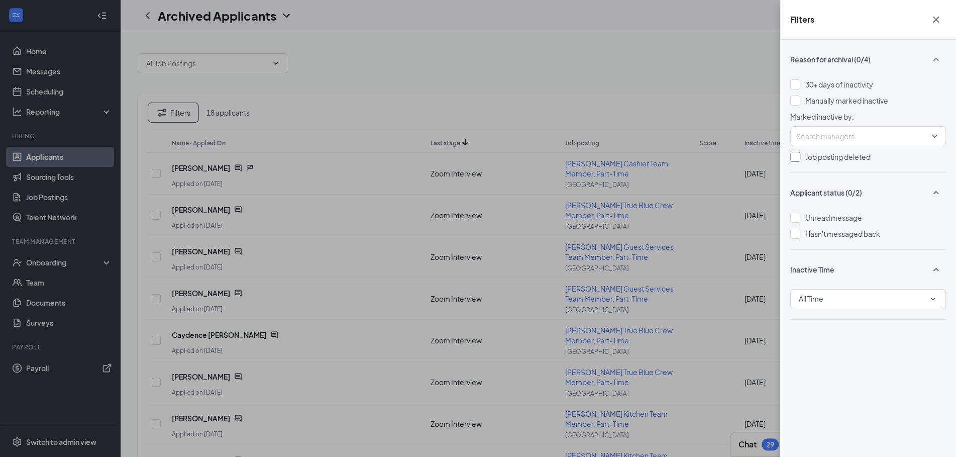
click at [794, 158] on div at bounding box center [795, 157] width 10 height 10
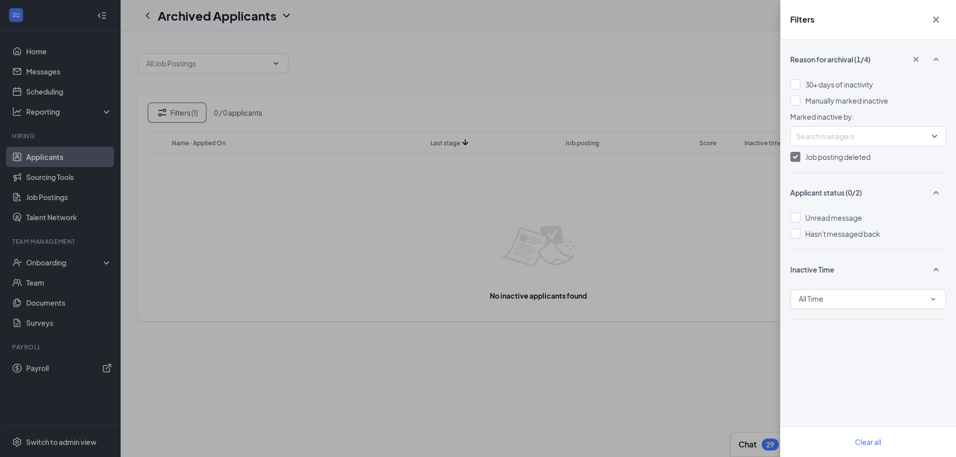
click at [799, 155] on div at bounding box center [795, 157] width 10 height 10
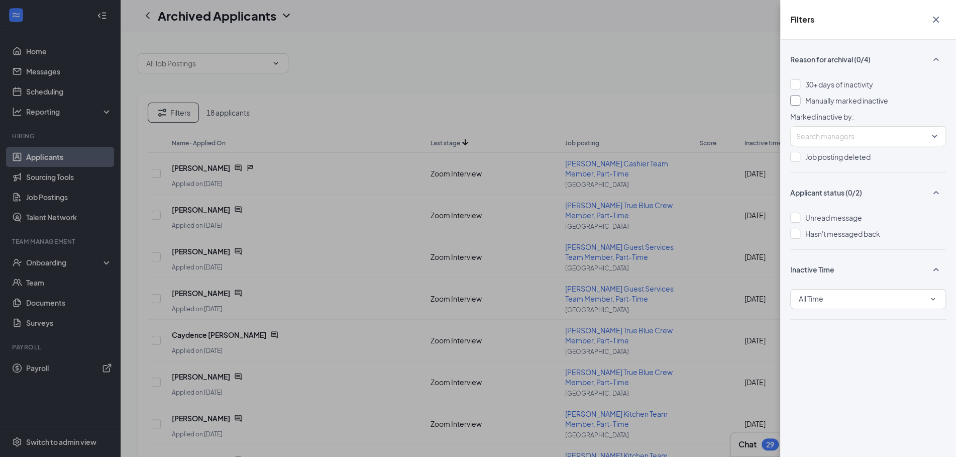
click at [795, 101] on div at bounding box center [795, 100] width 10 height 10
click at [798, 81] on div at bounding box center [795, 84] width 10 height 10
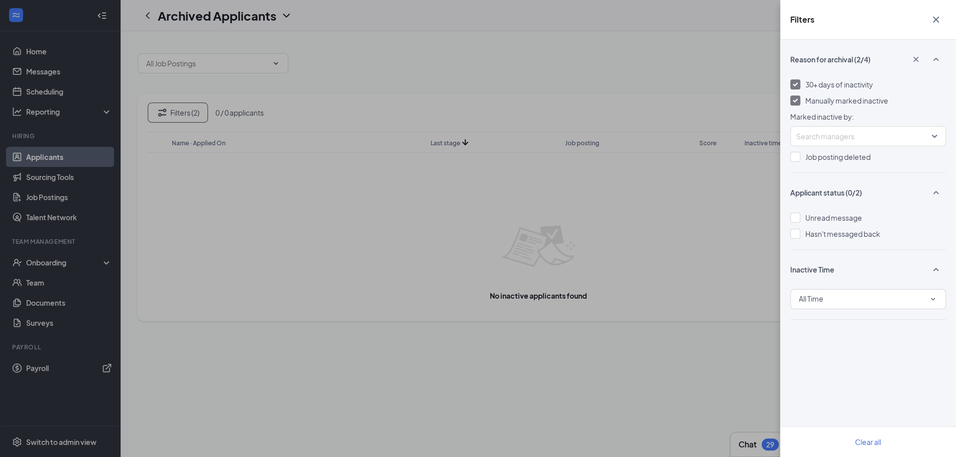
click at [796, 103] on div at bounding box center [795, 100] width 10 height 10
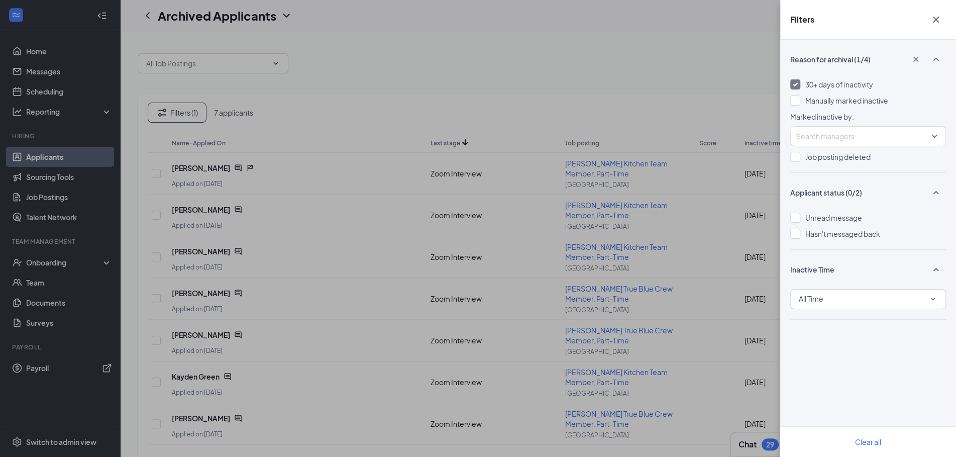
click at [935, 16] on icon "Cross" at bounding box center [936, 20] width 12 height 12
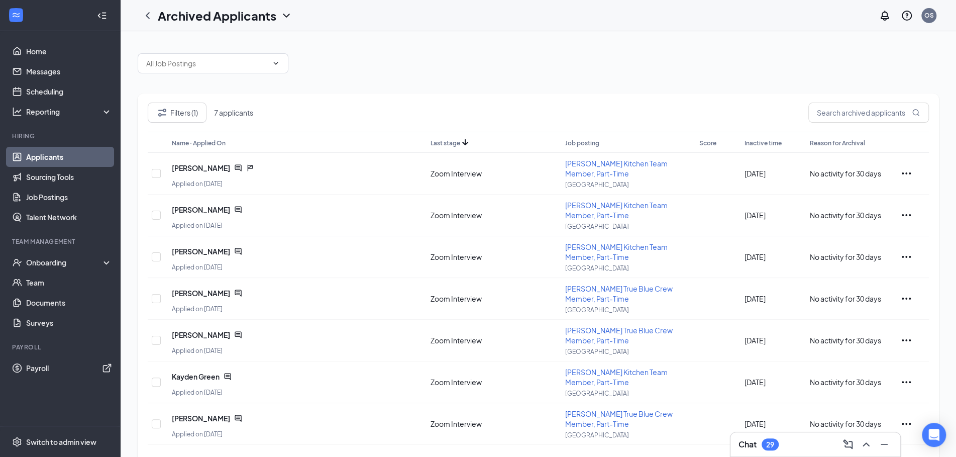
click at [44, 153] on link "Applicants" at bounding box center [69, 157] width 86 height 20
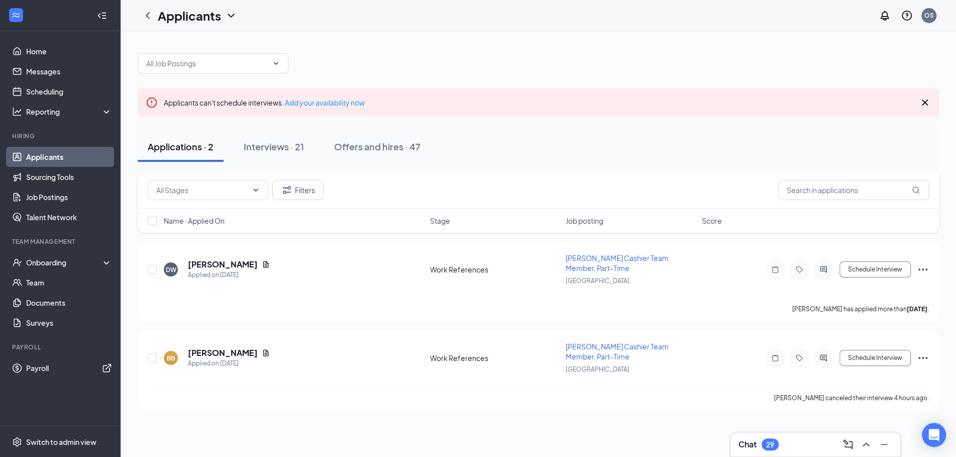
click at [54, 160] on link "Applicants" at bounding box center [69, 157] width 86 height 20
click at [52, 51] on link "Home" at bounding box center [69, 51] width 86 height 20
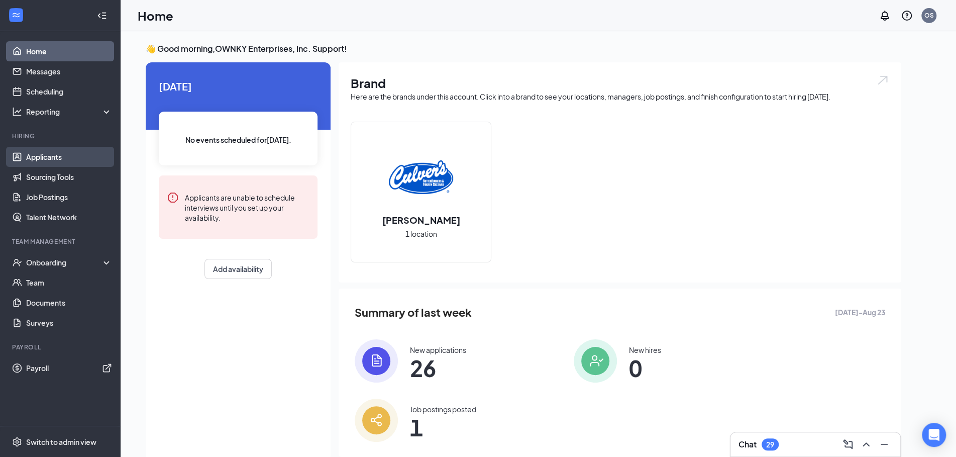
click at [47, 159] on link "Applicants" at bounding box center [69, 157] width 86 height 20
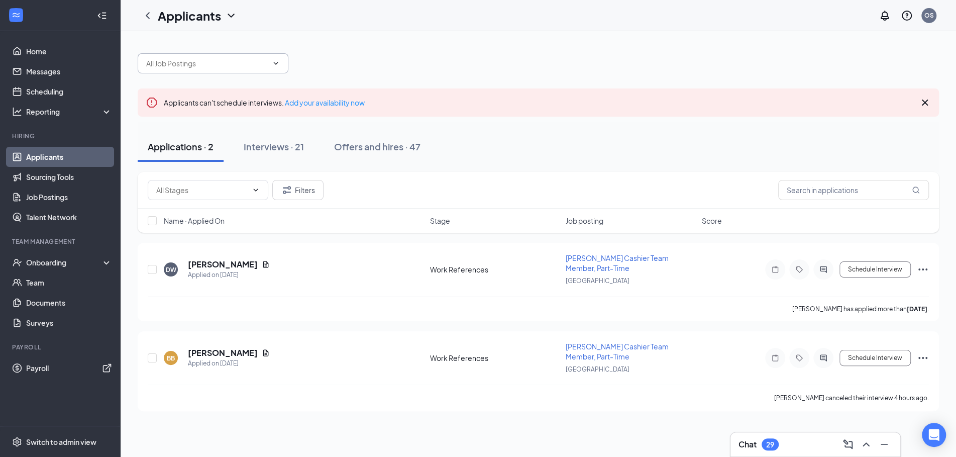
click at [279, 63] on icon "ChevronDown" at bounding box center [276, 63] width 8 height 8
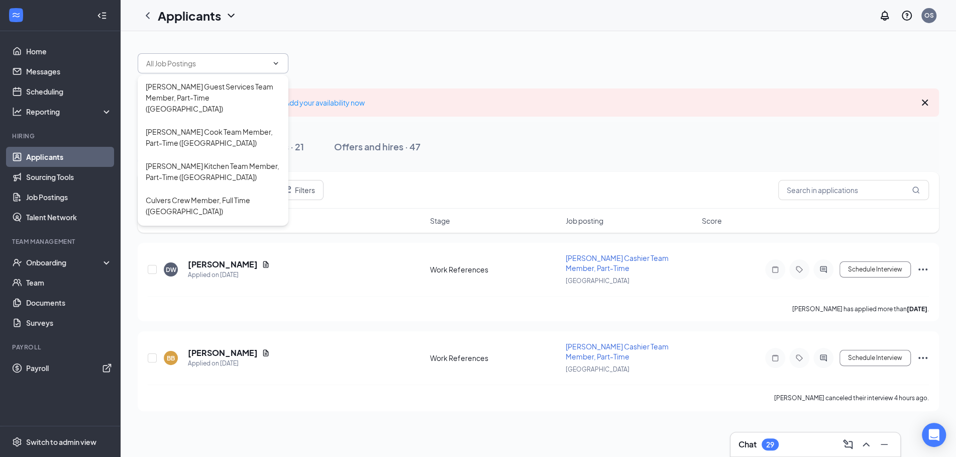
click at [376, 66] on div at bounding box center [538, 58] width 801 height 30
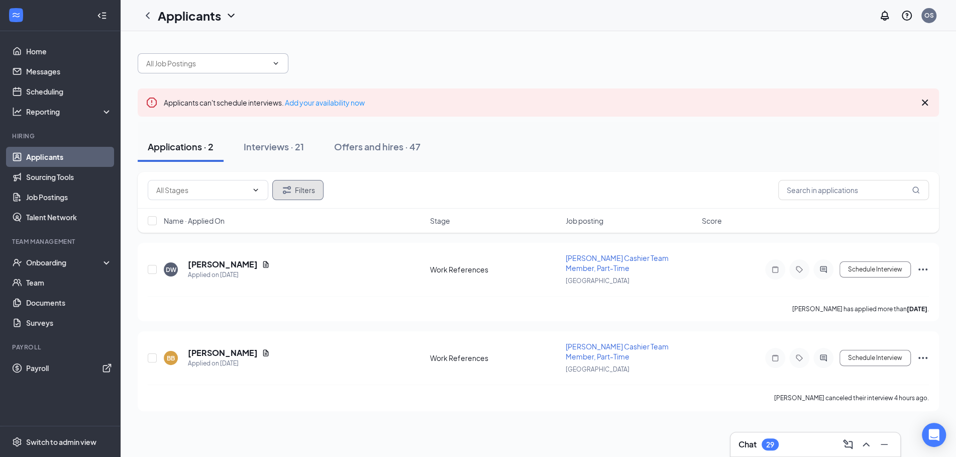
click at [306, 198] on button "Filters" at bounding box center [297, 190] width 51 height 20
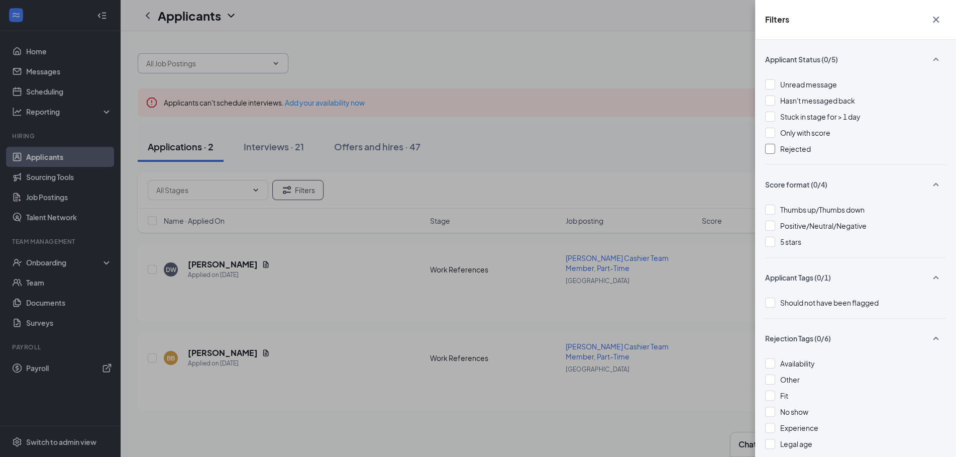
click at [775, 149] on div "Rejected" at bounding box center [855, 148] width 181 height 11
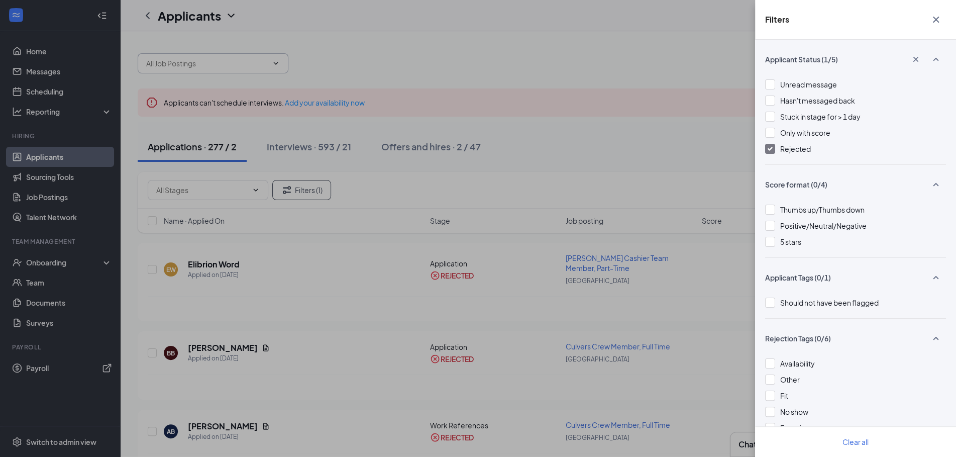
click at [629, 104] on div "Filters Applicant Status (1/5) Unread message Hasn't messaged back Stuck in sta…" at bounding box center [478, 228] width 956 height 457
click at [932, 18] on icon "Cross" at bounding box center [936, 20] width 12 height 12
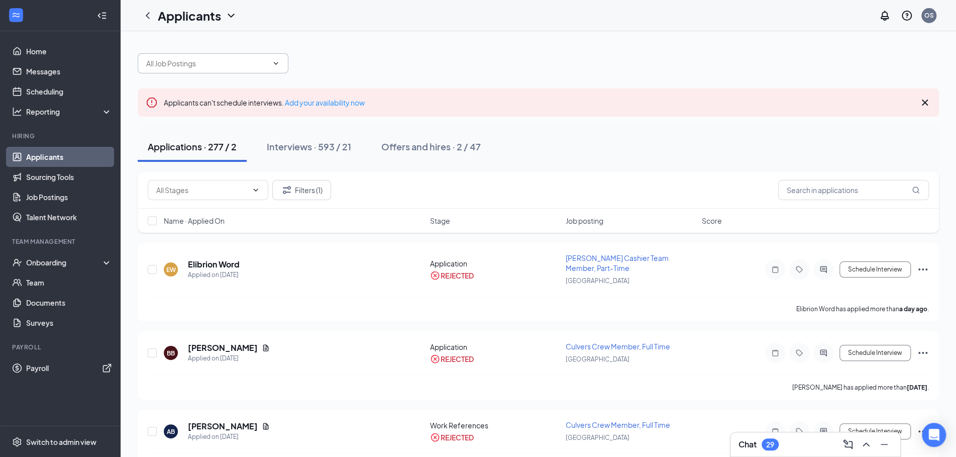
click at [449, 220] on span "Stage" at bounding box center [440, 221] width 20 height 10
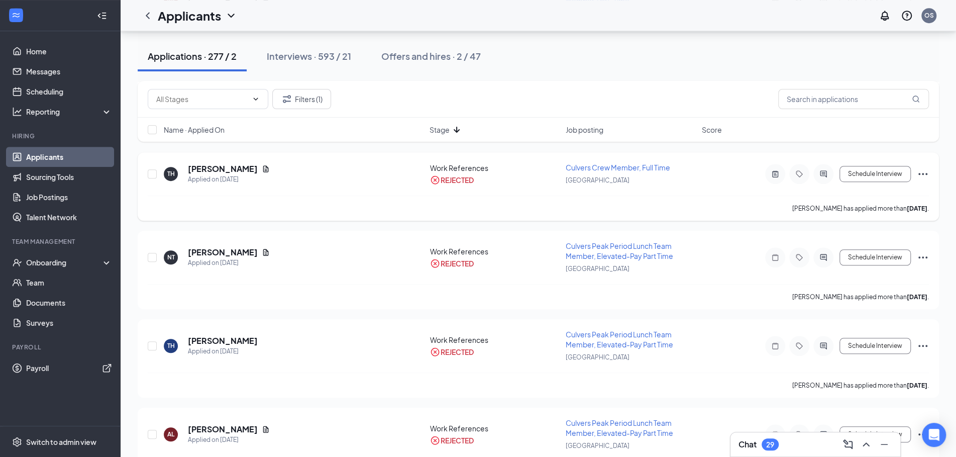
scroll to position [419, 0]
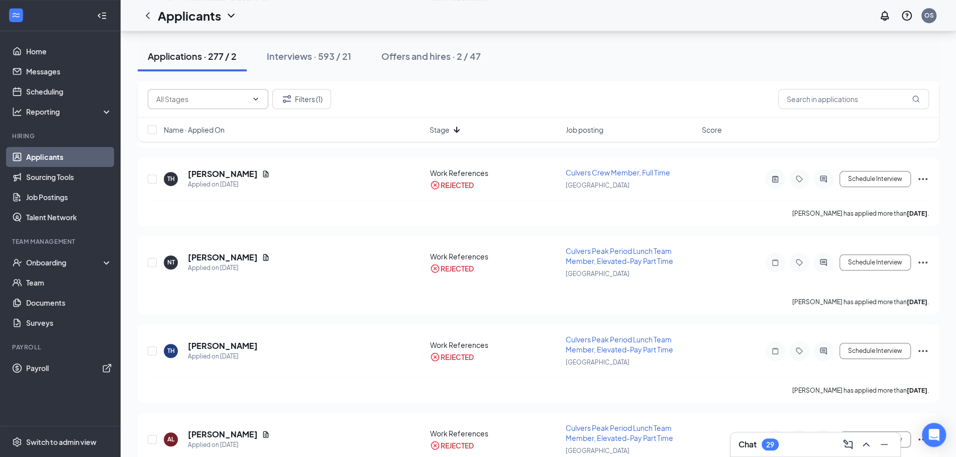
click at [255, 99] on icon "ChevronDown" at bounding box center [256, 99] width 8 height 8
click at [285, 102] on icon "Filter" at bounding box center [287, 99] width 8 height 8
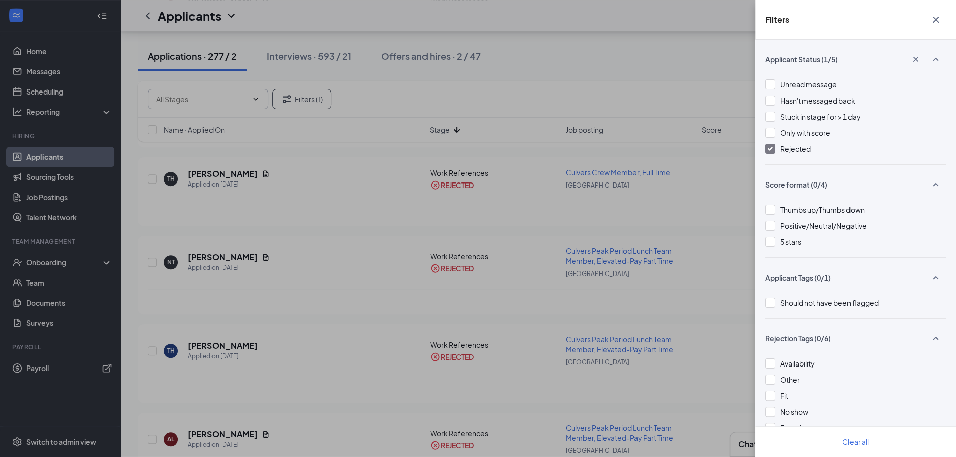
click at [517, 119] on div "Filters Applicant Status (1/5) Unread message Hasn't messaged back Stuck in sta…" at bounding box center [478, 228] width 956 height 457
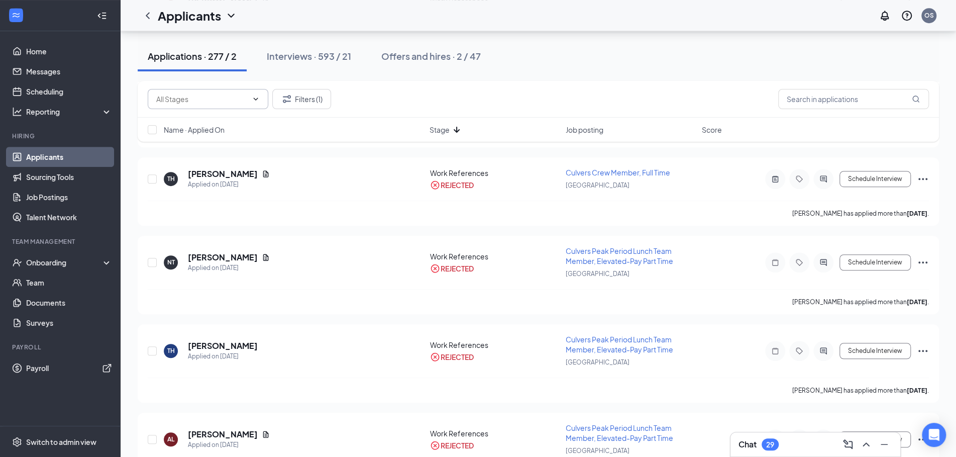
click at [595, 130] on span "Job posting" at bounding box center [585, 130] width 38 height 10
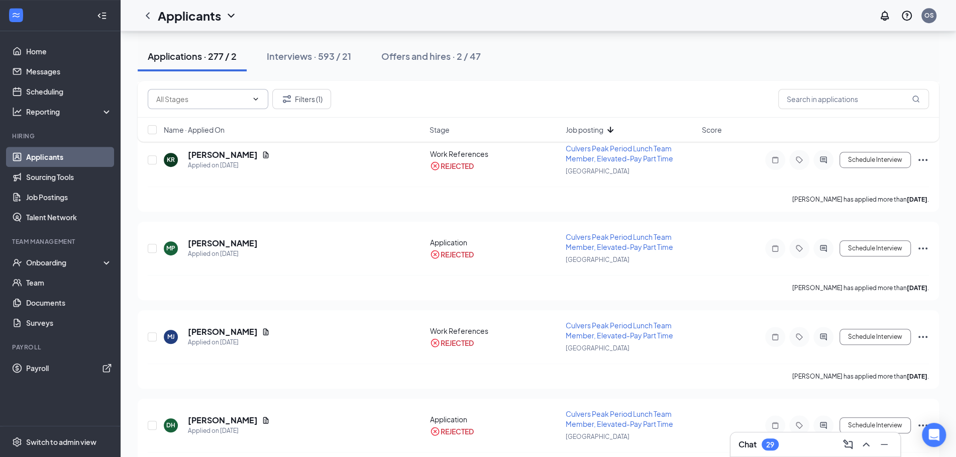
scroll to position [378, 0]
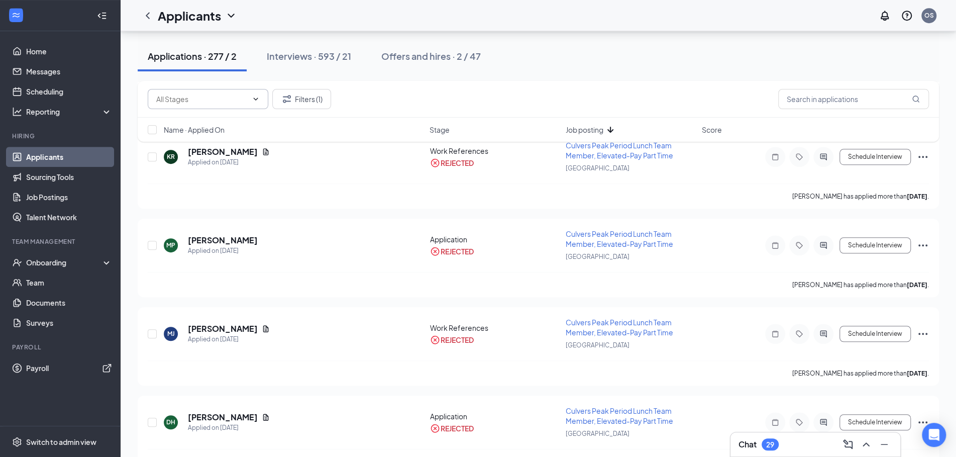
click at [256, 101] on icon "ChevronDown" at bounding box center [256, 99] width 8 height 8
click at [380, 107] on div "Filters (1)" at bounding box center [538, 99] width 781 height 20
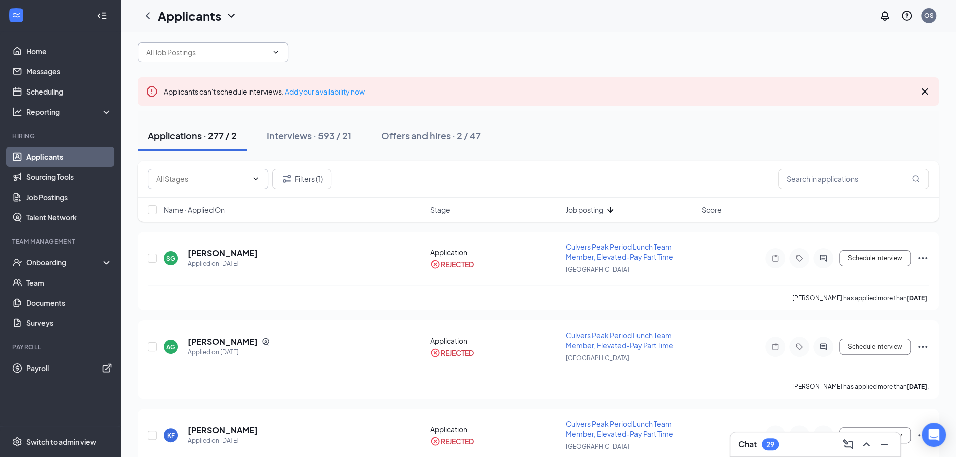
scroll to position [0, 0]
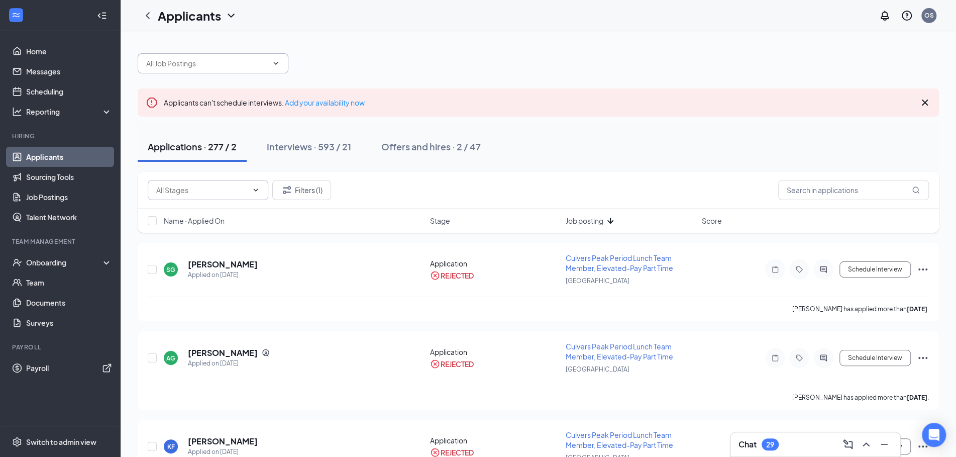
click at [277, 61] on icon "ChevronDown" at bounding box center [276, 63] width 8 height 8
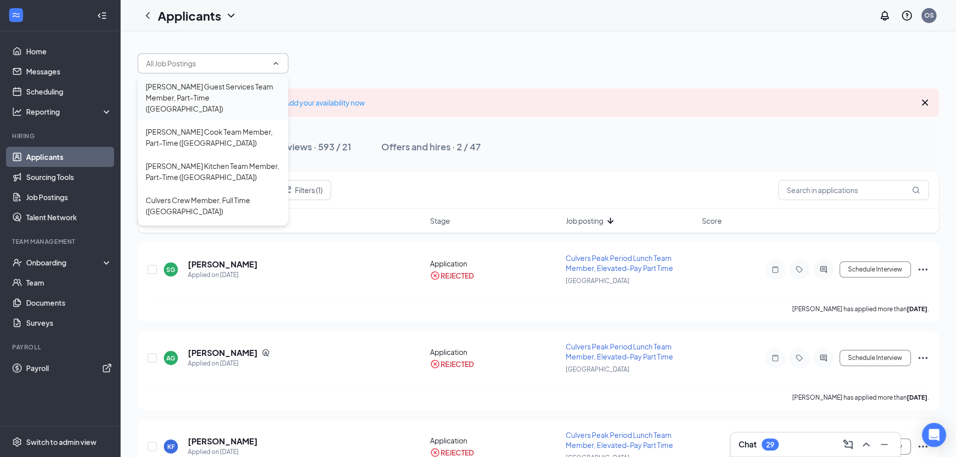
click at [246, 94] on div "Culver's Guest Services Team Member, Part-Time (Owensboro)" at bounding box center [213, 97] width 135 height 33
type input "Culver's Guest Services Team Member, Part-Time (Owensboro)"
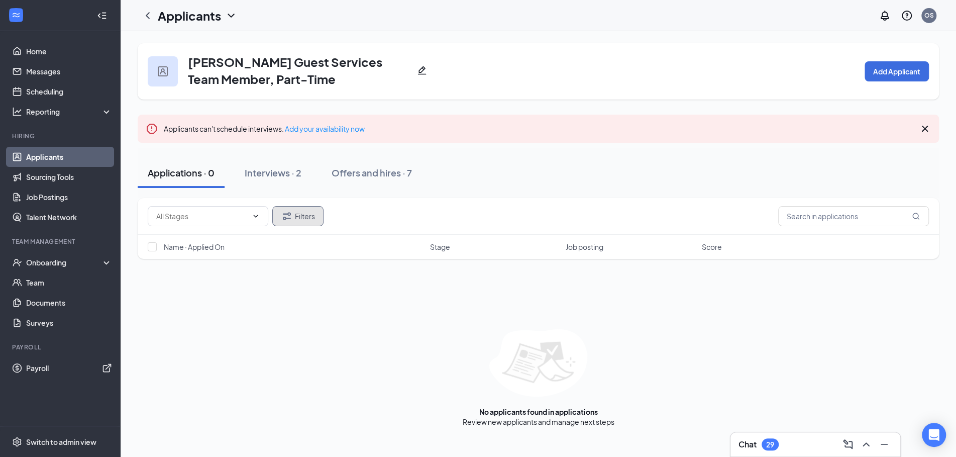
click at [298, 220] on button "Filters" at bounding box center [297, 216] width 51 height 20
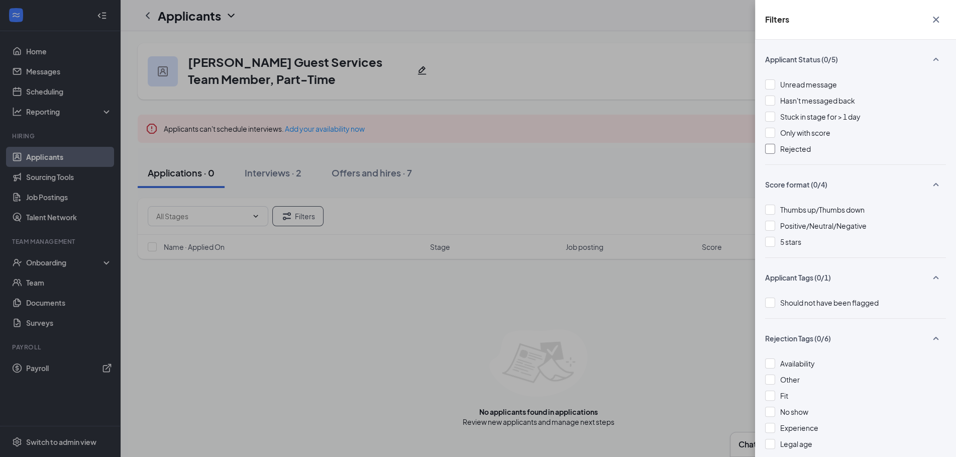
click at [771, 149] on div at bounding box center [770, 149] width 10 height 10
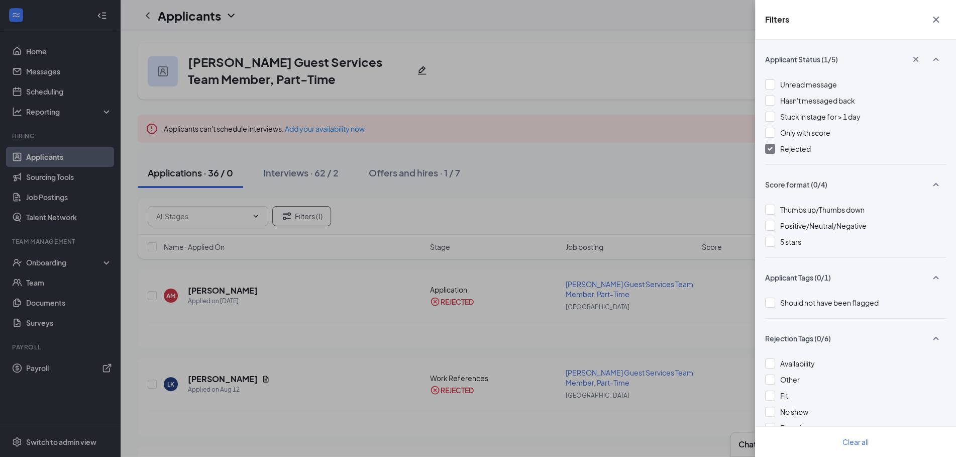
click at [563, 112] on div "Filters Applicant Status (1/5) Unread message Hasn't messaged back Stuck in sta…" at bounding box center [478, 228] width 956 height 457
click at [230, 223] on div "Filters Applicant Status (1/5) Unread message Hasn't messaged back Stuck in sta…" at bounding box center [478, 228] width 956 height 457
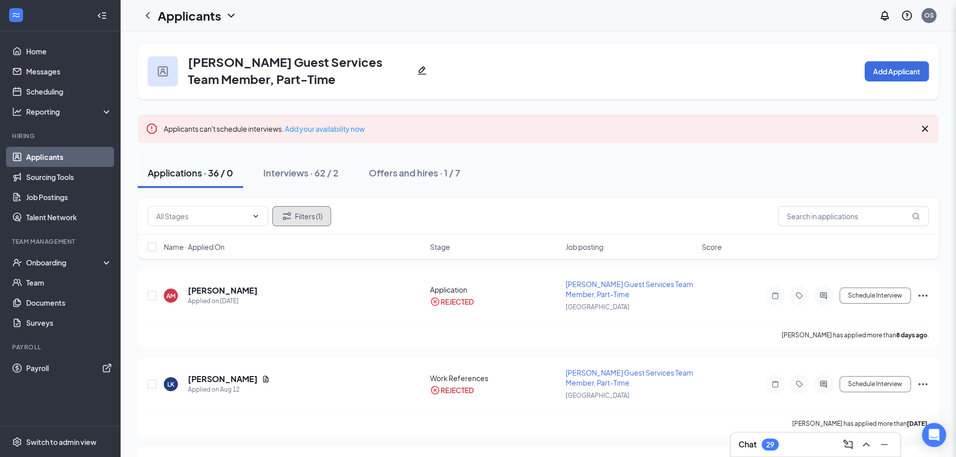
click at [230, 223] on span at bounding box center [208, 216] width 121 height 20
click at [341, 299] on div "AM Anaeciya Mooneyhan Applied on Aug 18" at bounding box center [294, 295] width 260 height 21
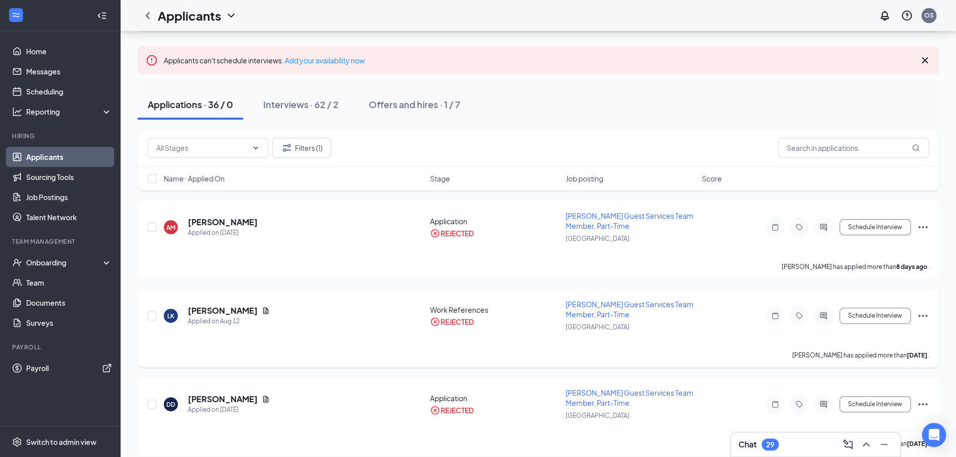
scroll to position [67, 0]
click at [252, 150] on icon "ChevronDown" at bounding box center [256, 149] width 8 height 8
click at [344, 192] on div "Filters (1) Name · Applied On Stage Job posting Score" at bounding box center [538, 166] width 801 height 71
click at [438, 181] on span "Stage" at bounding box center [440, 179] width 20 height 10
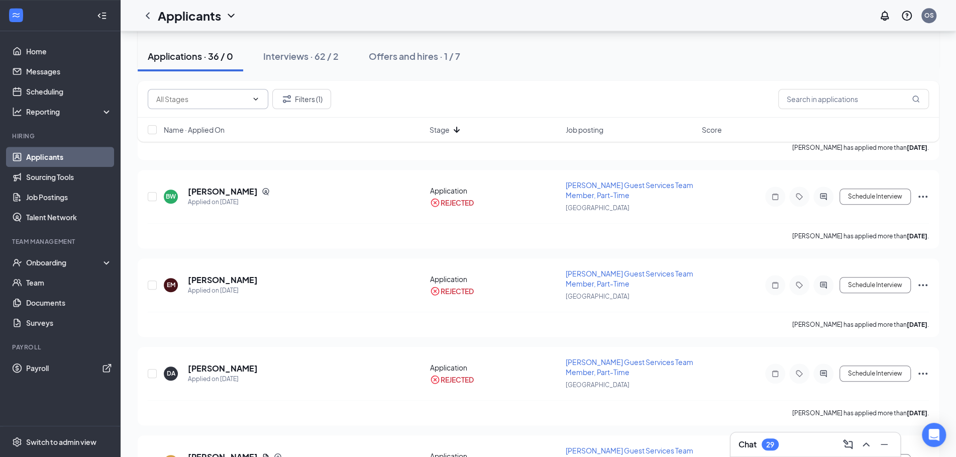
scroll to position [460, 0]
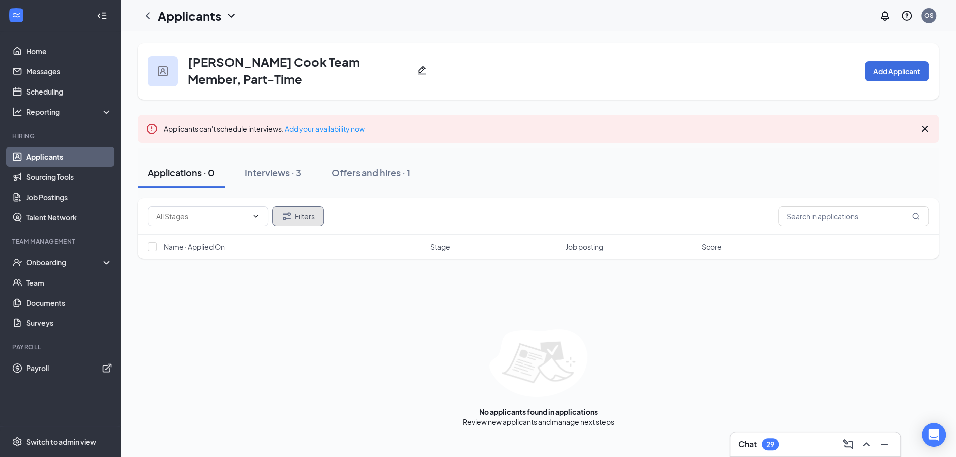
click at [299, 214] on button "Filters" at bounding box center [297, 216] width 51 height 20
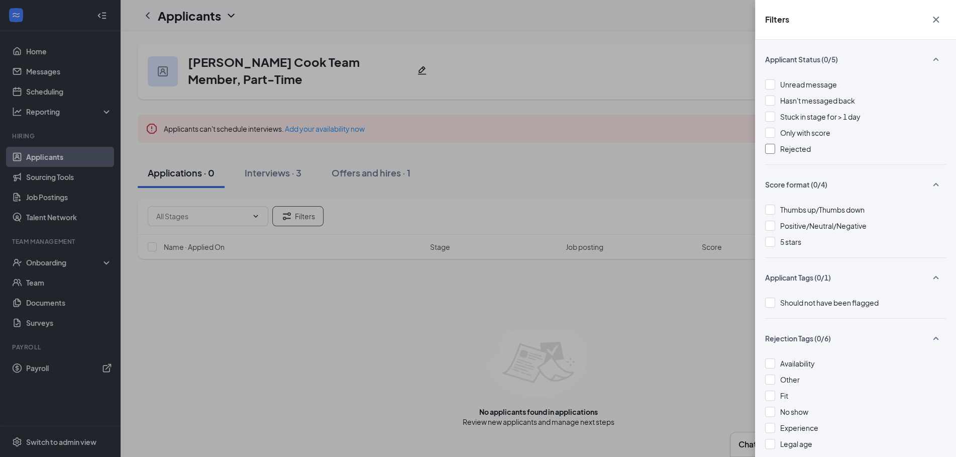
click at [772, 152] on div at bounding box center [770, 149] width 10 height 10
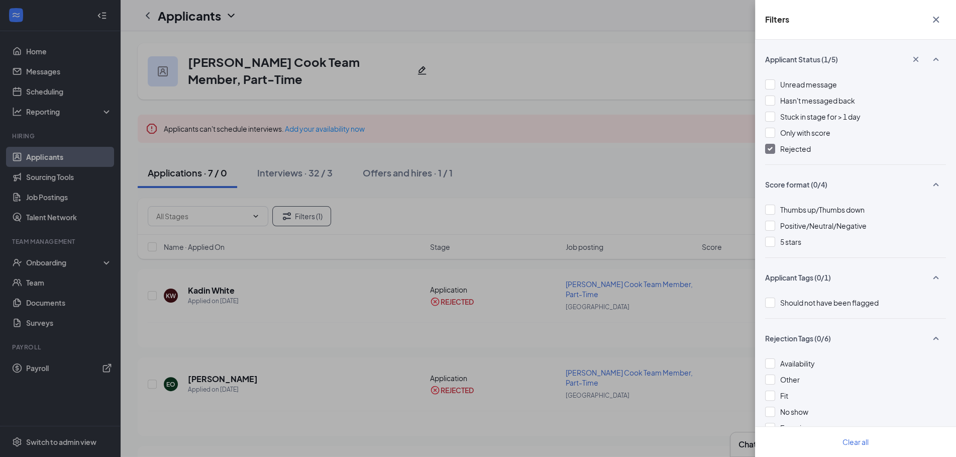
click at [611, 82] on div "Filters Applicant Status (1/5) Unread message Hasn't messaged back Stuck in sta…" at bounding box center [478, 228] width 956 height 457
click at [934, 23] on icon "Cross" at bounding box center [936, 20] width 12 height 12
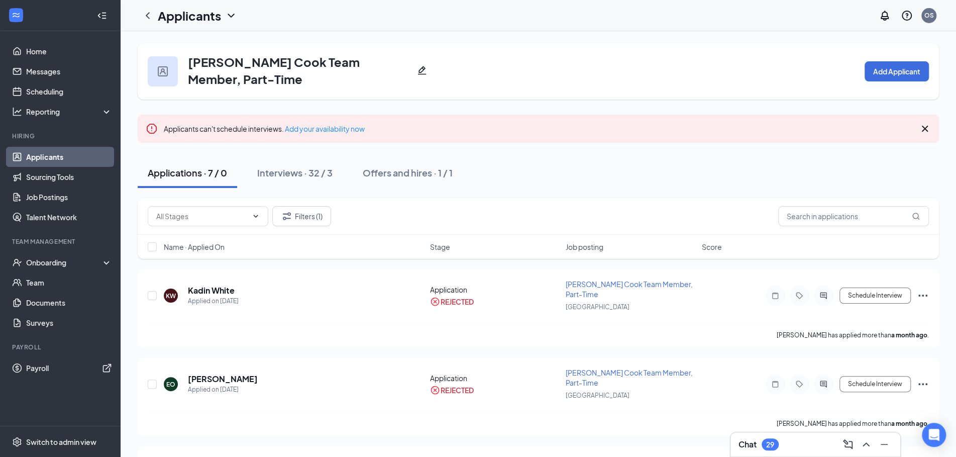
click at [446, 246] on span "Stage" at bounding box center [440, 247] width 20 height 10
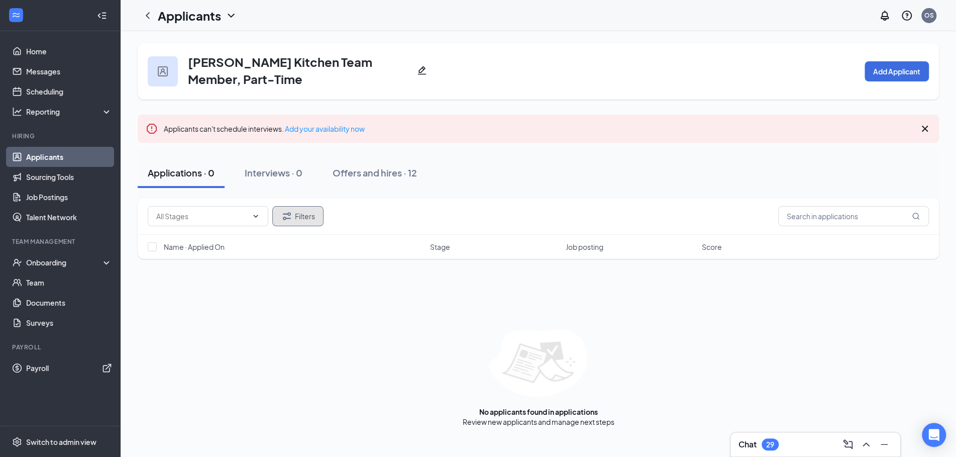
click at [310, 215] on button "Filters" at bounding box center [297, 216] width 51 height 20
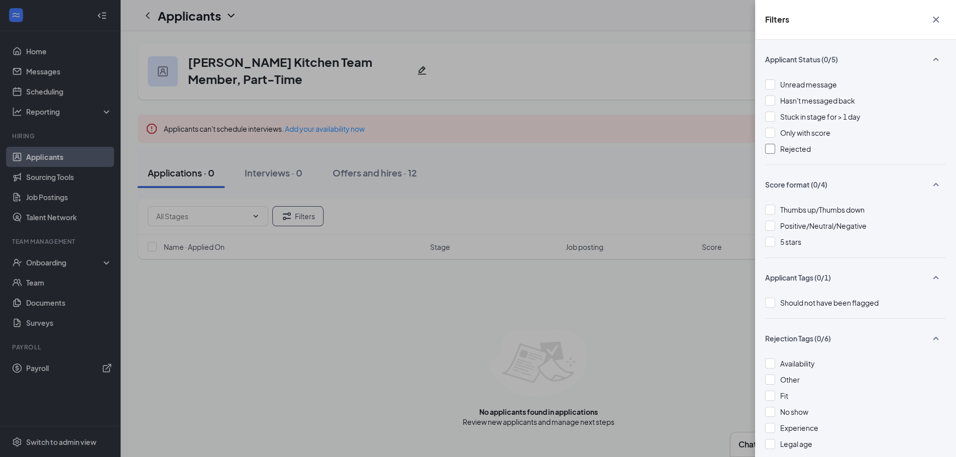
click at [774, 146] on div at bounding box center [770, 149] width 10 height 10
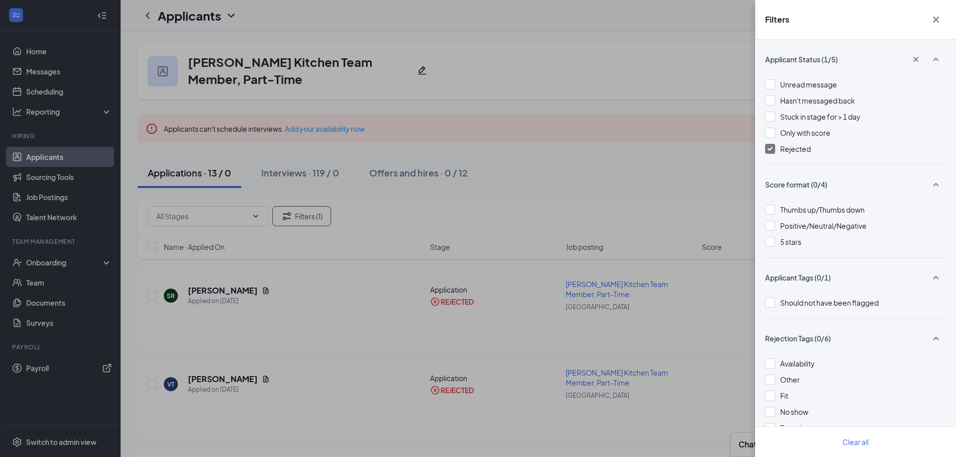
click at [563, 107] on div "Filters Applicant Status (1/5) Unread message Hasn't messaged back Stuck in sta…" at bounding box center [478, 228] width 956 height 457
click at [936, 17] on icon "Cross" at bounding box center [936, 20] width 12 height 12
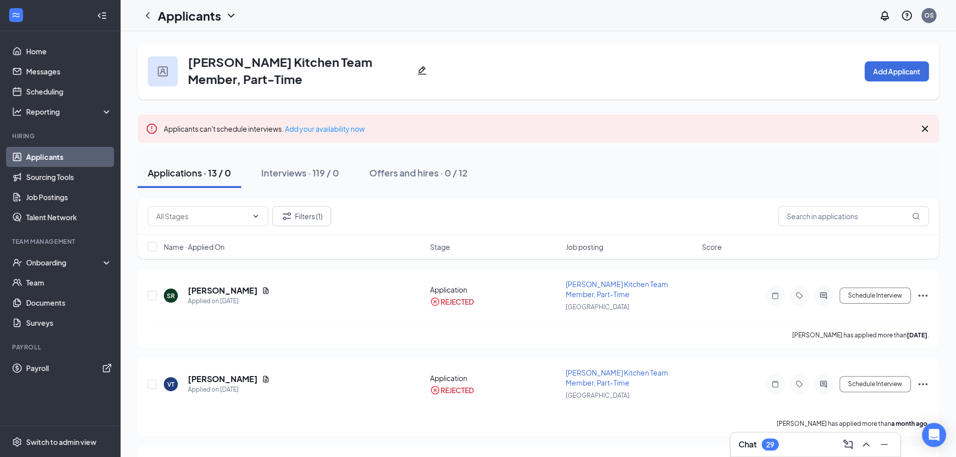
click at [447, 247] on span "Stage" at bounding box center [440, 247] width 20 height 10
click at [450, 246] on span "Stage" at bounding box center [440, 247] width 20 height 10
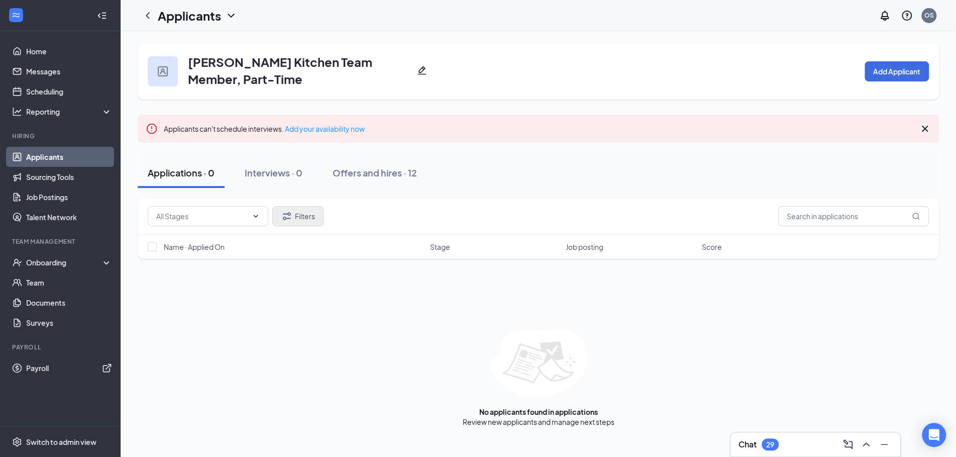
click at [296, 218] on button "Filters" at bounding box center [297, 216] width 51 height 20
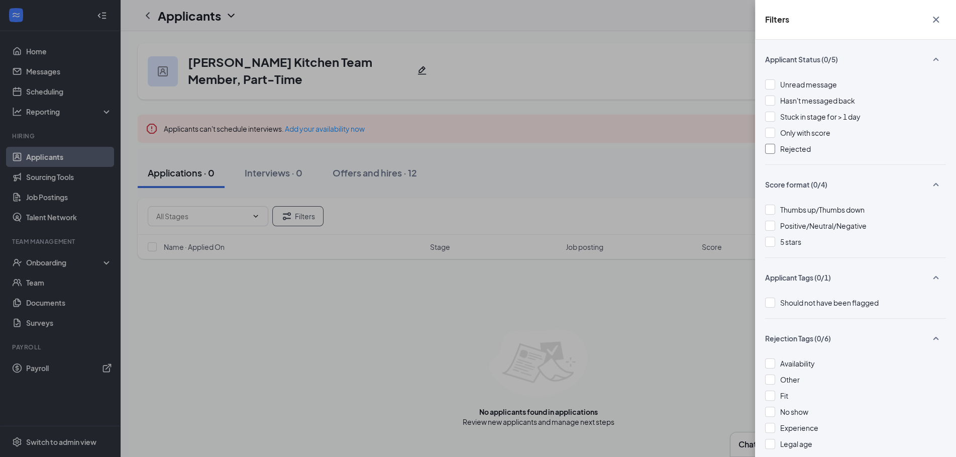
click at [769, 144] on div at bounding box center [770, 149] width 10 height 10
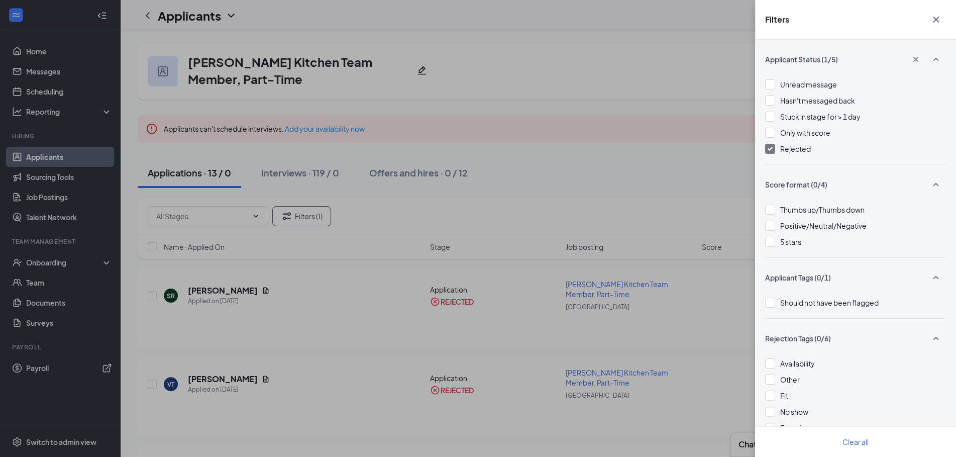
click at [604, 73] on div "Filters Applicant Status (1/5) Unread message Hasn't messaged back Stuck in sta…" at bounding box center [478, 228] width 956 height 457
click at [936, 21] on icon "Cross" at bounding box center [936, 20] width 12 height 12
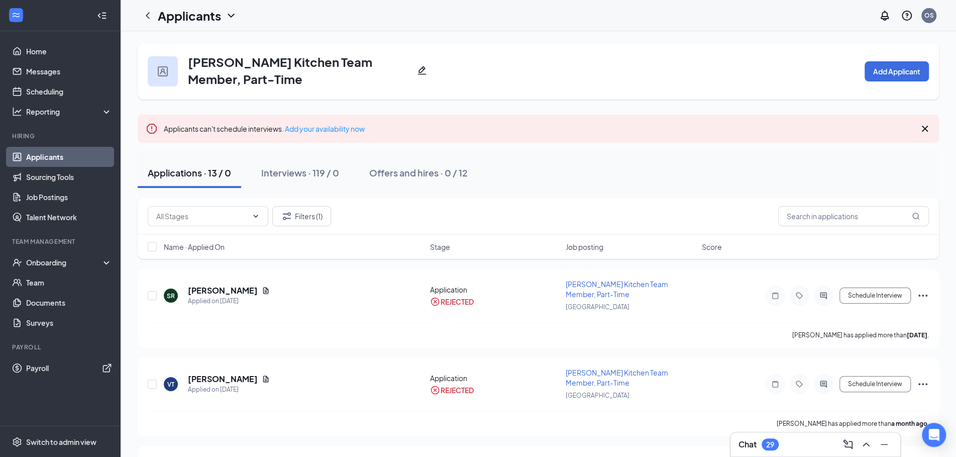
click at [444, 246] on span "Stage" at bounding box center [440, 247] width 20 height 10
click at [253, 217] on icon "ChevronDown" at bounding box center [256, 216] width 8 height 8
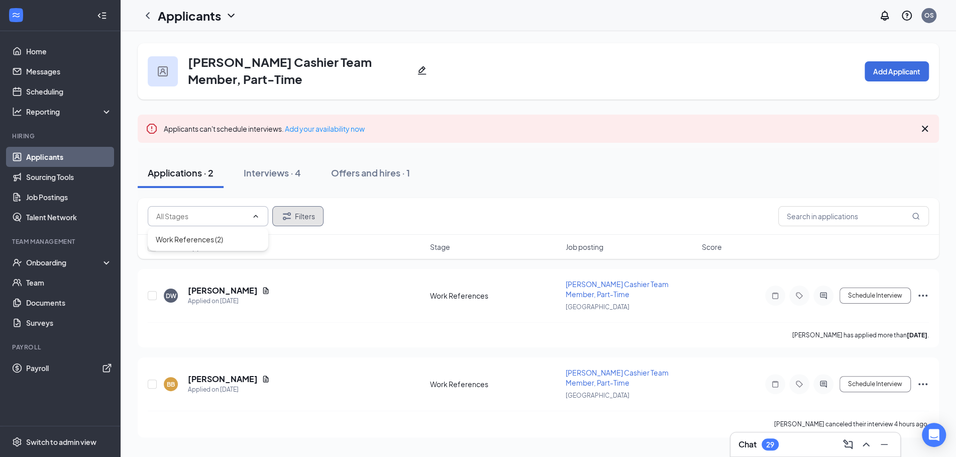
click at [289, 214] on icon "Filter" at bounding box center [287, 216] width 8 height 8
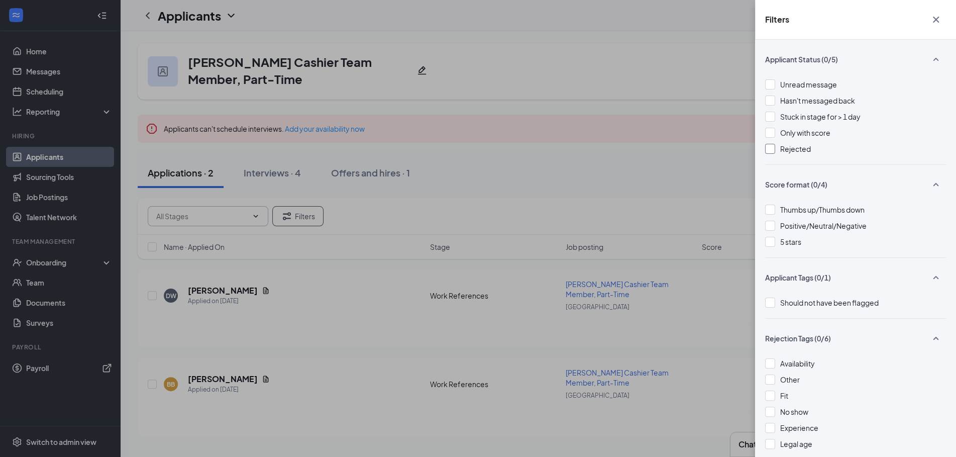
click at [770, 151] on div at bounding box center [770, 149] width 10 height 10
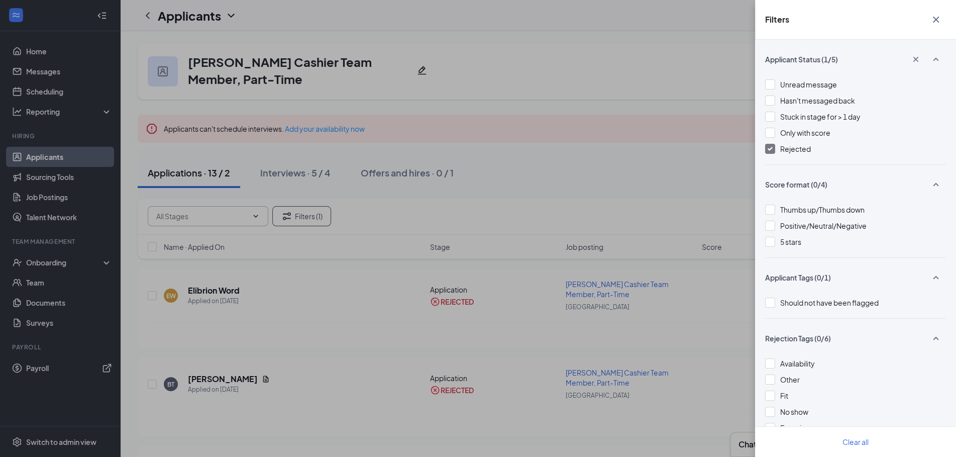
click at [557, 104] on div "Filters Applicant Status (1/5) Unread message Hasn't messaged back Stuck in sta…" at bounding box center [478, 228] width 956 height 457
click at [569, 138] on div "Filters Applicant Status (1/5) Unread message Hasn't messaged back Stuck in sta…" at bounding box center [478, 228] width 956 height 457
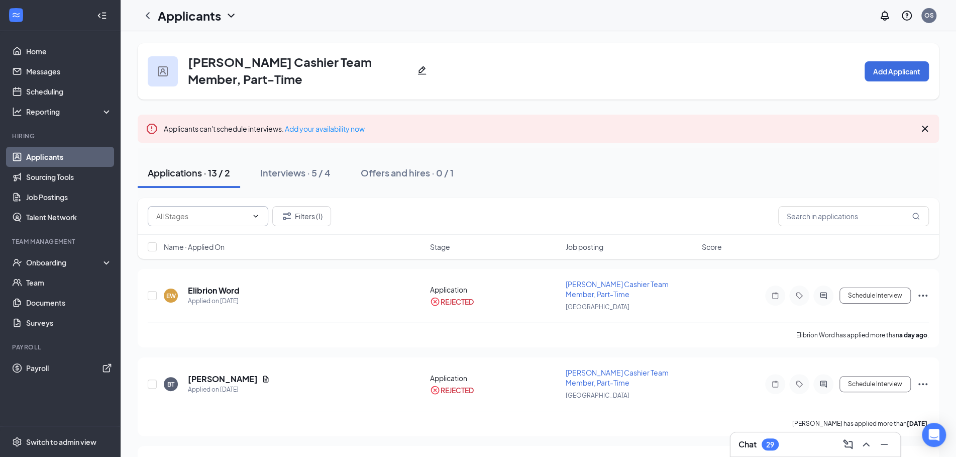
click at [438, 243] on span "Stage" at bounding box center [440, 247] width 20 height 10
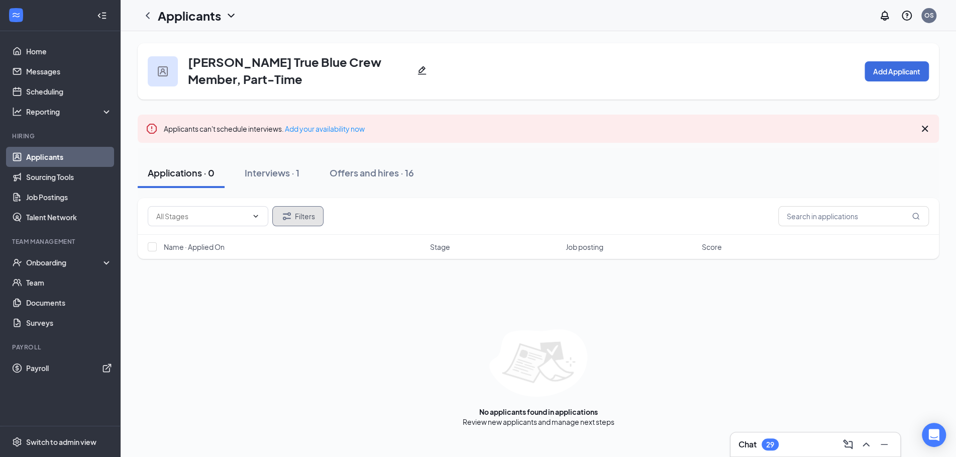
click at [306, 224] on button "Filters" at bounding box center [297, 216] width 51 height 20
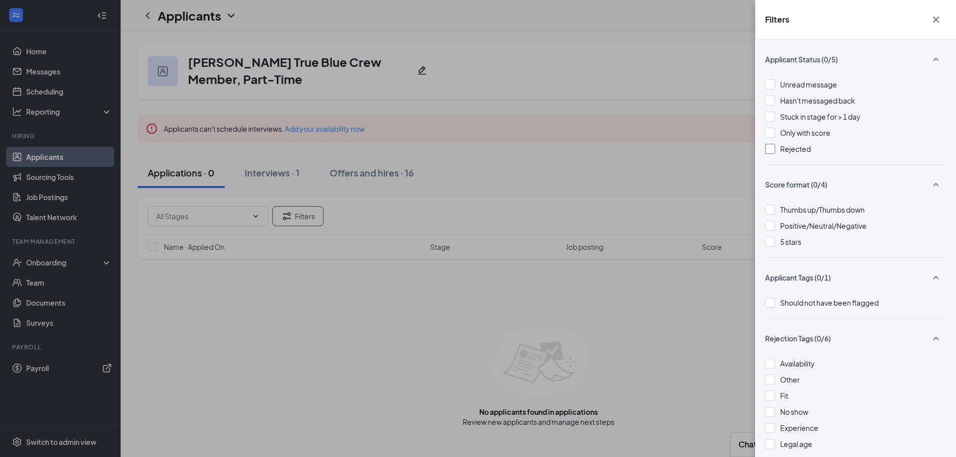
click at [770, 147] on div at bounding box center [770, 149] width 10 height 10
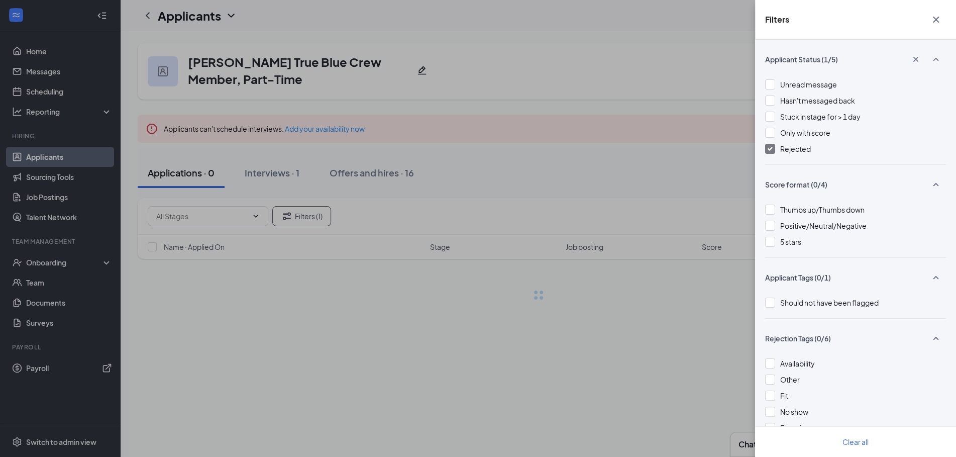
click at [653, 76] on div "Filters Applicant Status (1/5) Unread message Hasn't messaged back Stuck in sta…" at bounding box center [478, 228] width 956 height 457
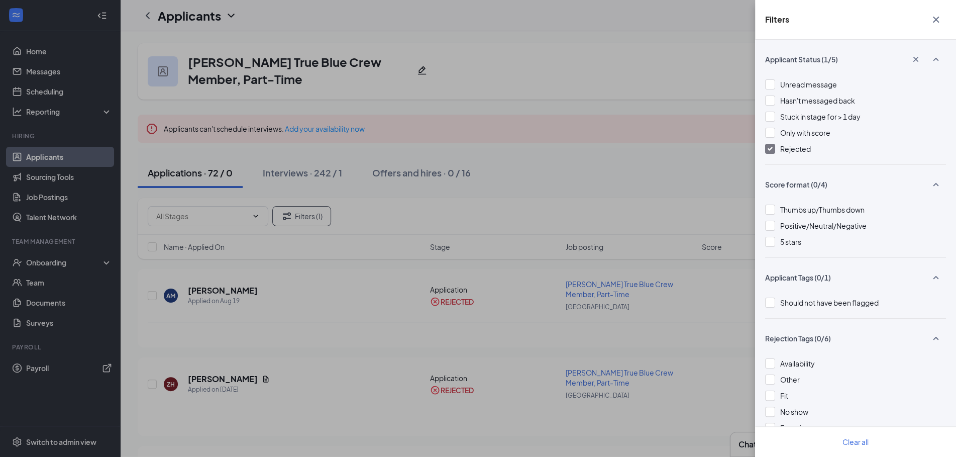
click at [936, 17] on icon "Cross" at bounding box center [936, 20] width 12 height 12
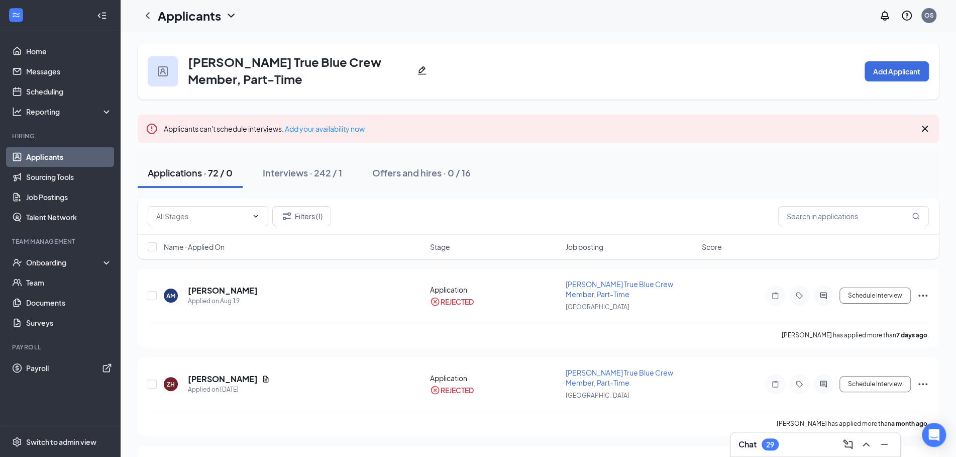
click at [439, 249] on span "Stage" at bounding box center [440, 247] width 20 height 10
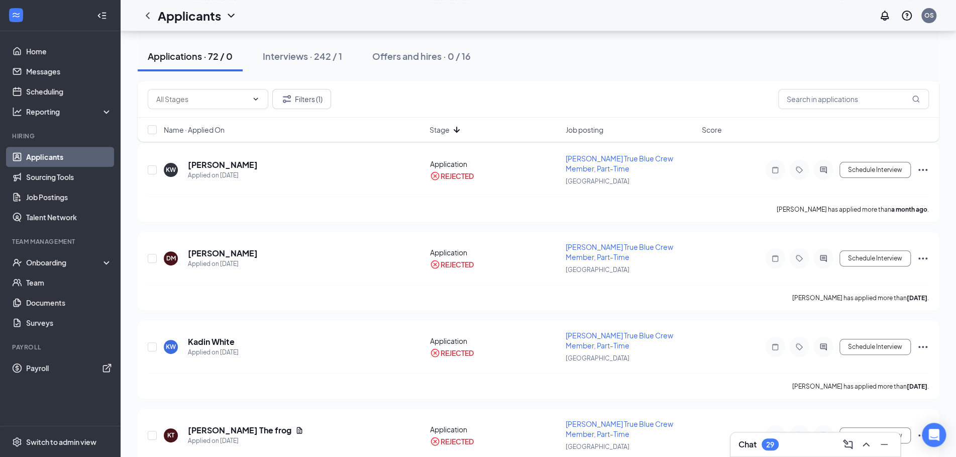
scroll to position [3023, 0]
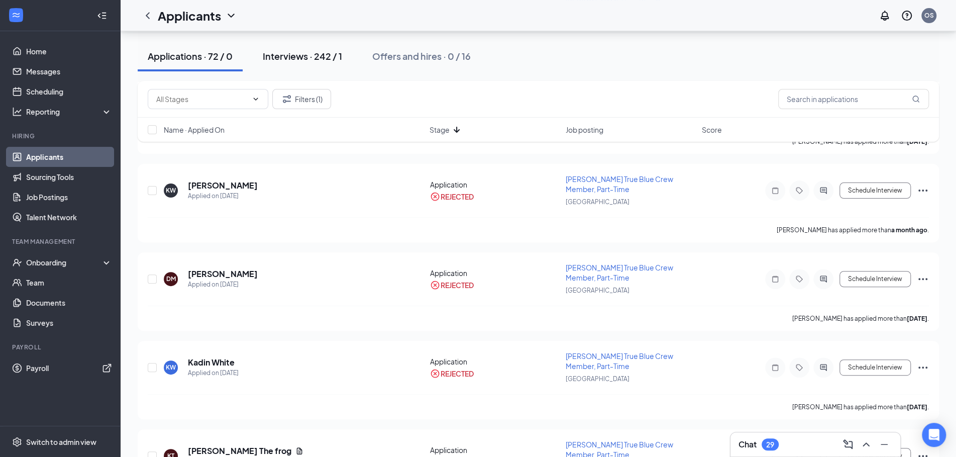
click at [296, 61] on div "Interviews · 242 / 1" at bounding box center [302, 56] width 79 height 13
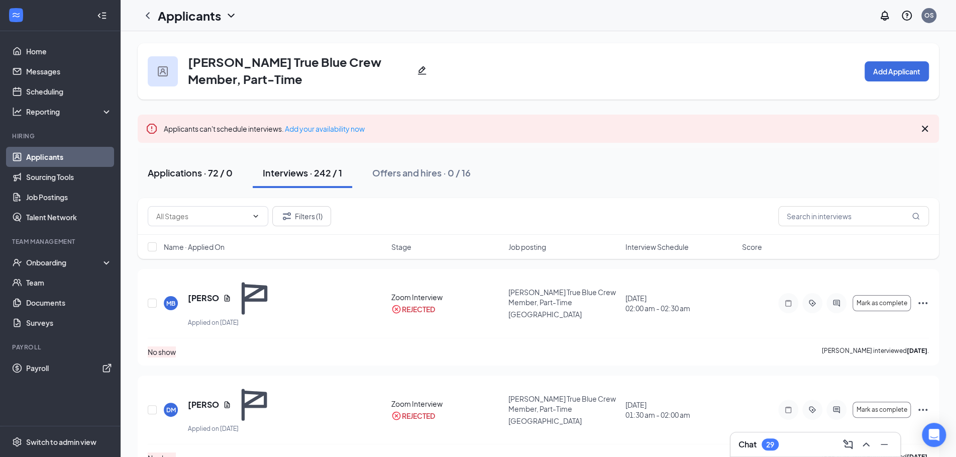
click at [183, 177] on div "Applications · 72 / 0" at bounding box center [190, 172] width 85 height 13
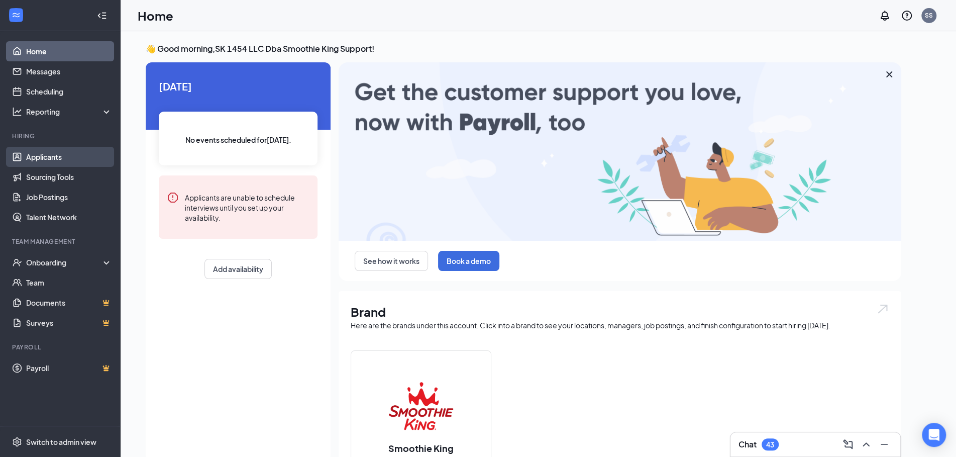
click at [40, 159] on link "Applicants" at bounding box center [69, 157] width 86 height 20
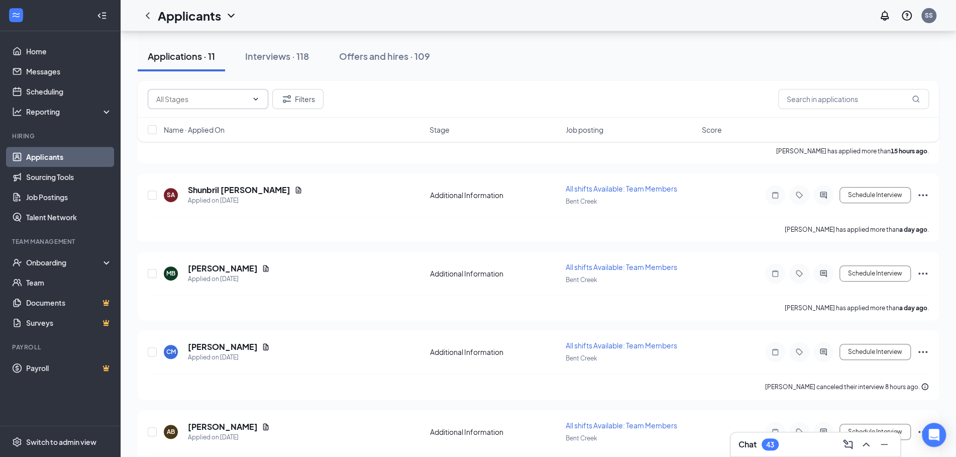
scroll to position [262, 0]
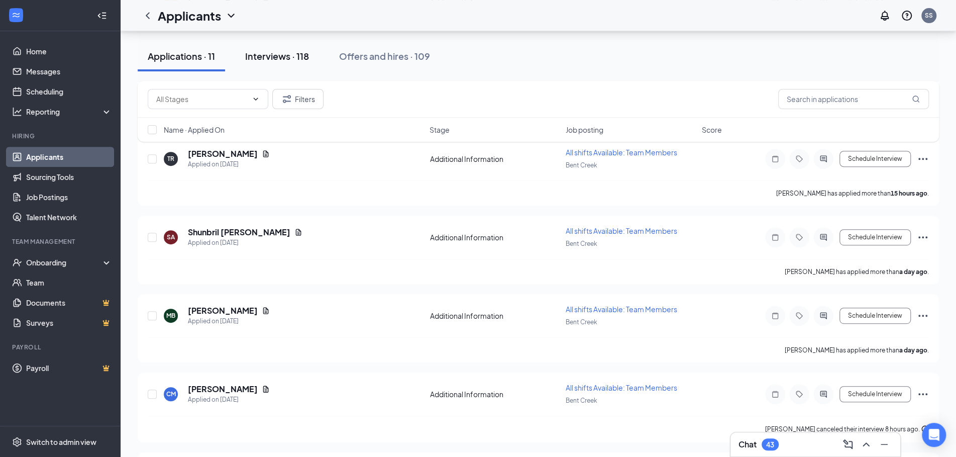
click at [283, 58] on div "Interviews · 118" at bounding box center [277, 56] width 64 height 13
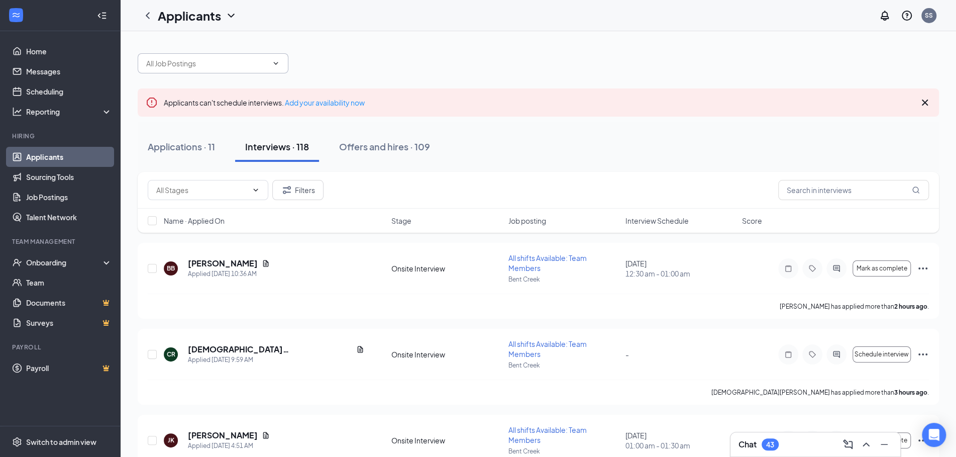
click at [276, 64] on icon "ChevronDown" at bounding box center [276, 63] width 5 height 3
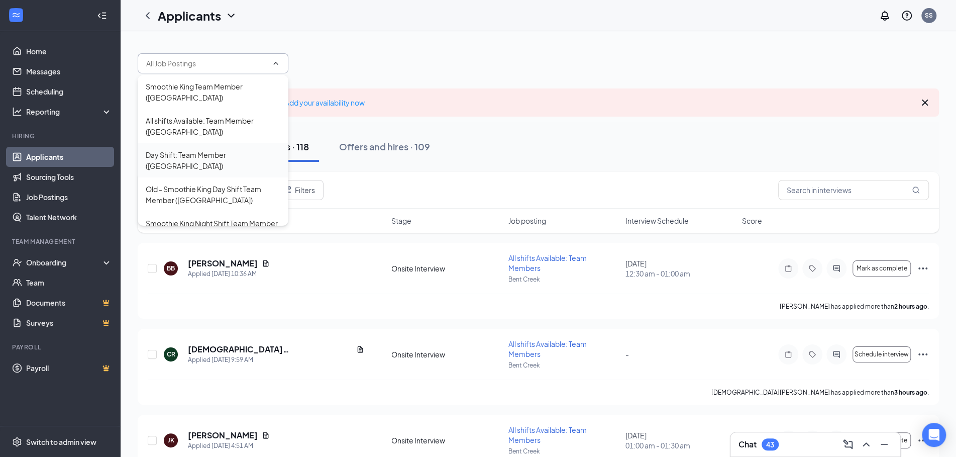
click at [225, 163] on div "Day Shift: Team Member ([GEOGRAPHIC_DATA])" at bounding box center [213, 160] width 151 height 34
type input "Day Shift: Team Member ([GEOGRAPHIC_DATA])"
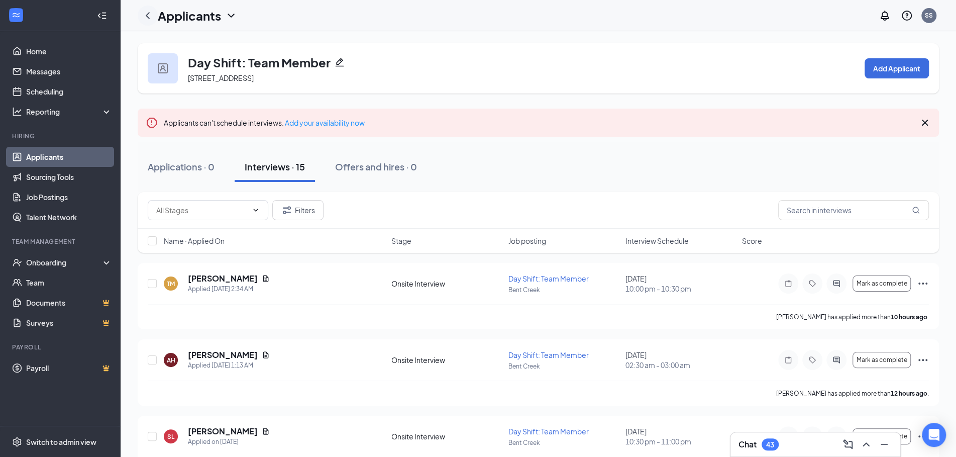
click at [151, 19] on icon "ChevronLeft" at bounding box center [148, 16] width 12 height 12
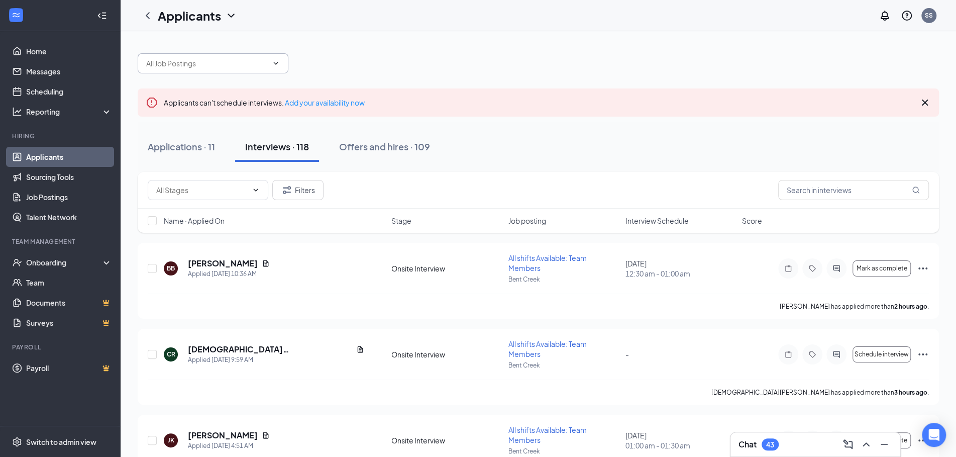
click at [275, 65] on icon "ChevronDown" at bounding box center [276, 63] width 8 height 8
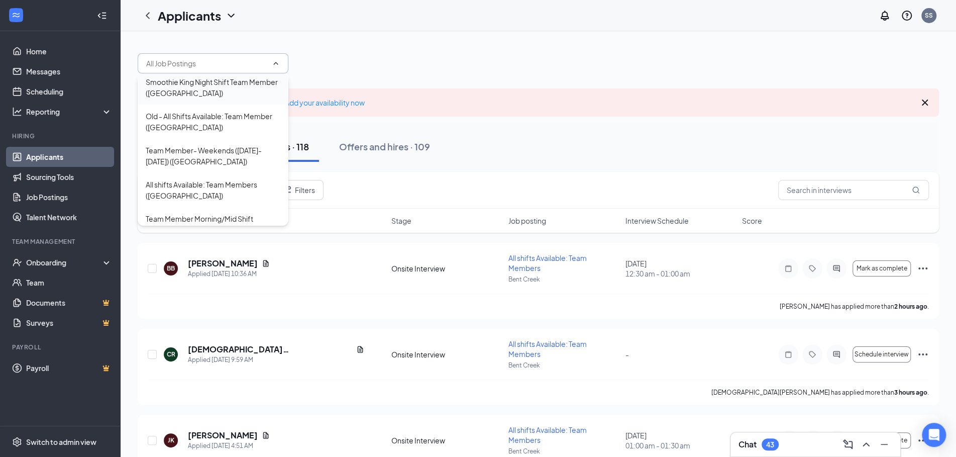
scroll to position [146, 0]
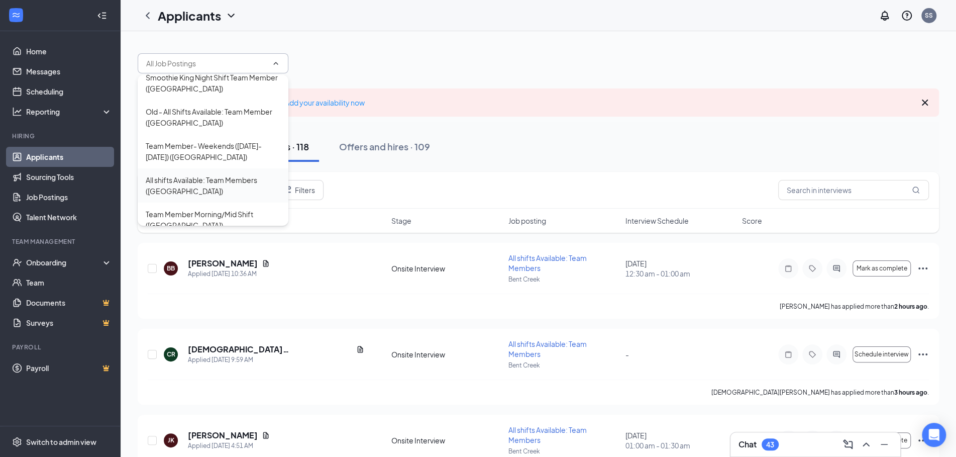
click at [241, 174] on div "All shifts Available: Team Members ([GEOGRAPHIC_DATA])" at bounding box center [213, 185] width 135 height 22
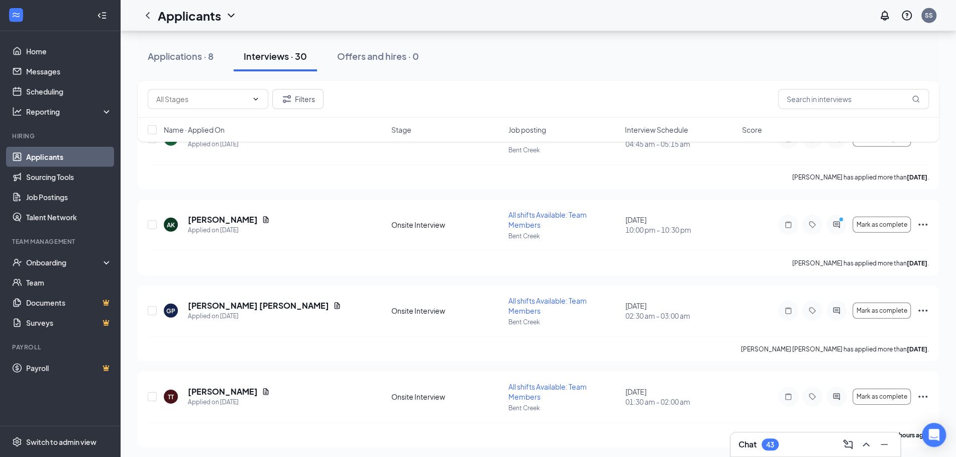
scroll to position [2147, 0]
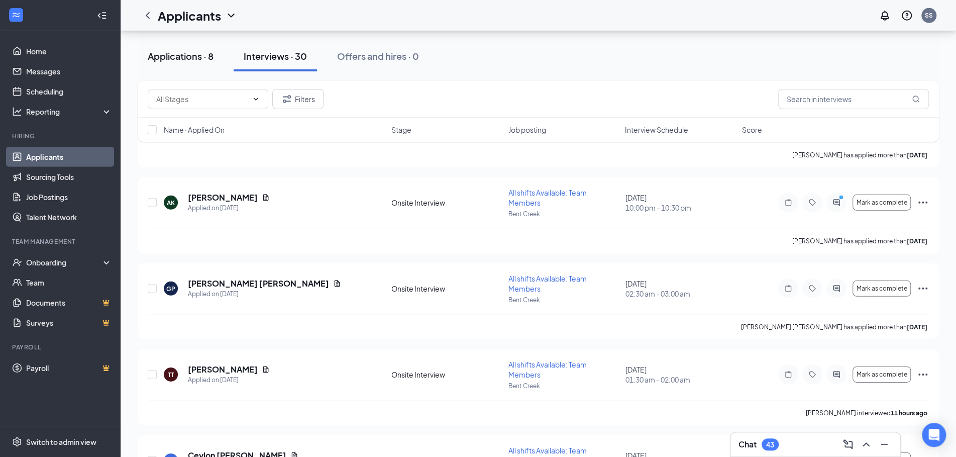
click at [194, 55] on div "Applications · 8" at bounding box center [181, 56] width 66 height 13
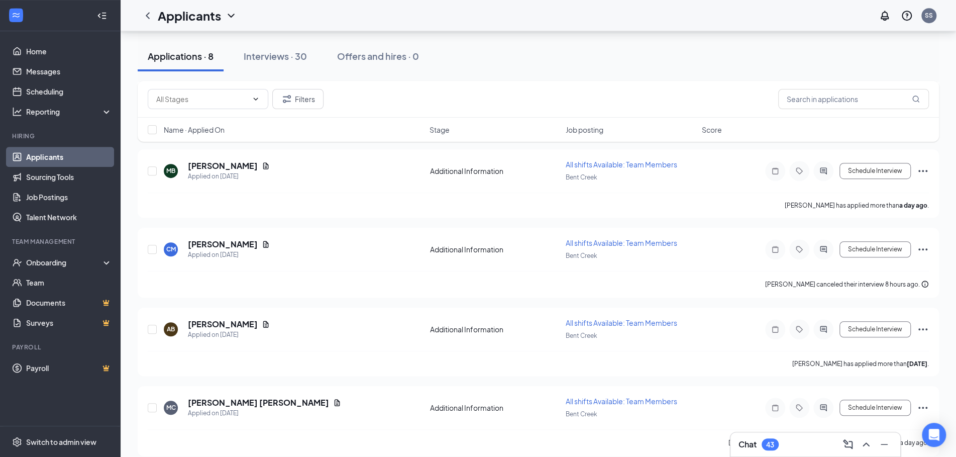
scroll to position [431, 0]
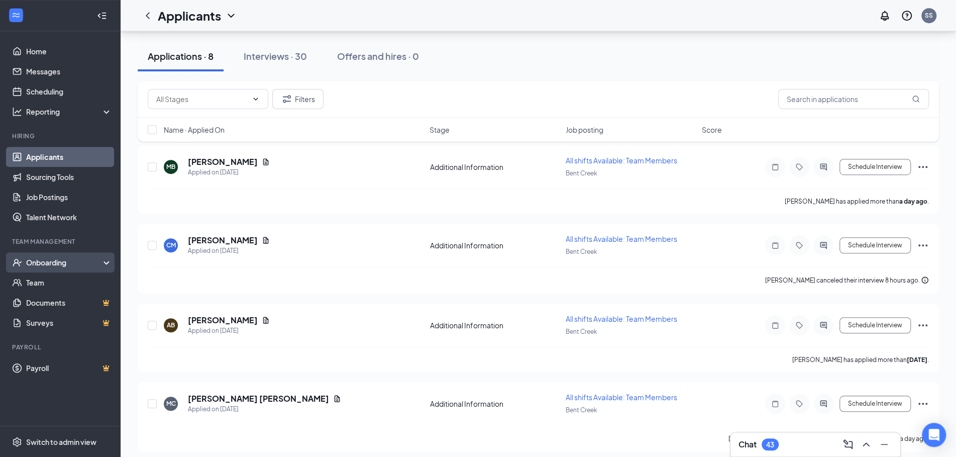
click at [58, 260] on div "Onboarding" at bounding box center [64, 262] width 77 height 10
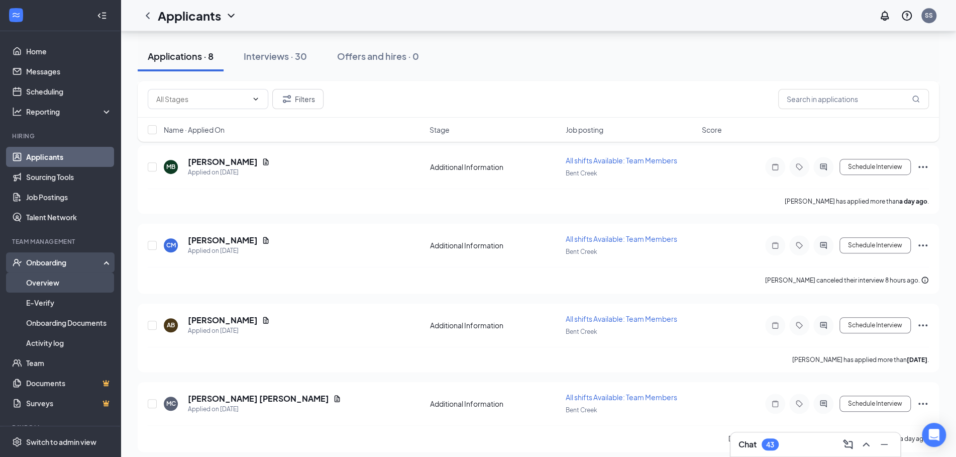
click at [70, 278] on link "Overview" at bounding box center [69, 282] width 86 height 20
